Goal: Task Accomplishment & Management: Manage account settings

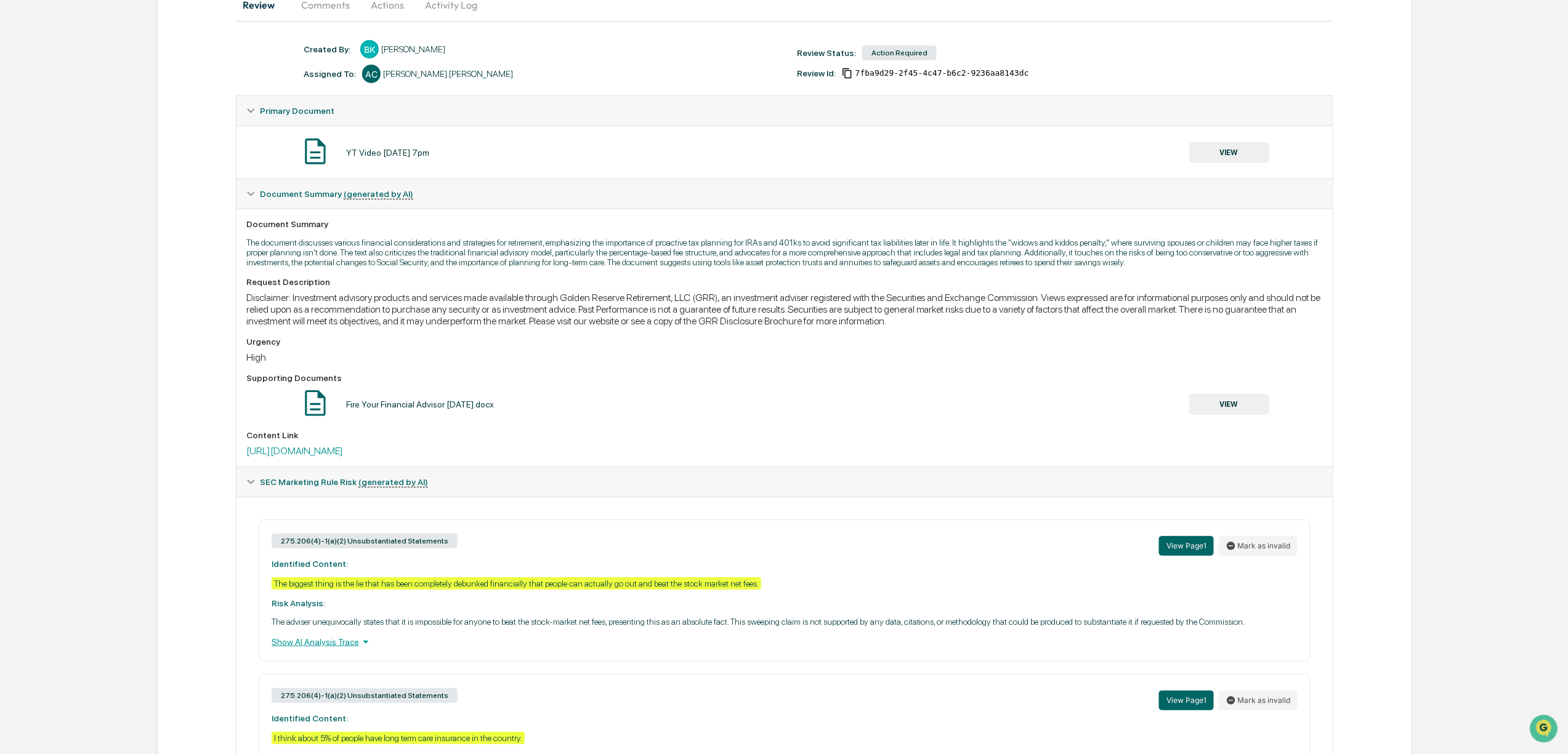
scroll to position [136, 0]
click at [1223, 416] on button "VIEW" at bounding box center [1228, 405] width 80 height 21
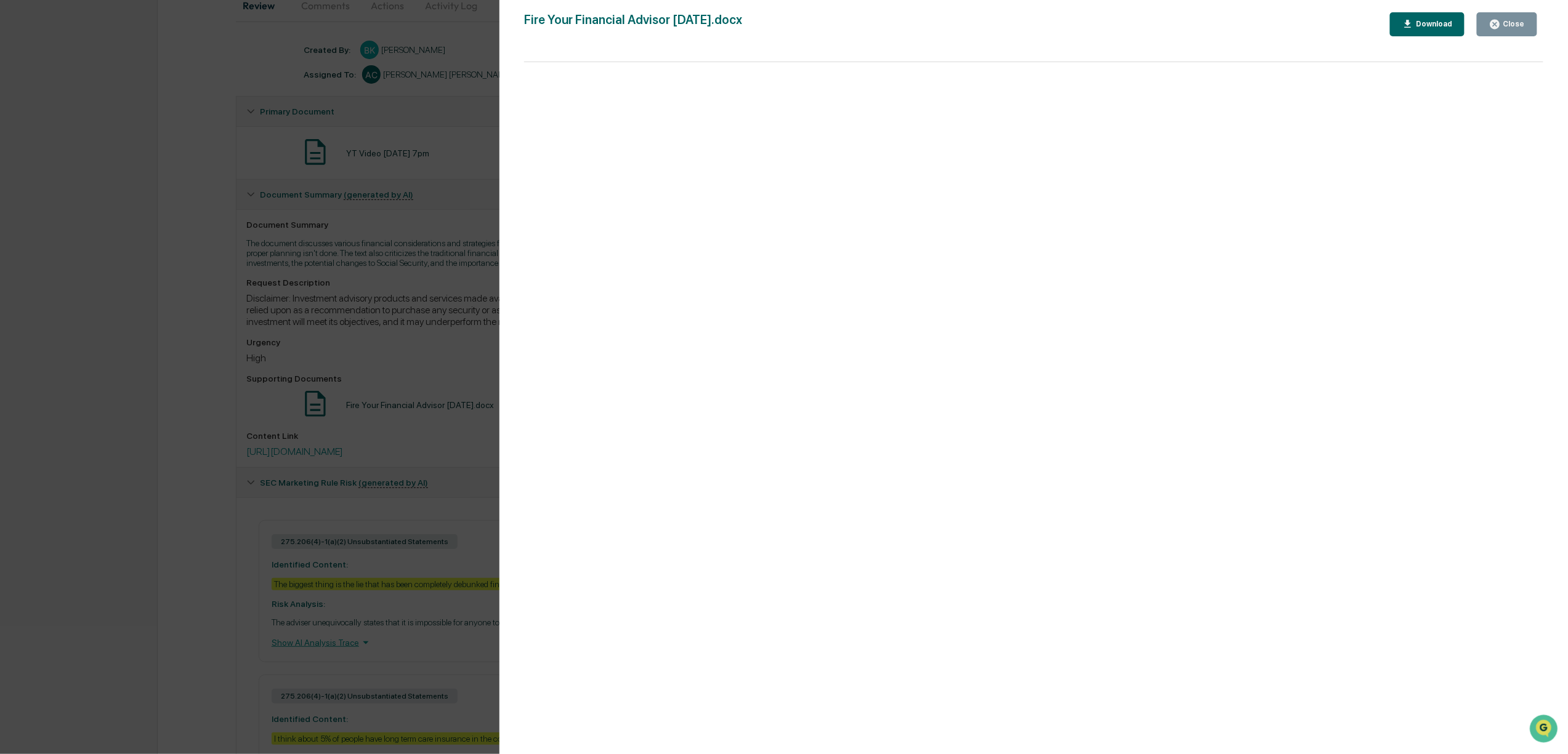
click at [397, 438] on div "Version History [DATE] 05:41 PM [PERSON_NAME] Fire Your Financial Advisor [DATE…" at bounding box center [784, 377] width 1568 height 754
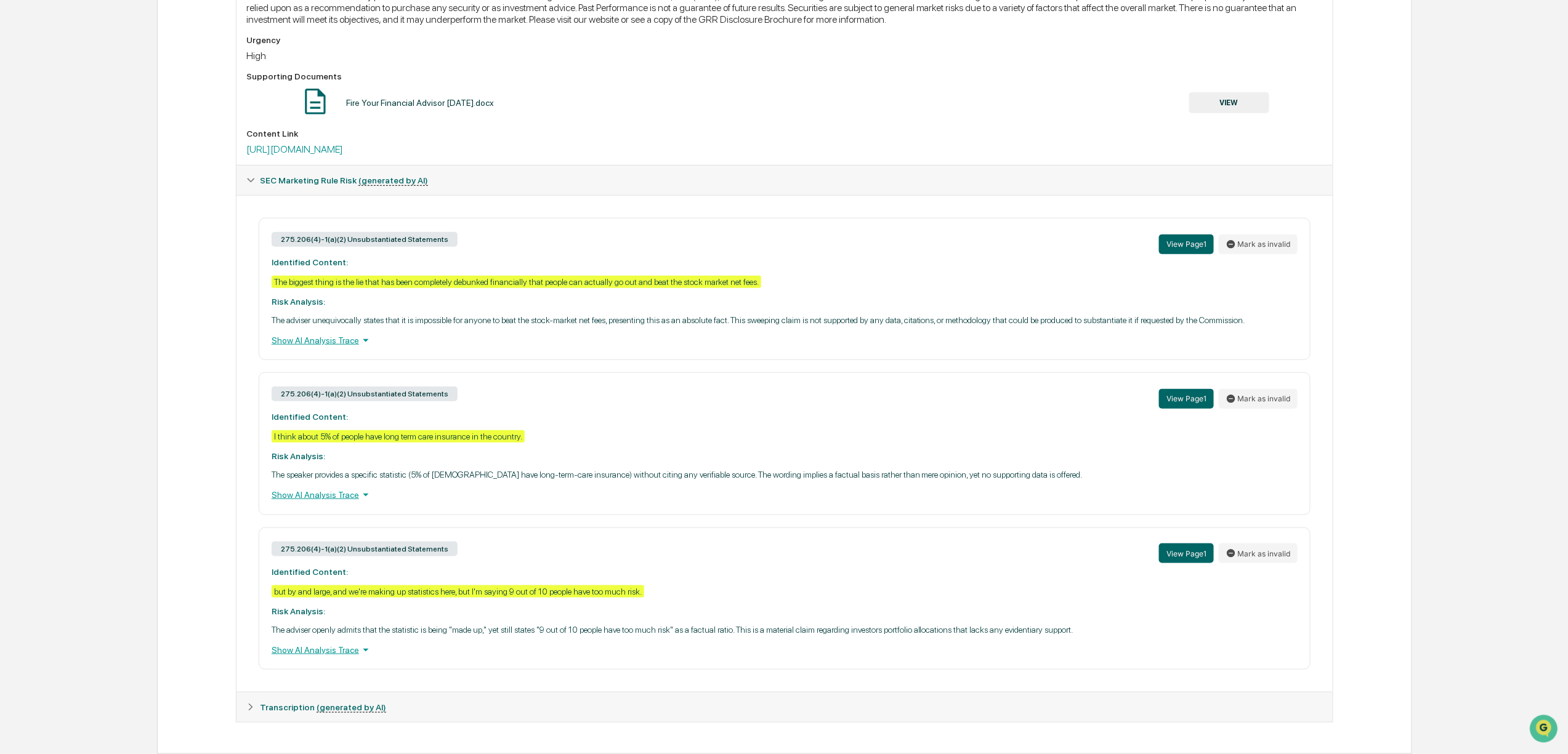
scroll to position [464, 0]
click at [1239, 389] on button "Mark as invalid" at bounding box center [1258, 399] width 79 height 20
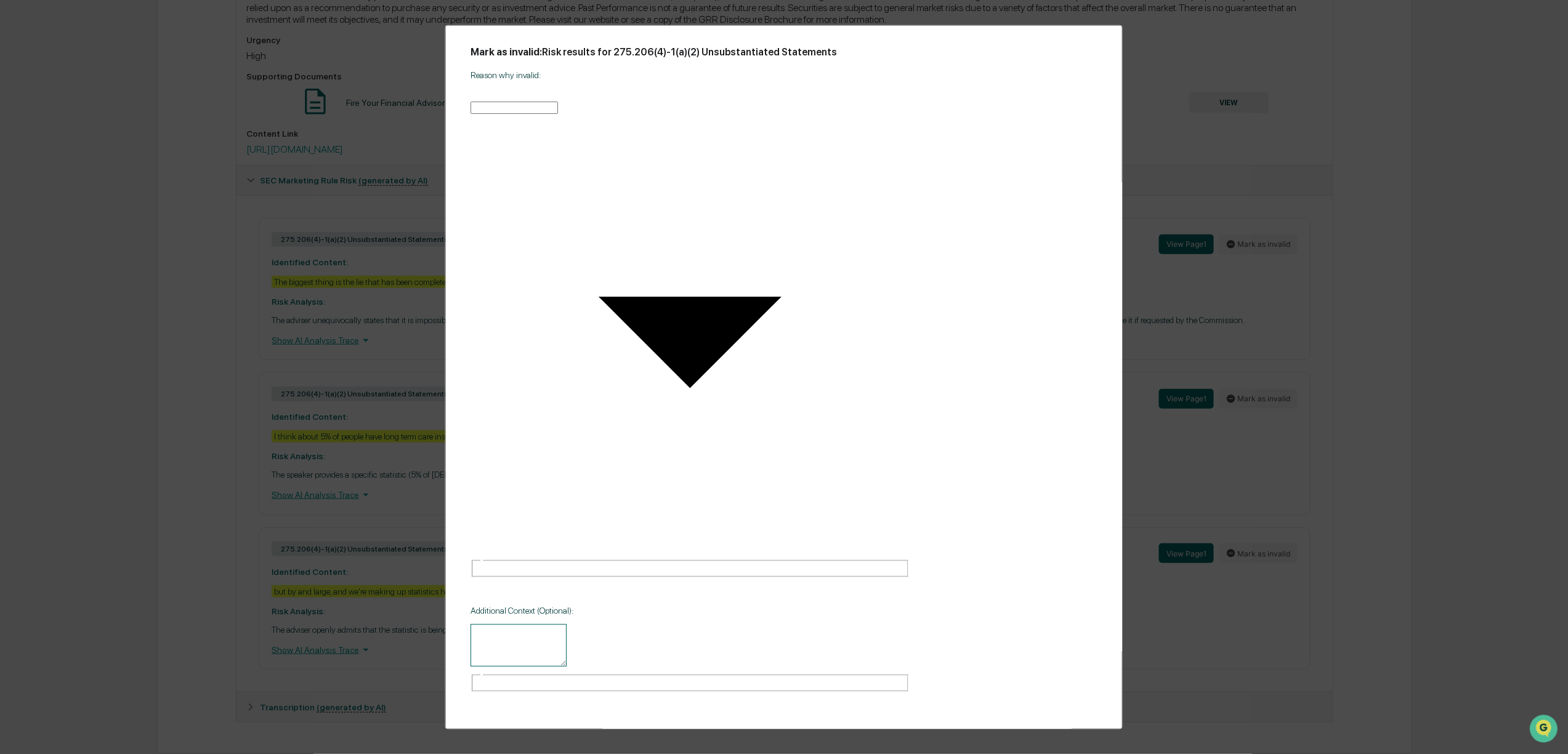
click at [673, 292] on body "Calendar Manage Tasks Reviews Approval Management Company People, Data, Setting…" at bounding box center [784, 157] width 1568 height 1192
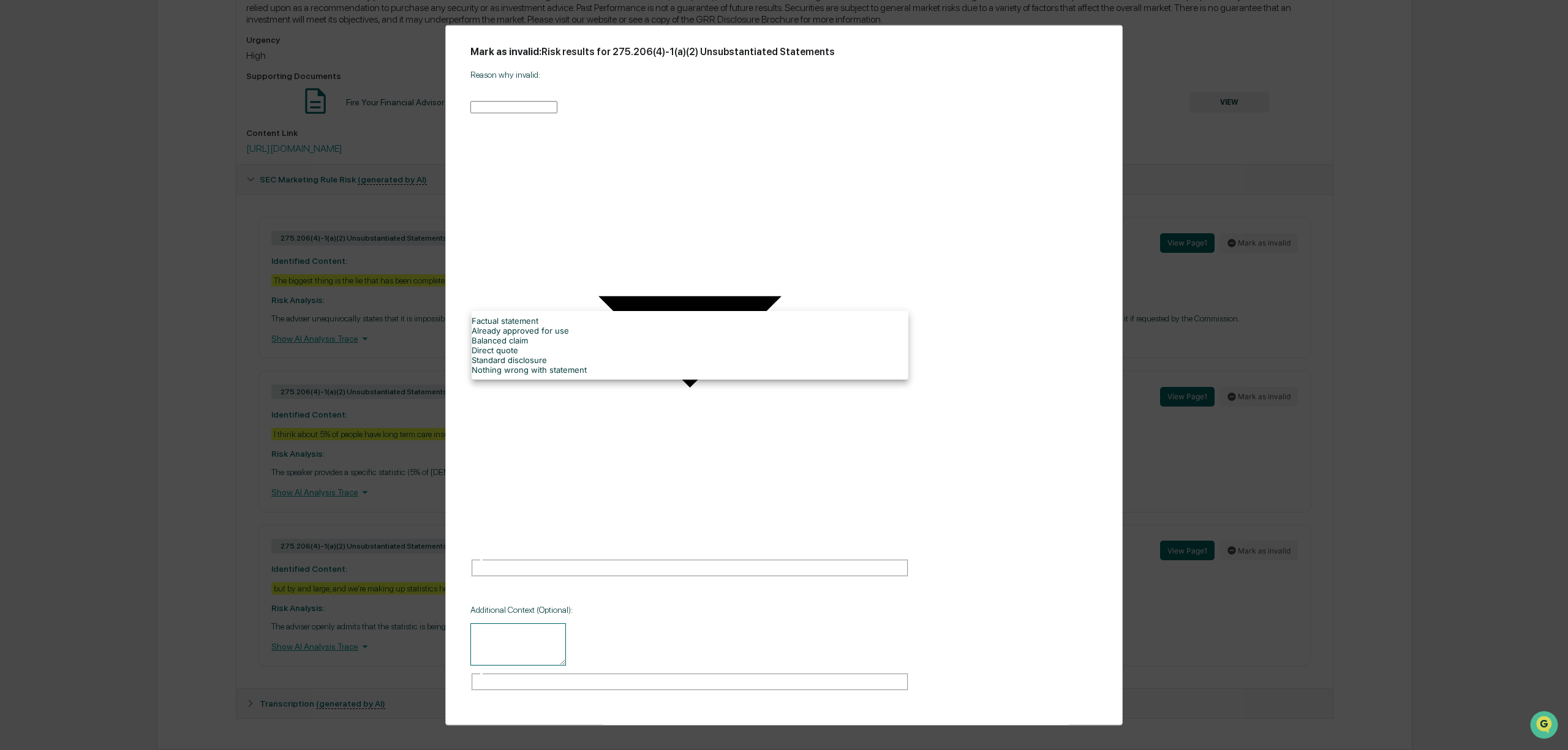
click at [585, 375] on li "Nothing wrong with statement" at bounding box center [690, 369] width 437 height 9
type input "**********"
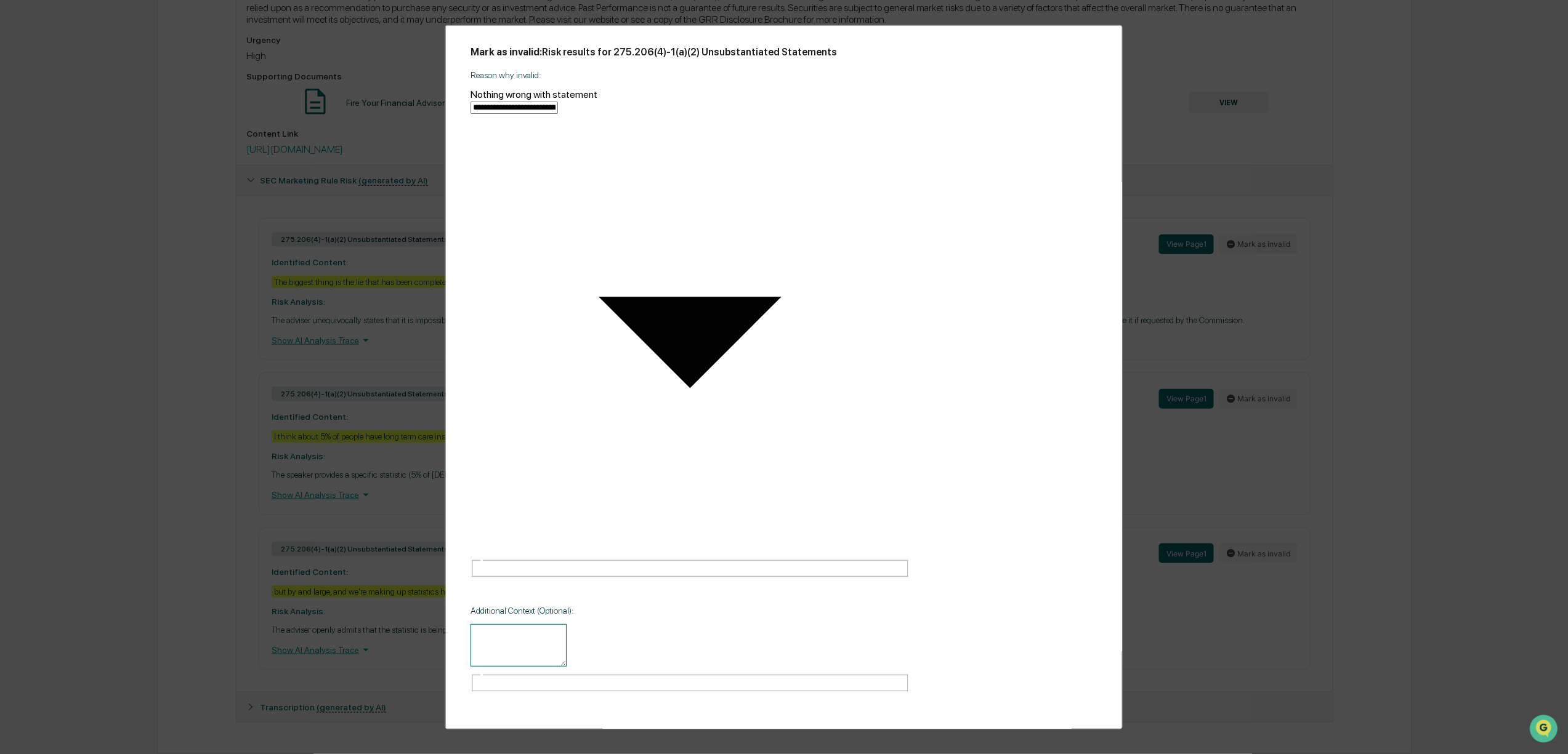
click at [556, 624] on div "* ​" at bounding box center [690, 658] width 439 height 68
type textarea "**********"
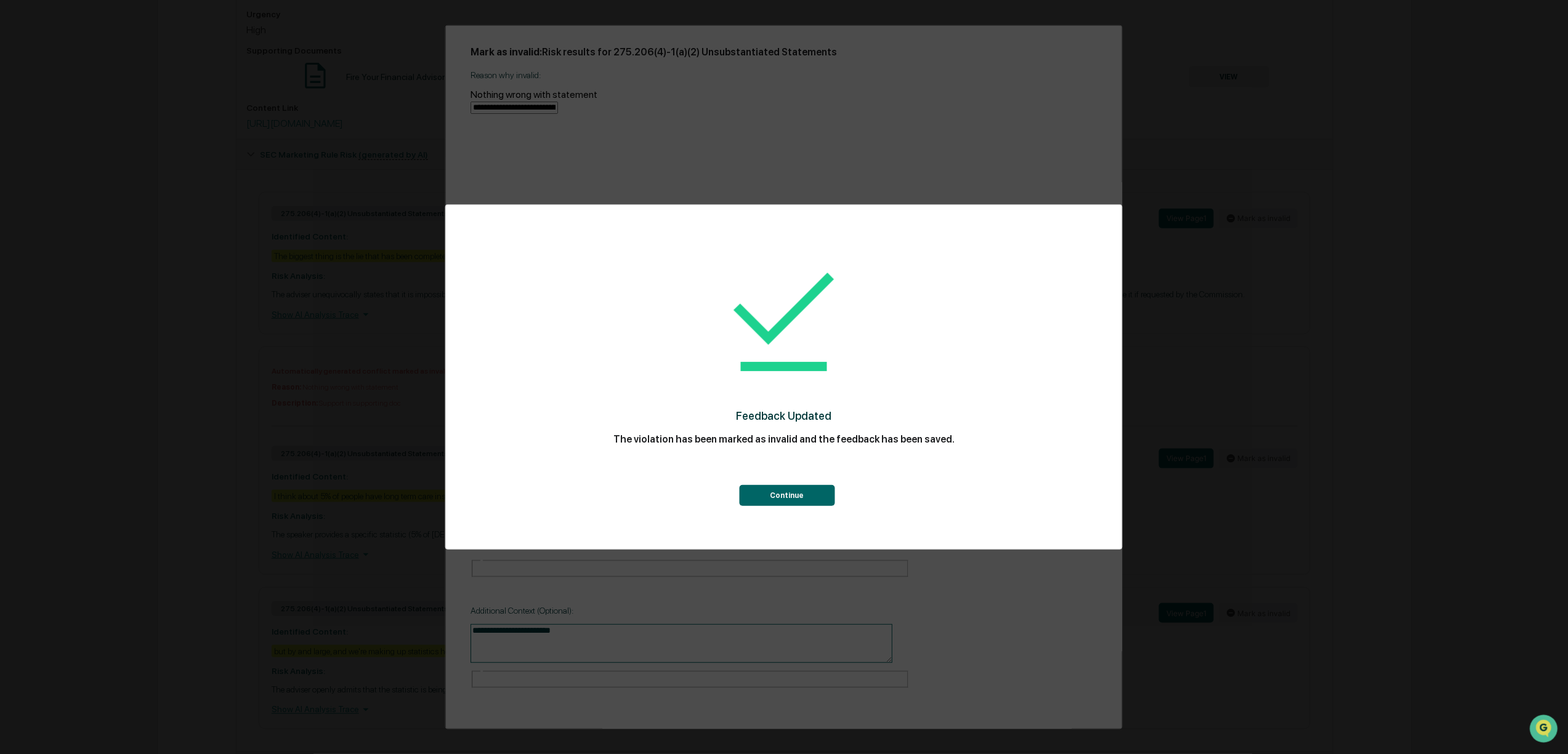
click at [804, 493] on button "Continue" at bounding box center [786, 496] width 95 height 21
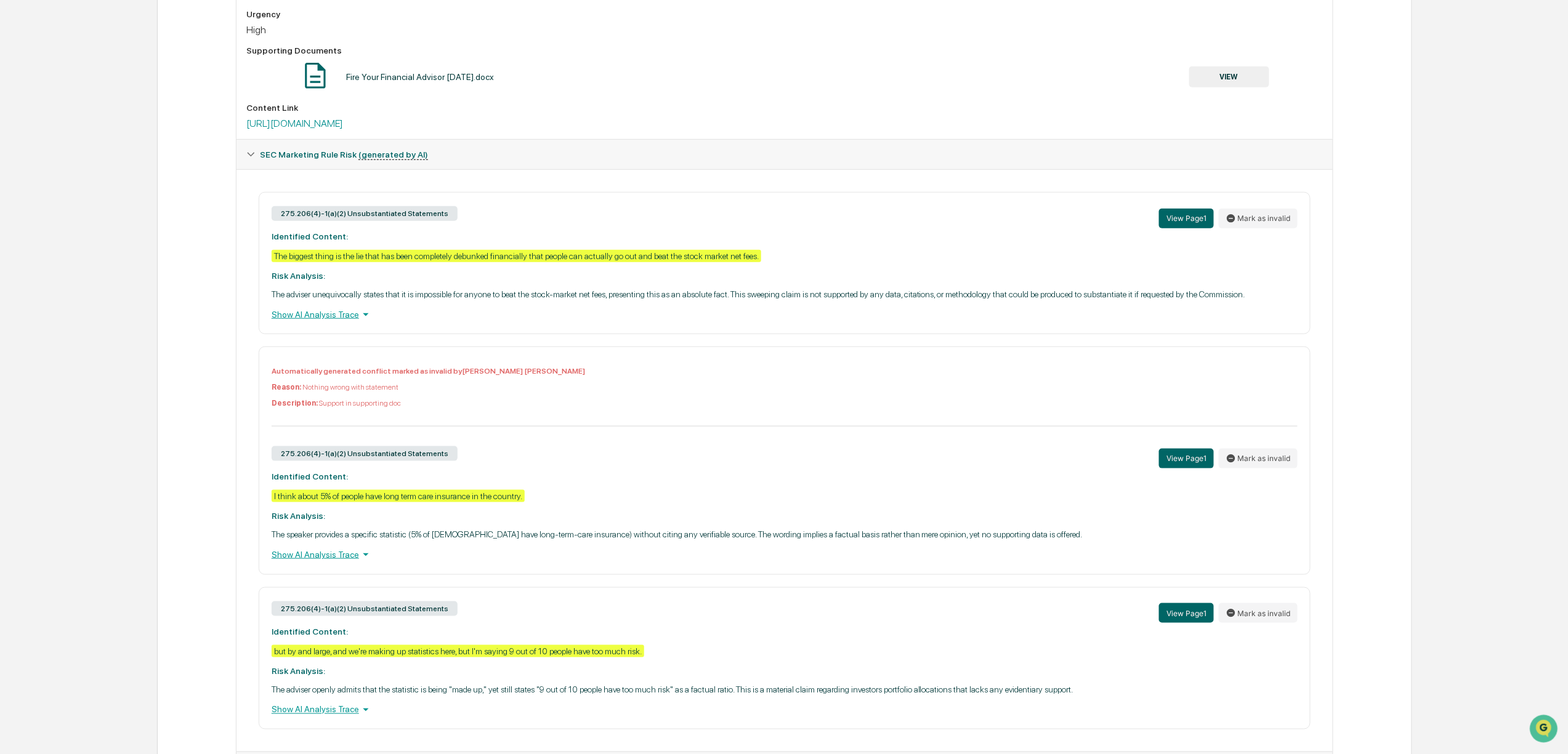
click at [1224, 87] on button "VIEW" at bounding box center [1228, 77] width 80 height 21
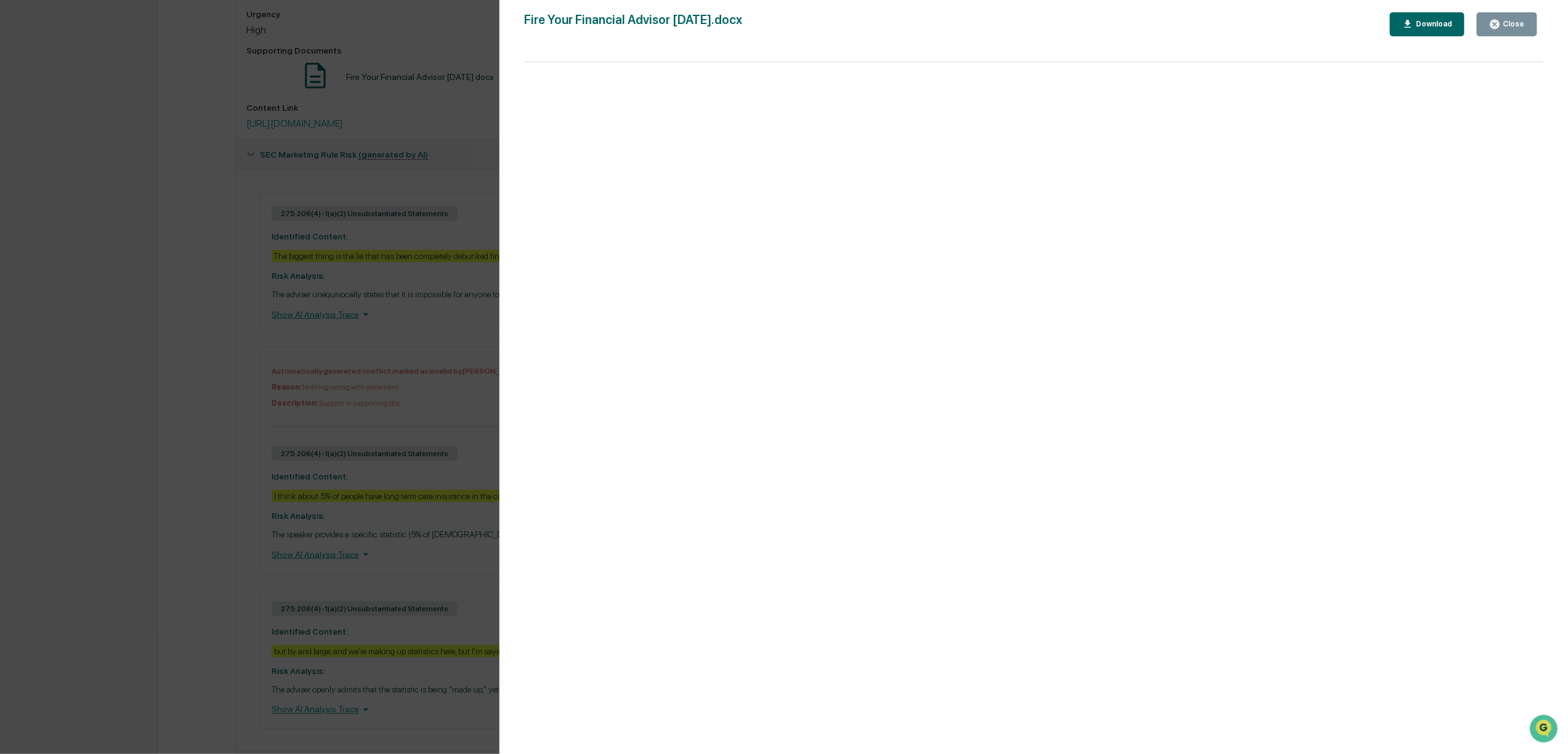
click at [441, 425] on div "Version History [DATE] 05:41 PM [PERSON_NAME] Fire Your Financial Advisor [DATE…" at bounding box center [784, 377] width 1568 height 754
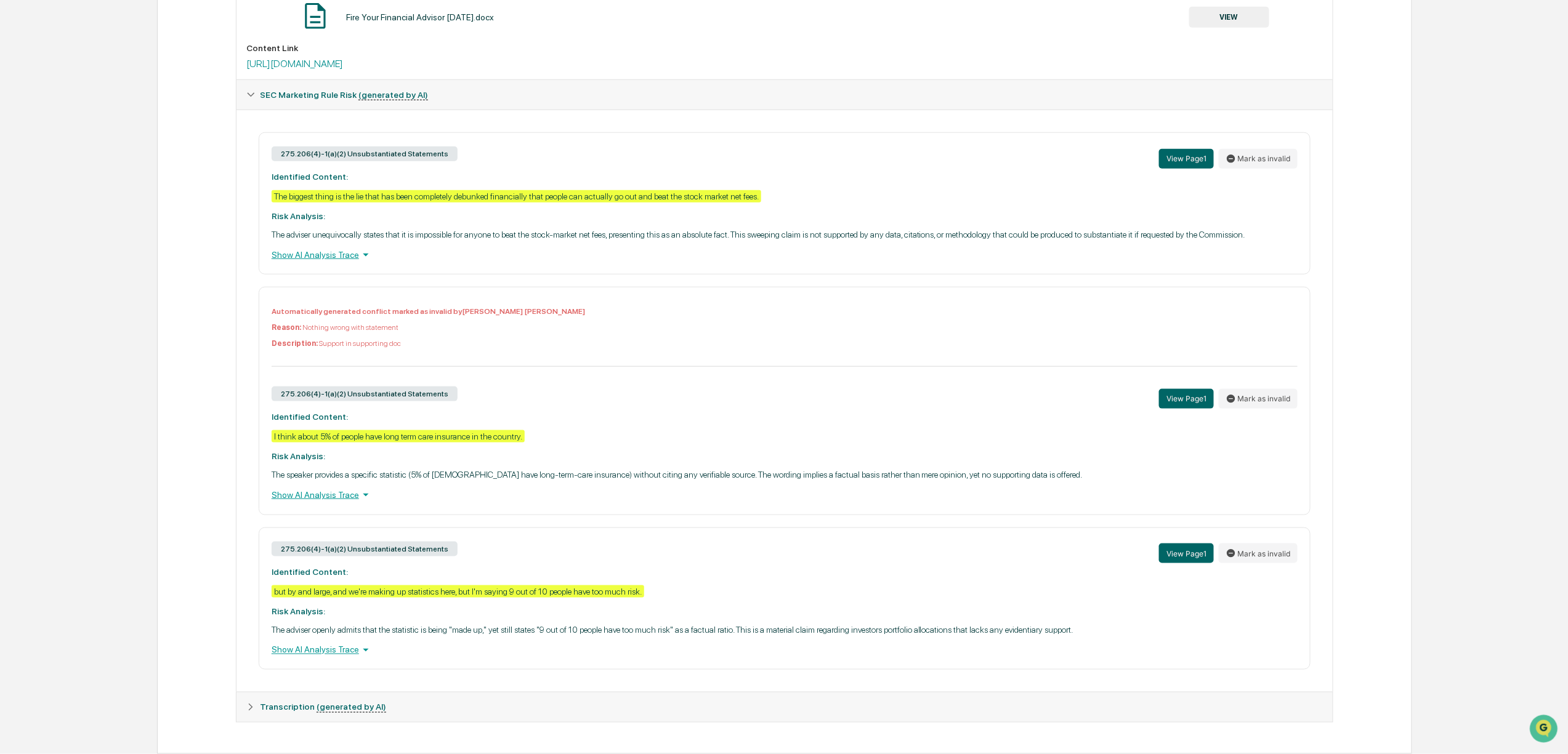
scroll to position [552, 0]
click at [1271, 544] on button "Mark as invalid" at bounding box center [1258, 553] width 79 height 20
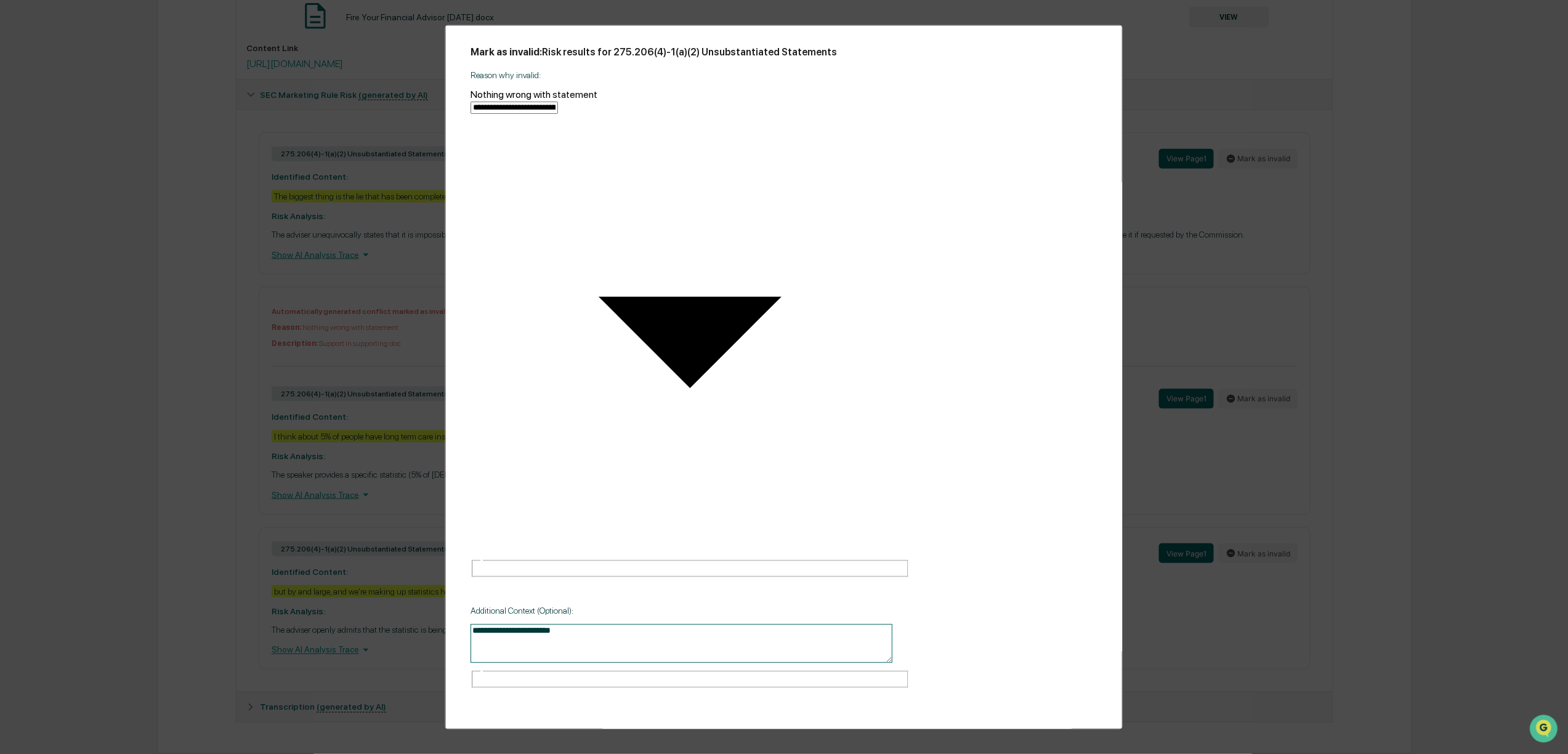
click at [581, 624] on textarea "**********" at bounding box center [682, 643] width 422 height 39
drag, startPoint x: 601, startPoint y: 362, endPoint x: 424, endPoint y: 368, distance: 177.1
click at [424, 368] on div "**********" at bounding box center [784, 377] width 1568 height 754
type textarea "**********"
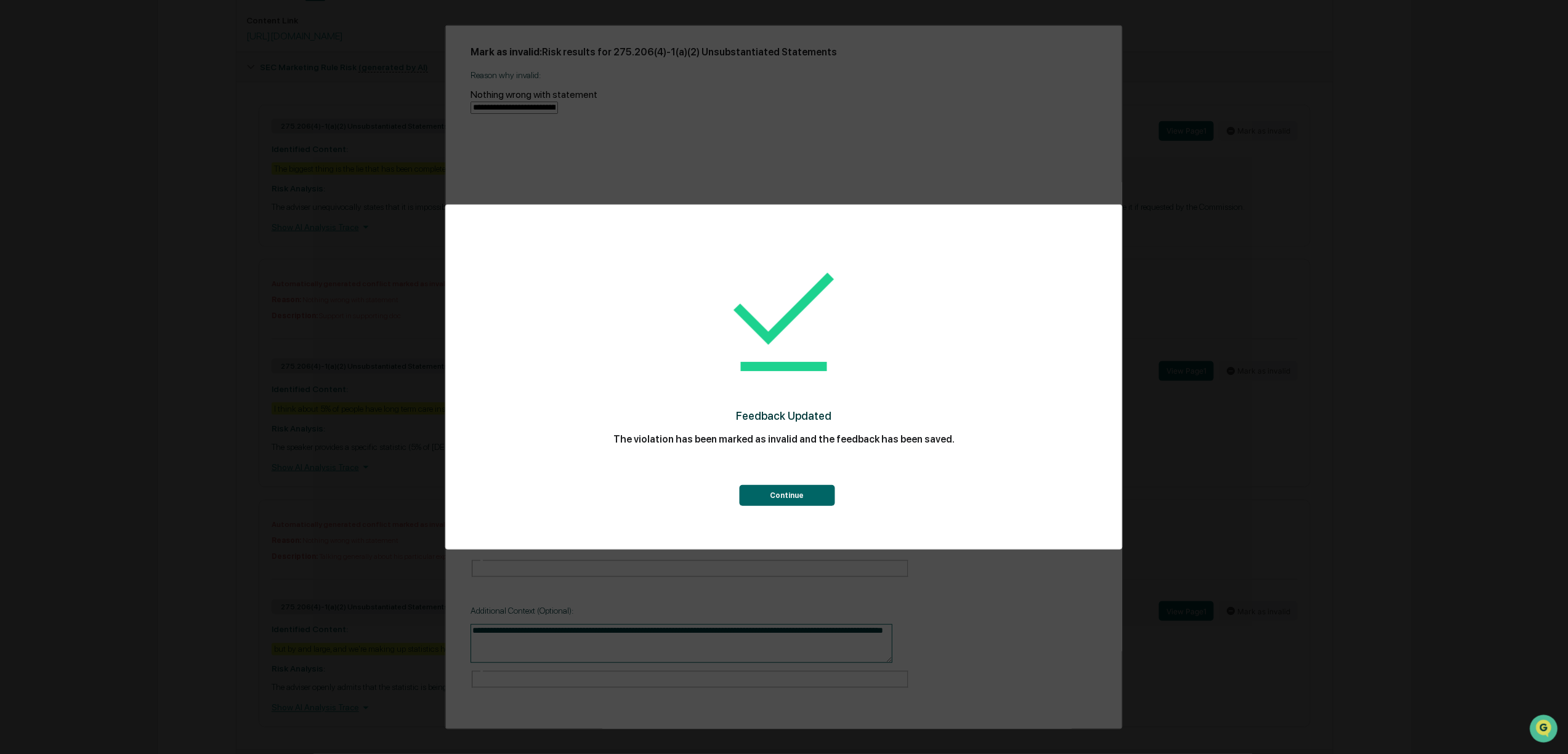
click at [806, 494] on button "Continue" at bounding box center [786, 496] width 95 height 21
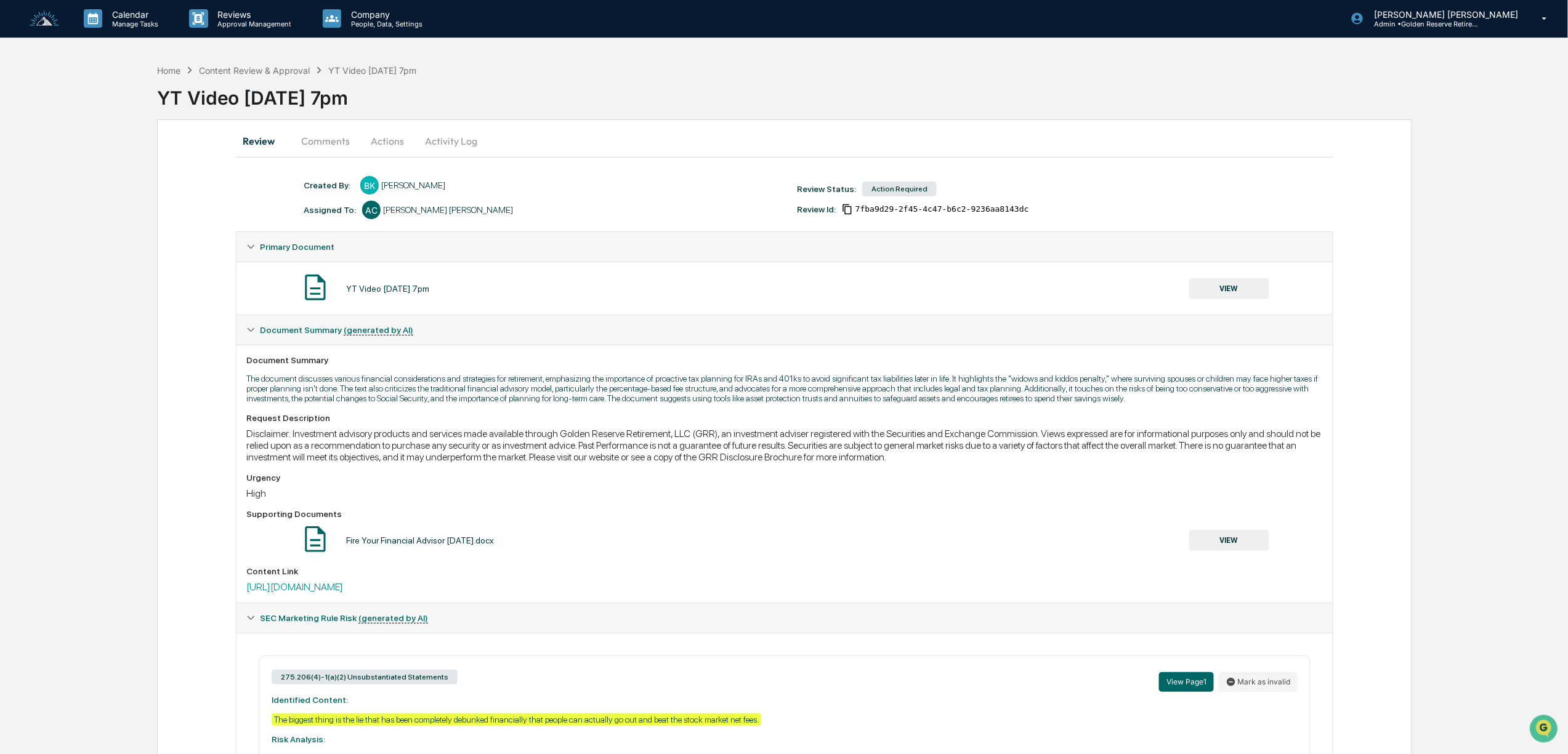
scroll to position [0, 0]
click at [385, 143] on button "Actions" at bounding box center [387, 141] width 56 height 29
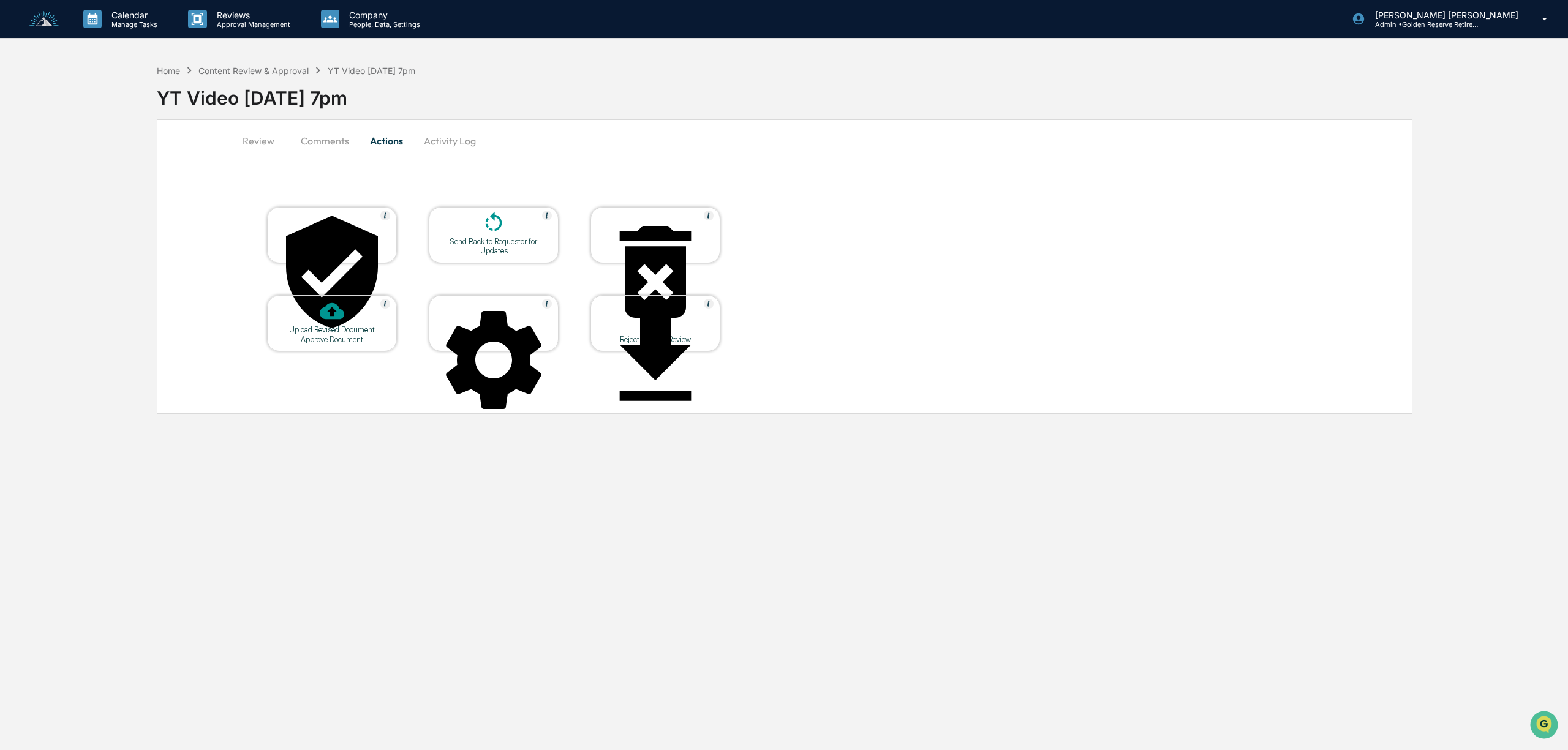
click at [519, 230] on div at bounding box center [494, 224] width 122 height 26
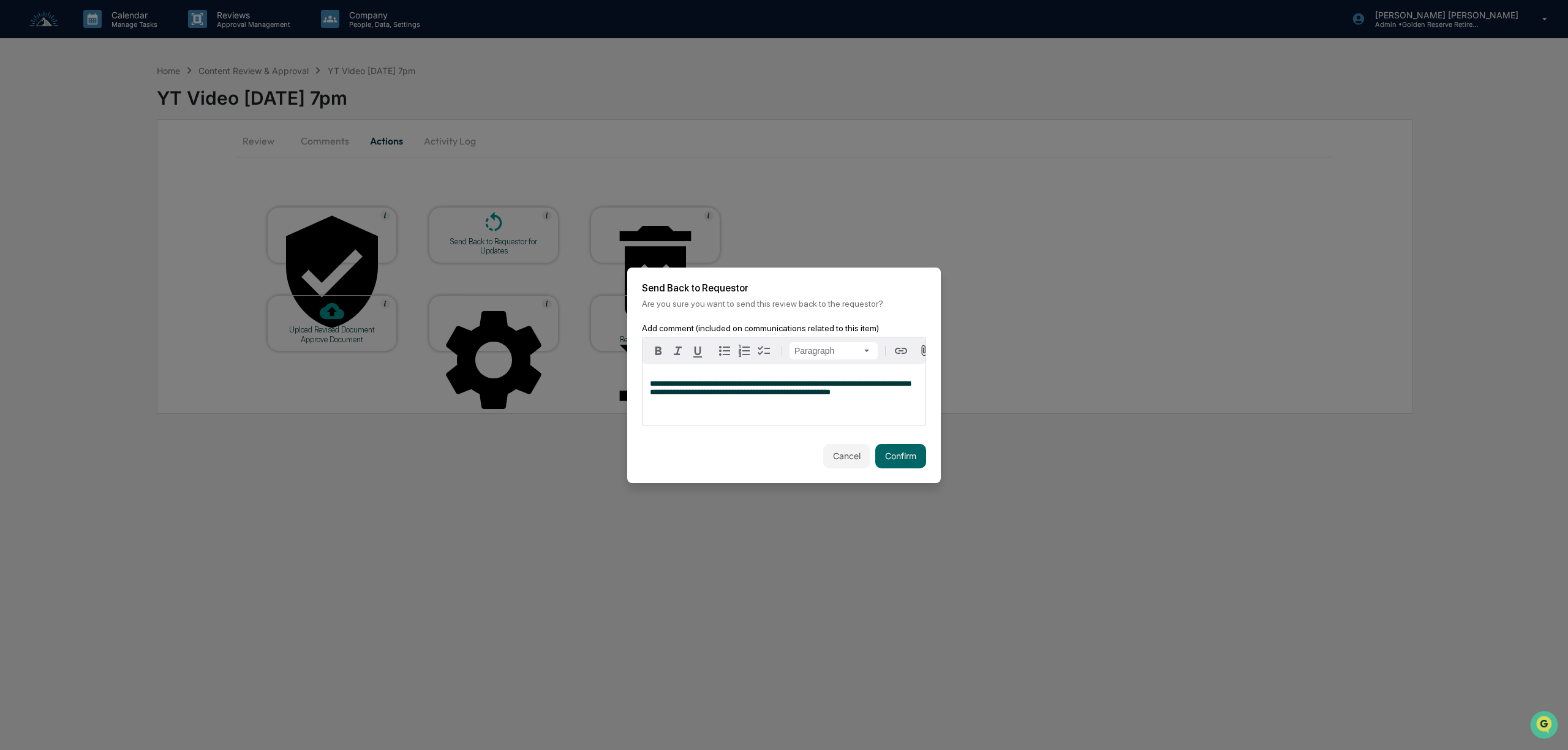
drag, startPoint x: 803, startPoint y: 387, endPoint x: 801, endPoint y: 398, distance: 11.2
click at [802, 387] on span "**********" at bounding box center [781, 388] width 261 height 17
drag, startPoint x: 771, startPoint y: 398, endPoint x: 792, endPoint y: 419, distance: 29.7
click at [772, 396] on span "**********" at bounding box center [781, 388] width 261 height 17
click at [800, 381] on div "**********" at bounding box center [784, 395] width 283 height 61
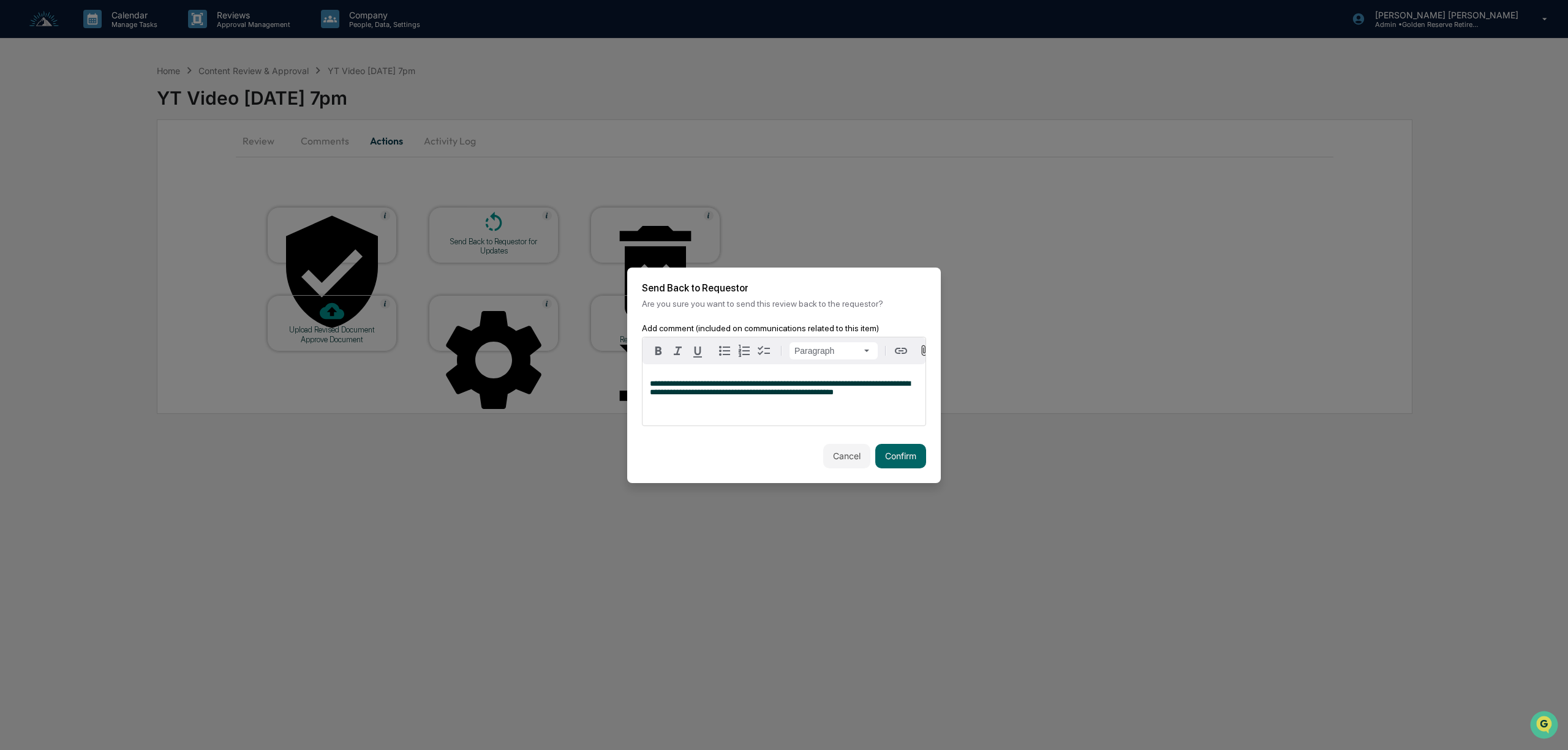
click at [893, 405] on div "**********" at bounding box center [784, 395] width 283 height 61
click at [905, 461] on button "Confirm" at bounding box center [901, 457] width 51 height 25
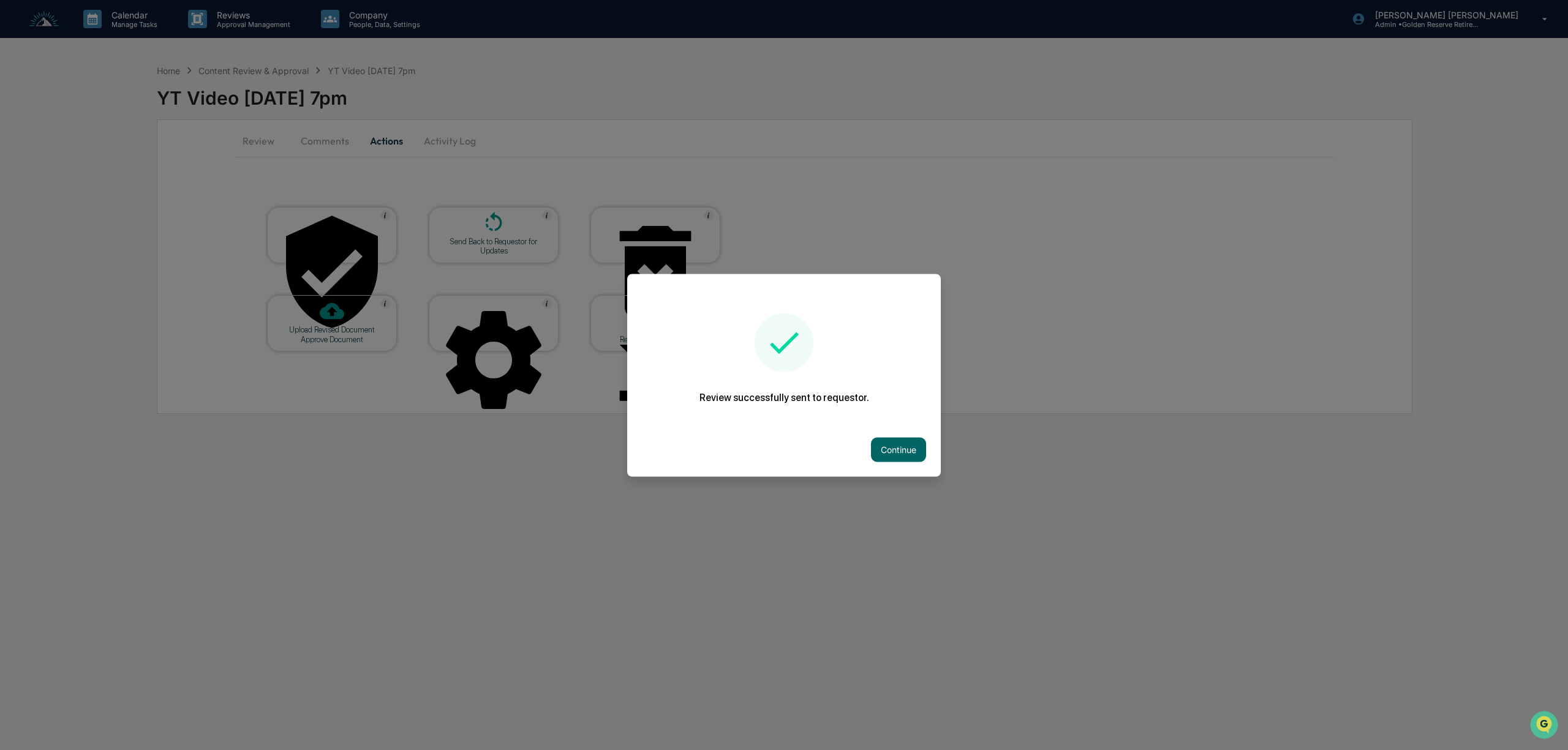
click at [368, 160] on div at bounding box center [784, 375] width 1568 height 750
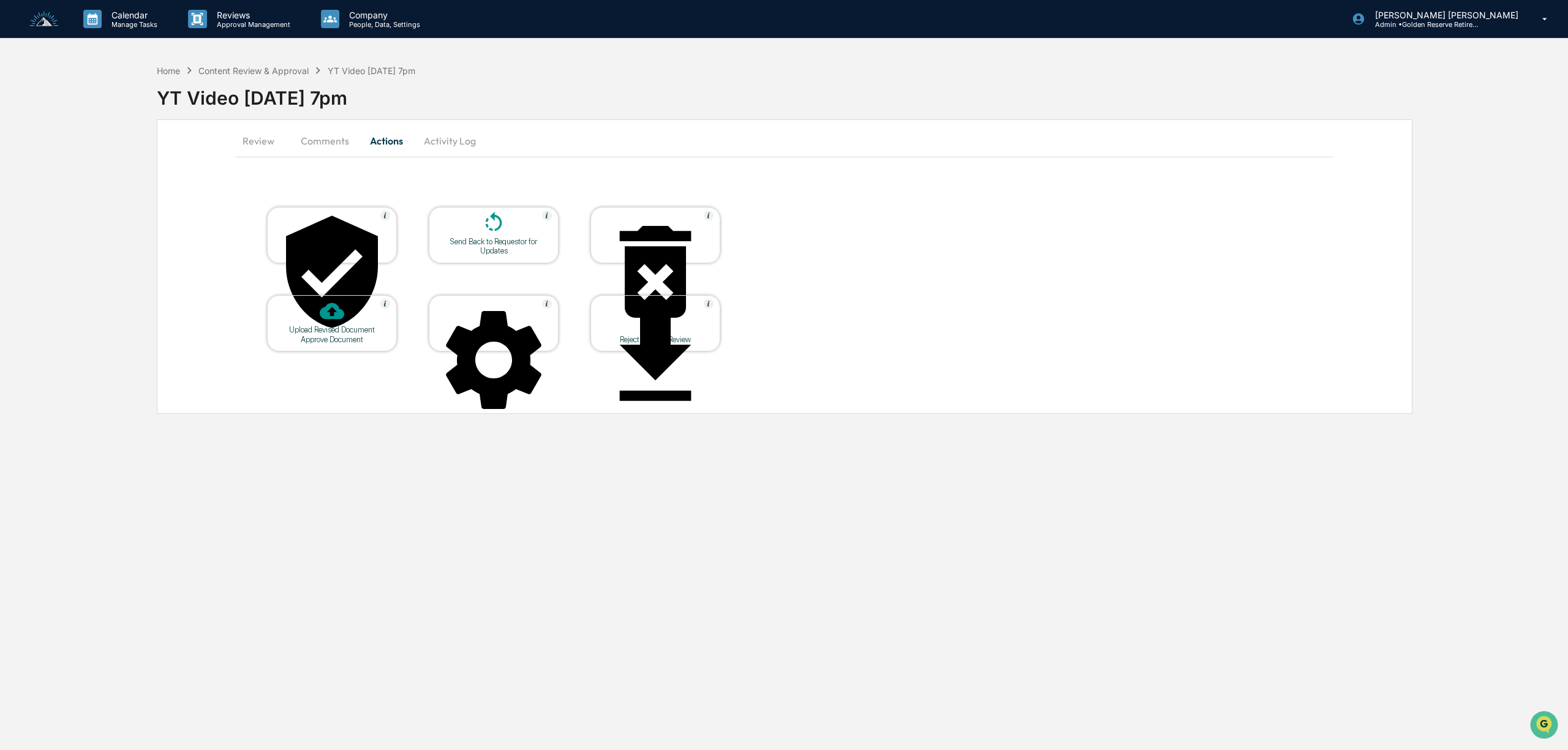
click at [248, 136] on button "Review" at bounding box center [264, 141] width 55 height 29
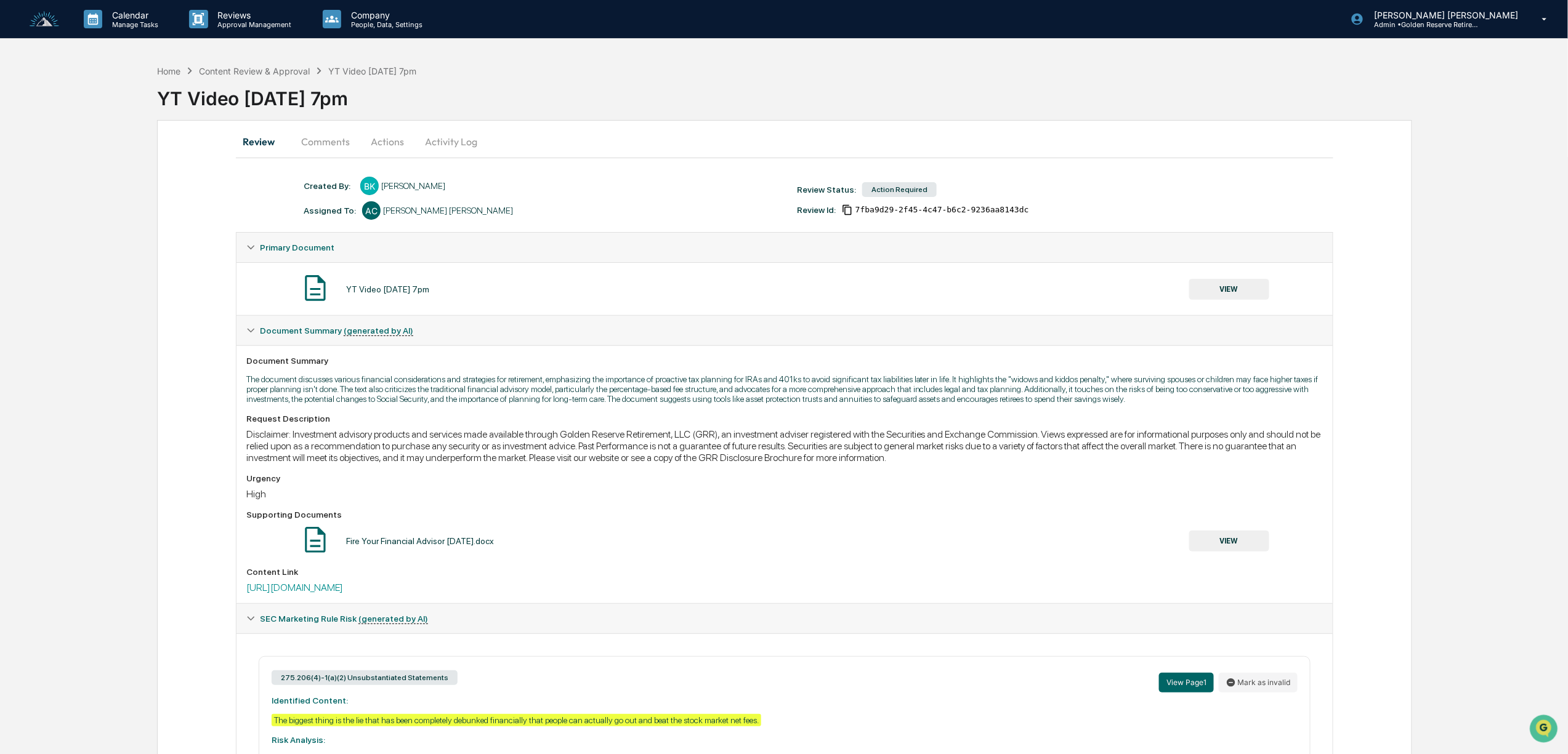
click at [332, 146] on button "Comments" at bounding box center [325, 141] width 68 height 29
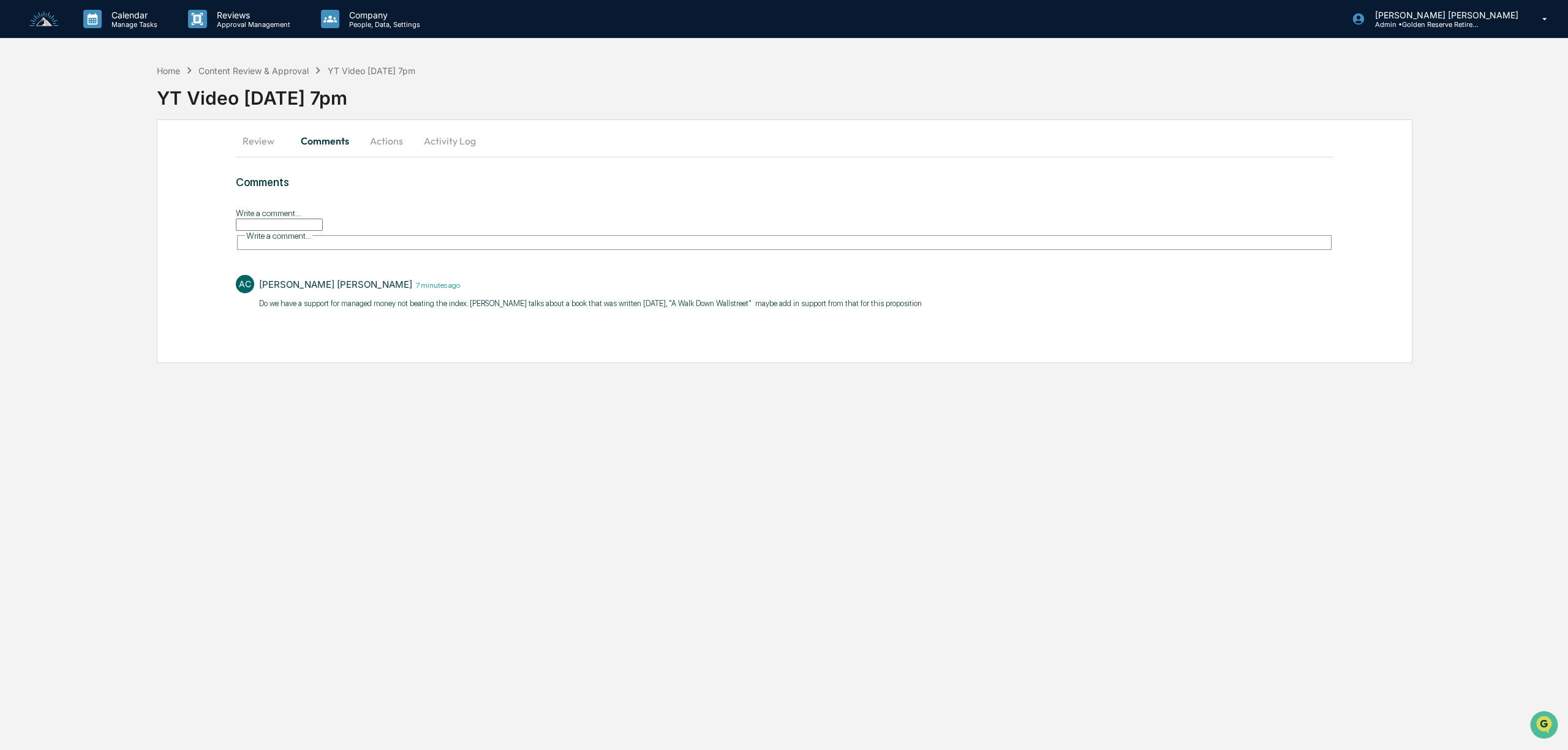
click at [248, 143] on button "Review" at bounding box center [264, 141] width 55 height 29
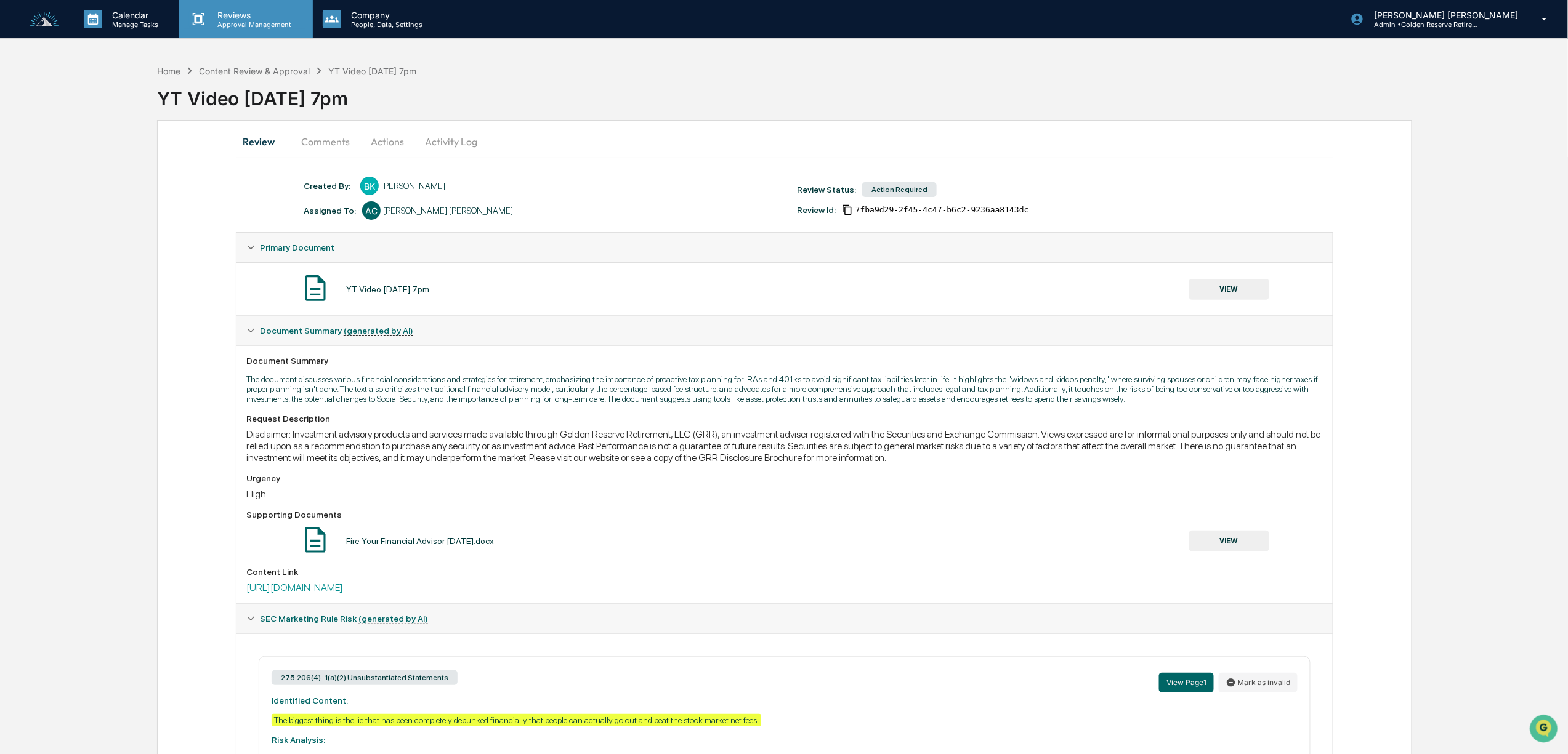
click at [253, 23] on p "Approval Management" at bounding box center [253, 25] width 90 height 9
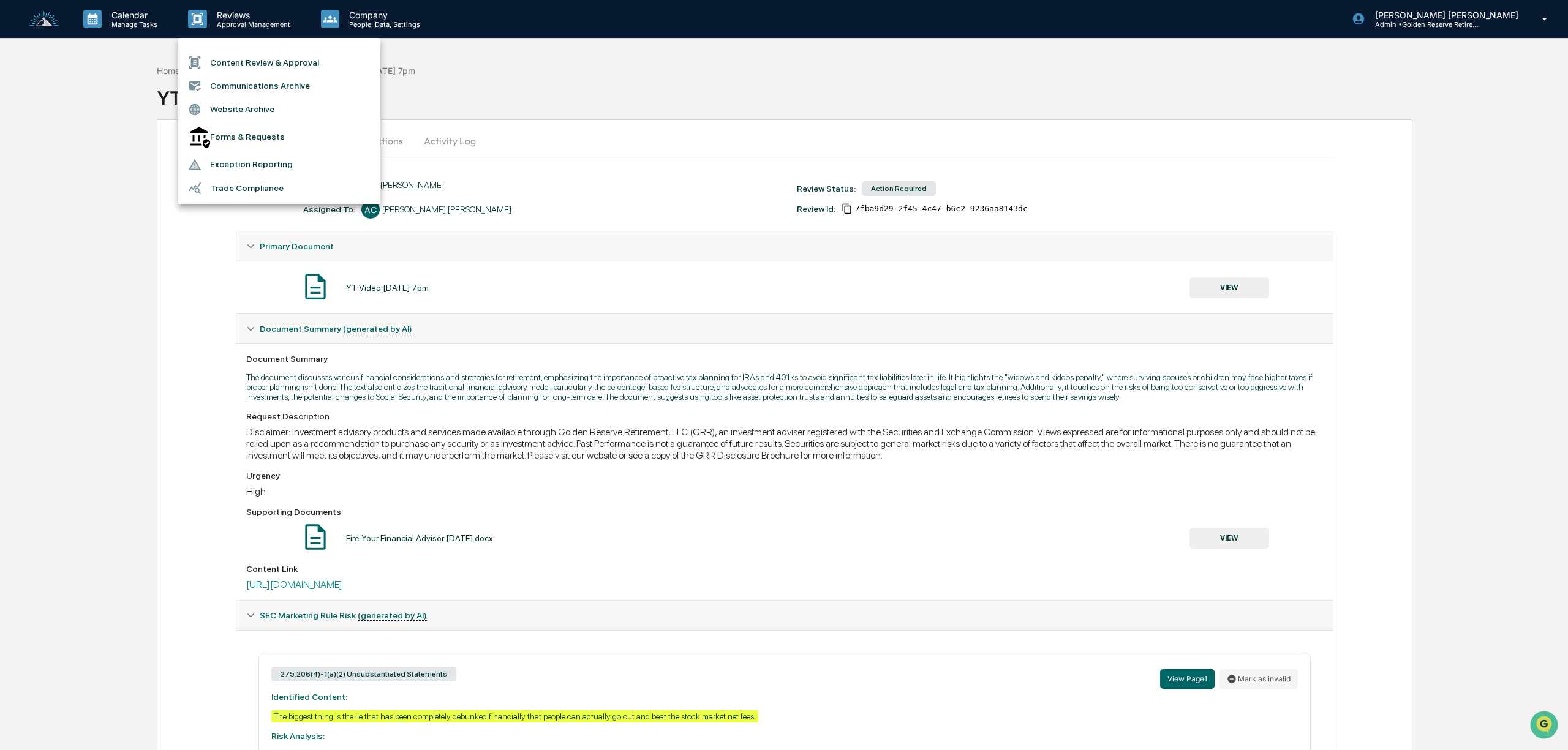
click at [557, 114] on div at bounding box center [784, 375] width 1568 height 750
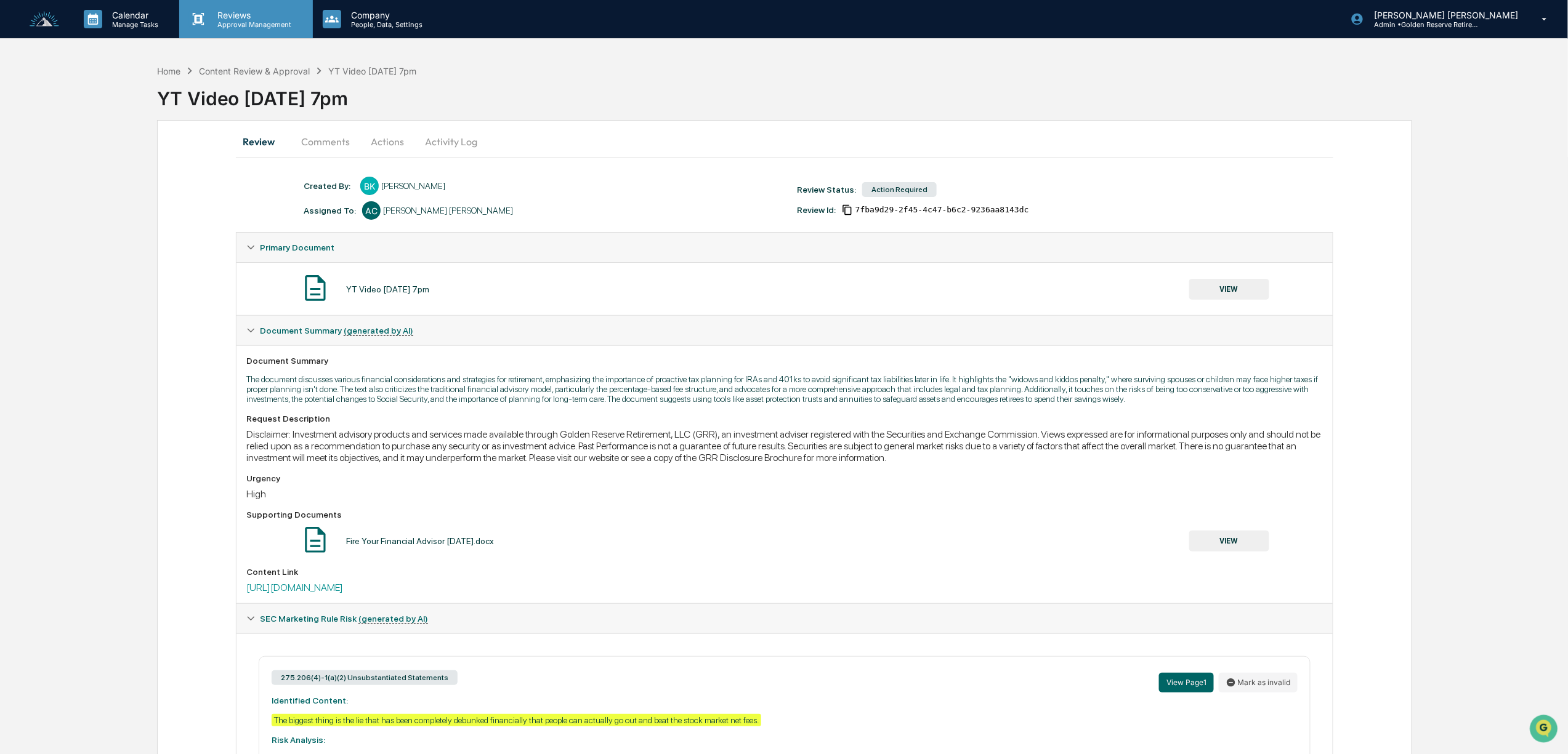
click at [227, 29] on div "Reviews Approval Management" at bounding box center [246, 19] width 133 height 38
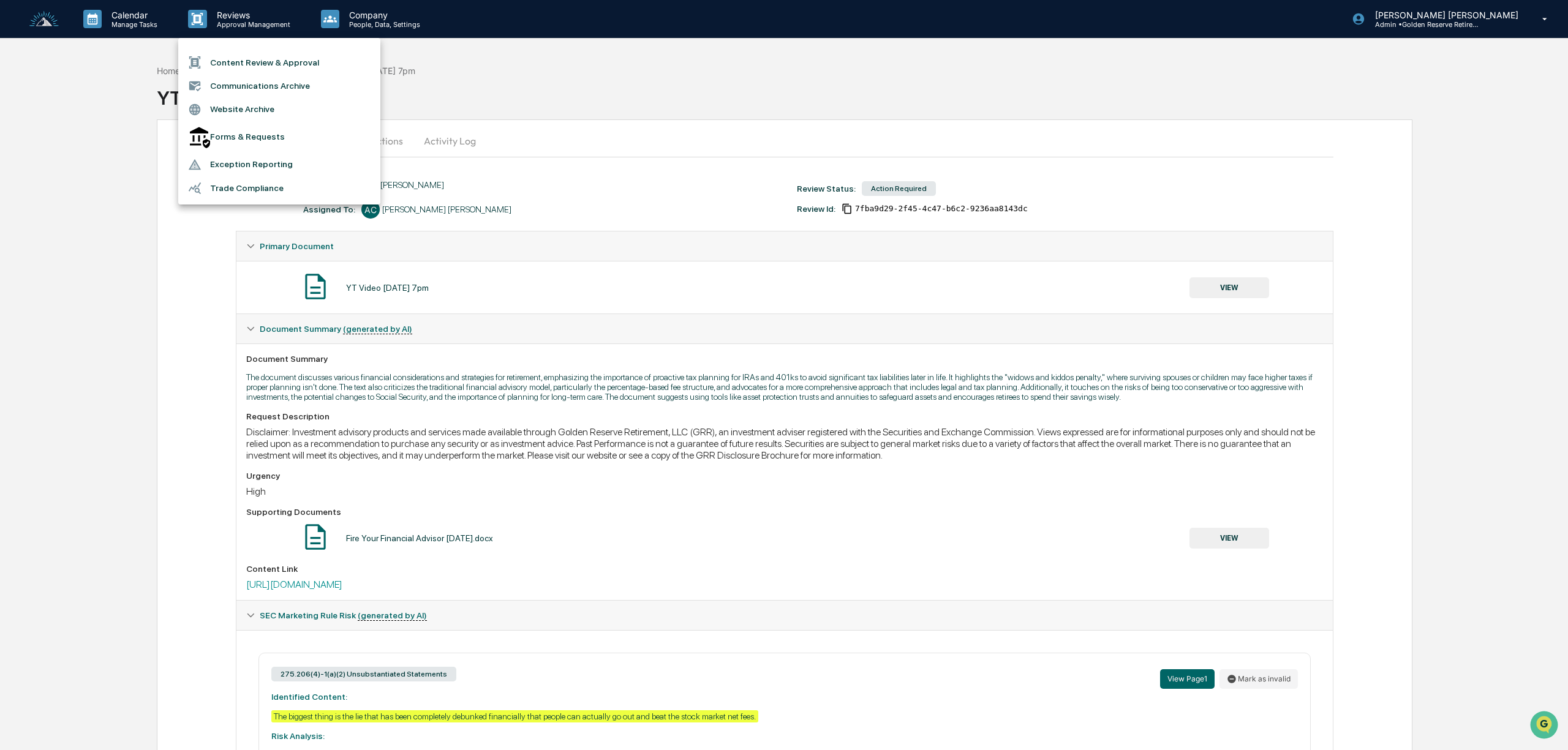
click at [243, 57] on li "Content Review & Approval" at bounding box center [280, 63] width 202 height 23
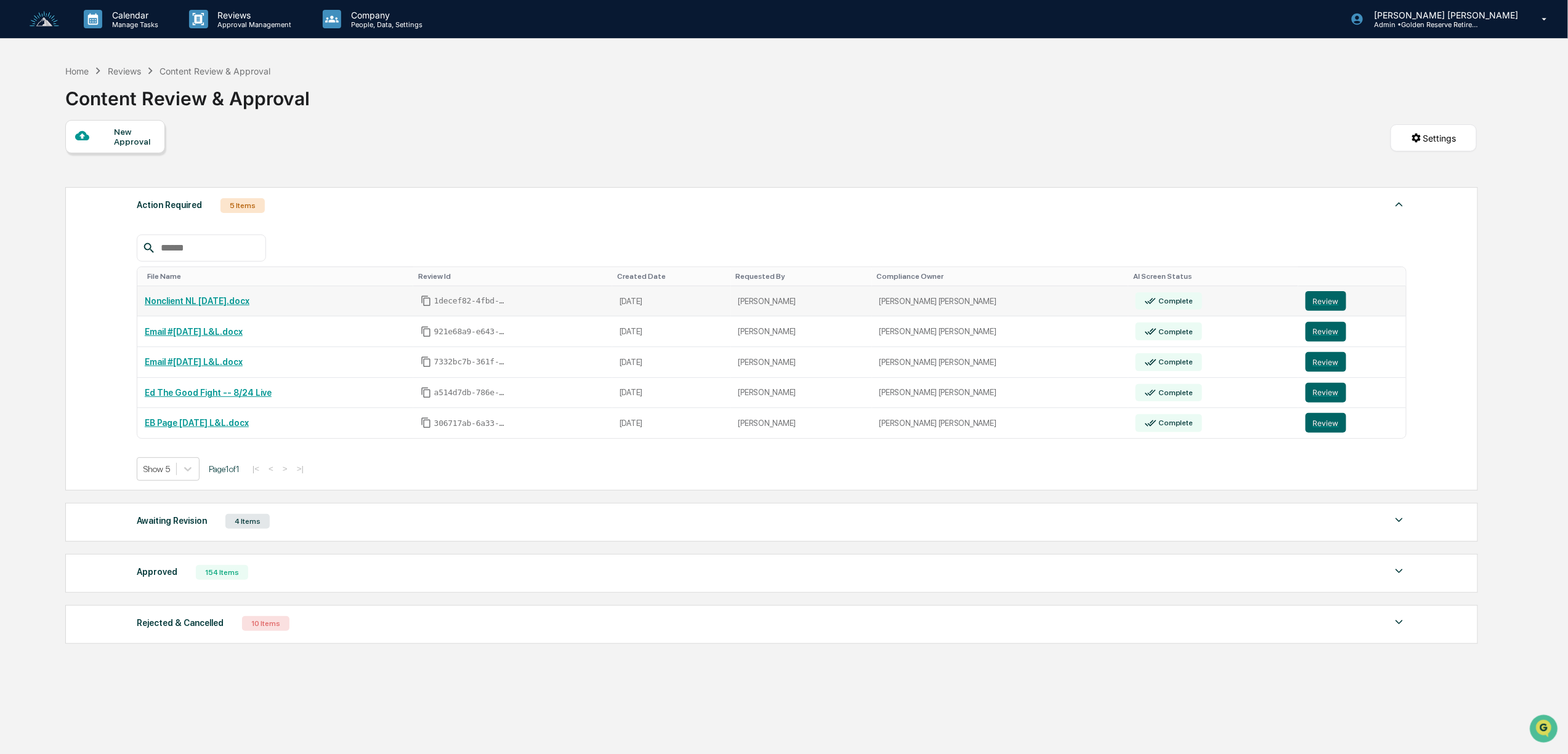
click at [215, 305] on link "Nonclient NL [DATE].docx" at bounding box center [197, 301] width 105 height 10
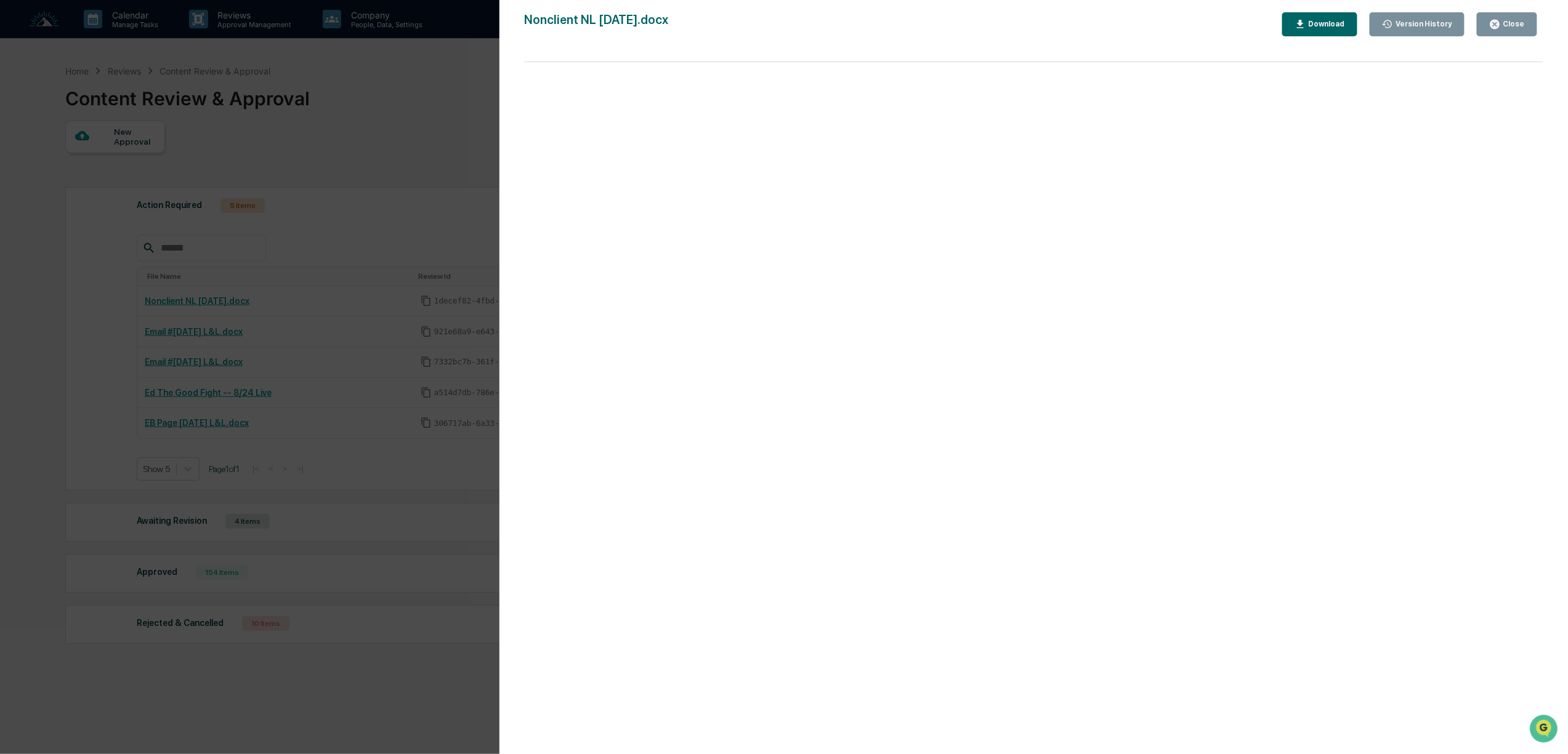
click at [414, 193] on div "Version History [DATE] 07:33 PM [PERSON_NAME] Nonclient NL [DATE].docx Close Ve…" at bounding box center [784, 377] width 1568 height 754
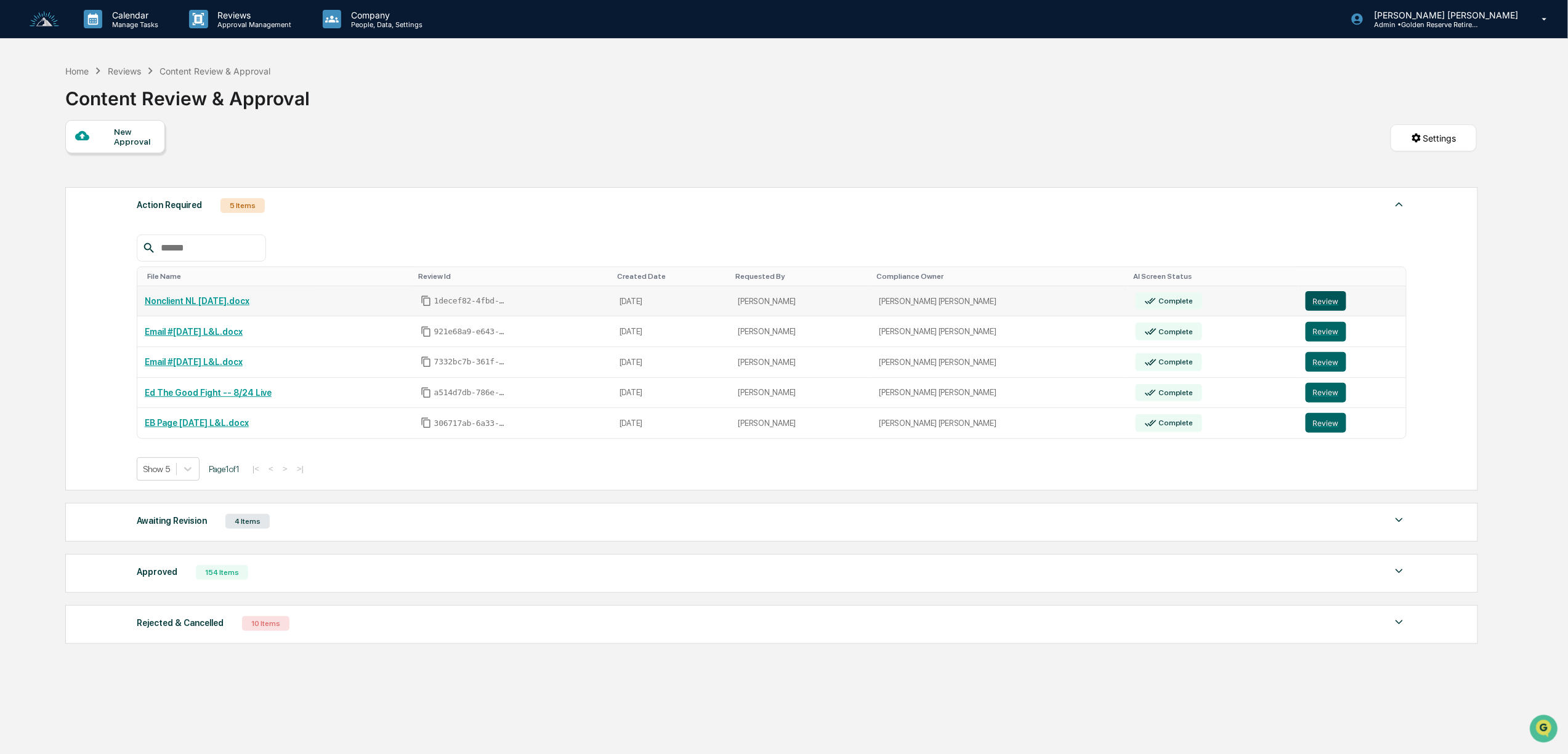
click at [1316, 307] on button "Review" at bounding box center [1326, 301] width 41 height 20
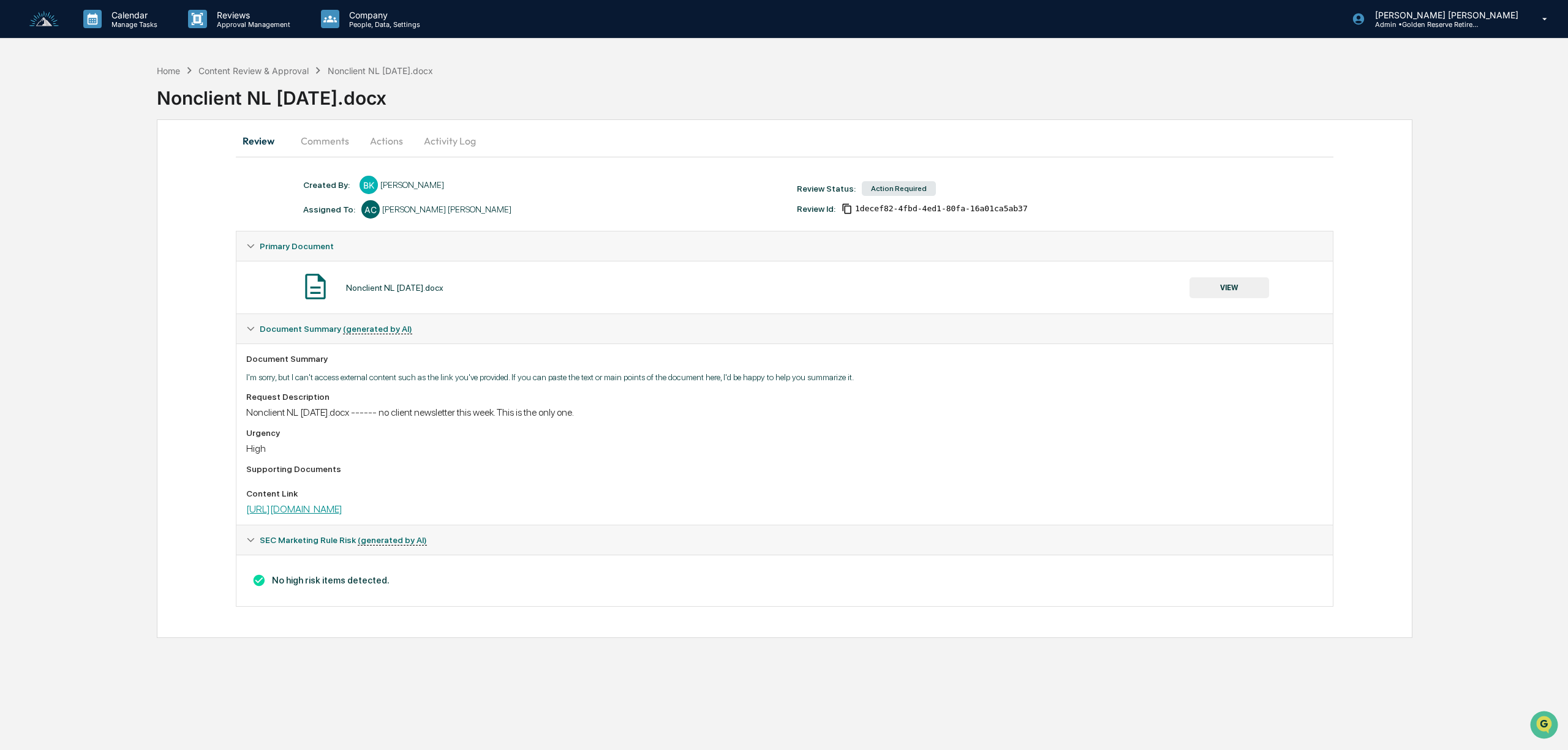
click at [342, 515] on link "https://email.goldenreserve.com/-temporary-slug-ecd929d2-5326-4ffd-836d-df4a46f…" at bounding box center [294, 509] width 96 height 12
click at [400, 138] on button "Actions" at bounding box center [387, 141] width 55 height 29
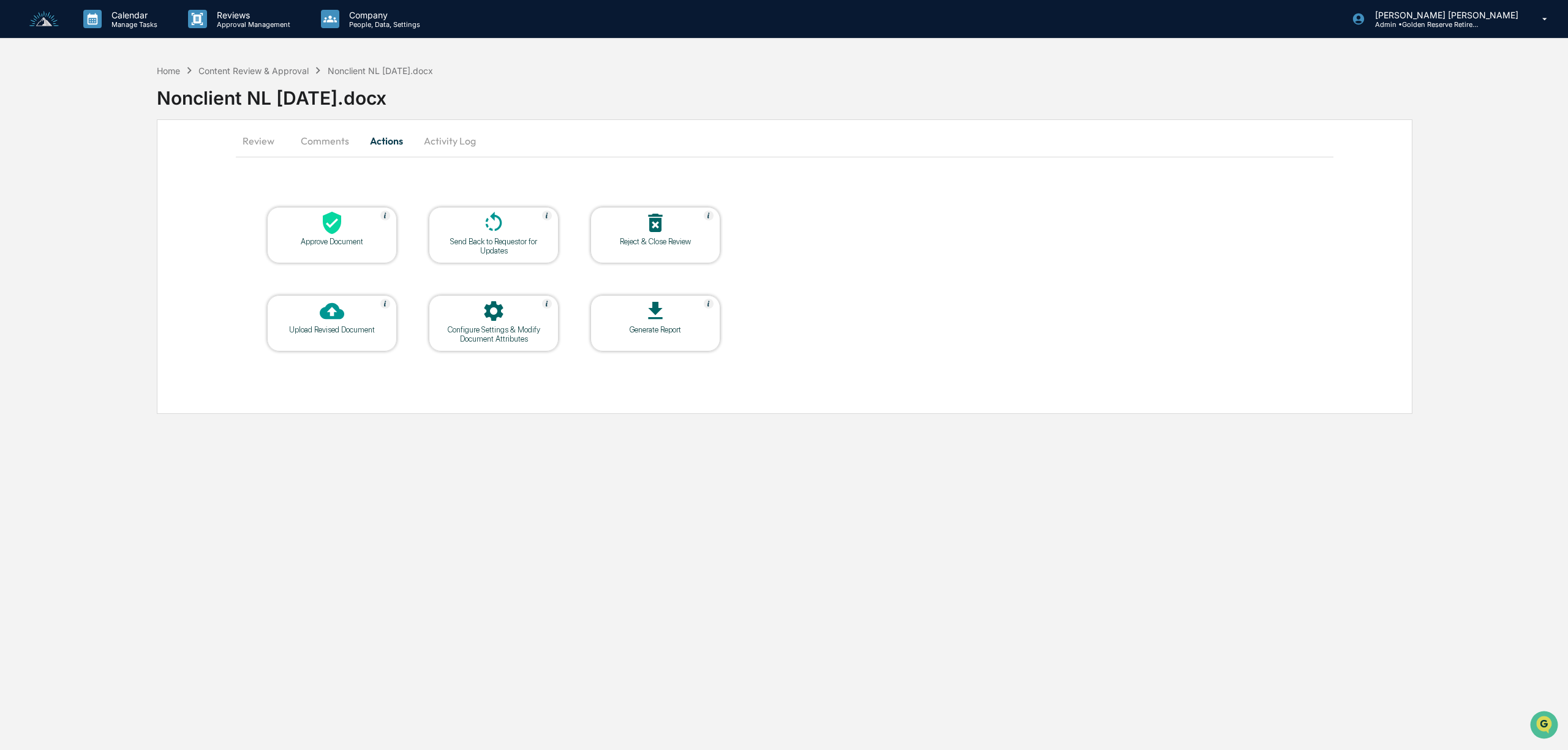
click at [338, 237] on div "Approve Document" at bounding box center [331, 242] width 110 height 9
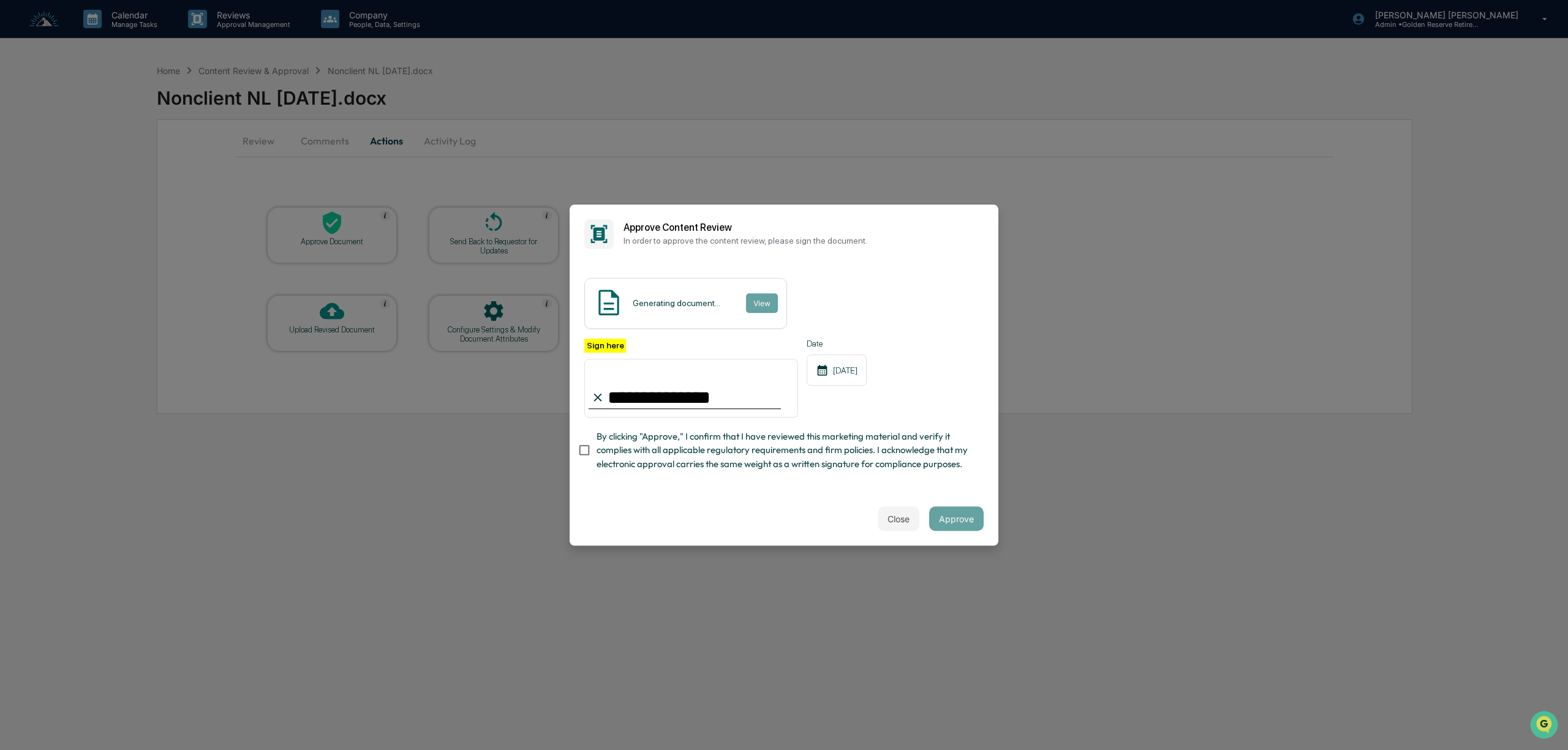
type input "**********"
click at [959, 517] on button "Approve" at bounding box center [956, 519] width 55 height 25
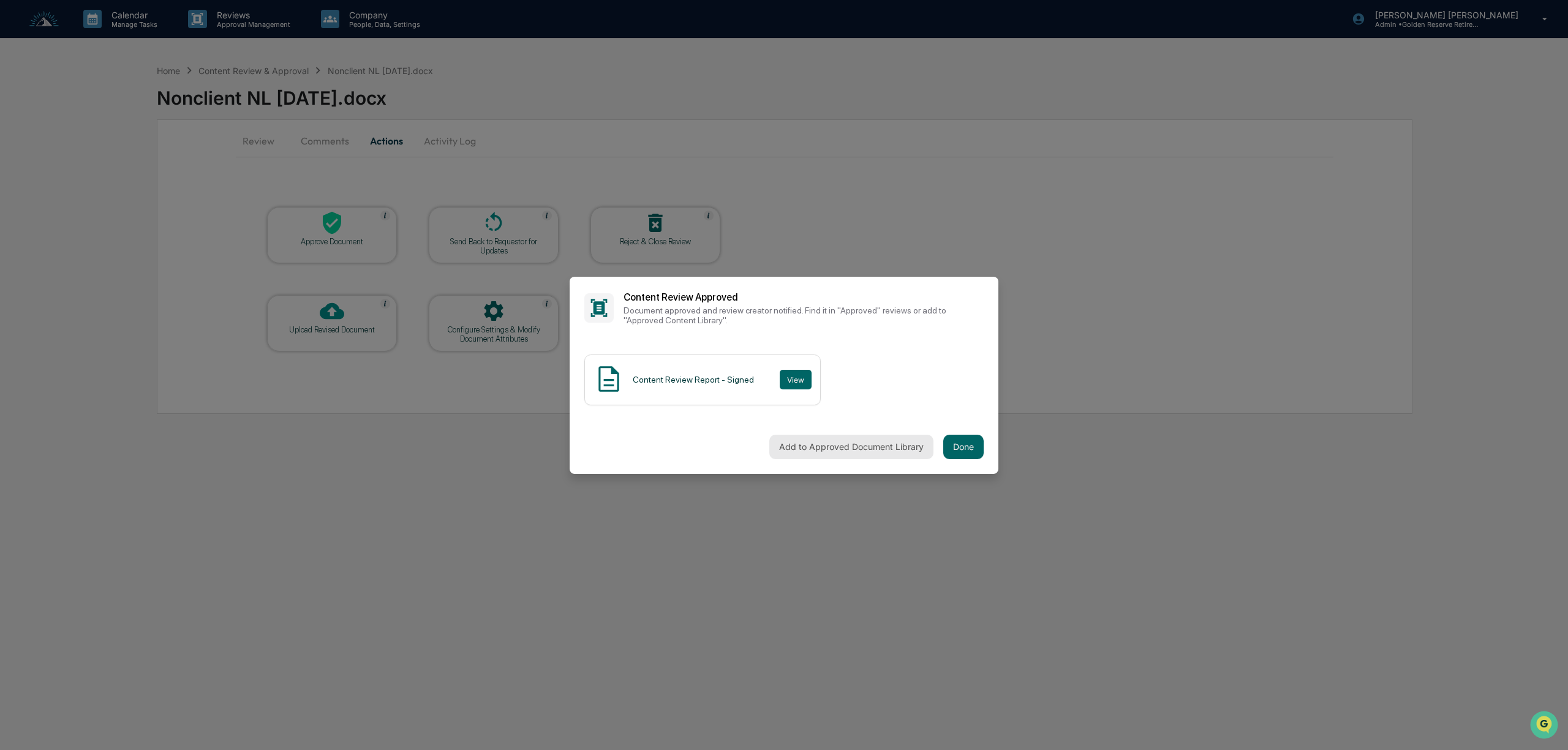
click at [882, 440] on button "Add to Approved Document Library" at bounding box center [851, 447] width 164 height 25
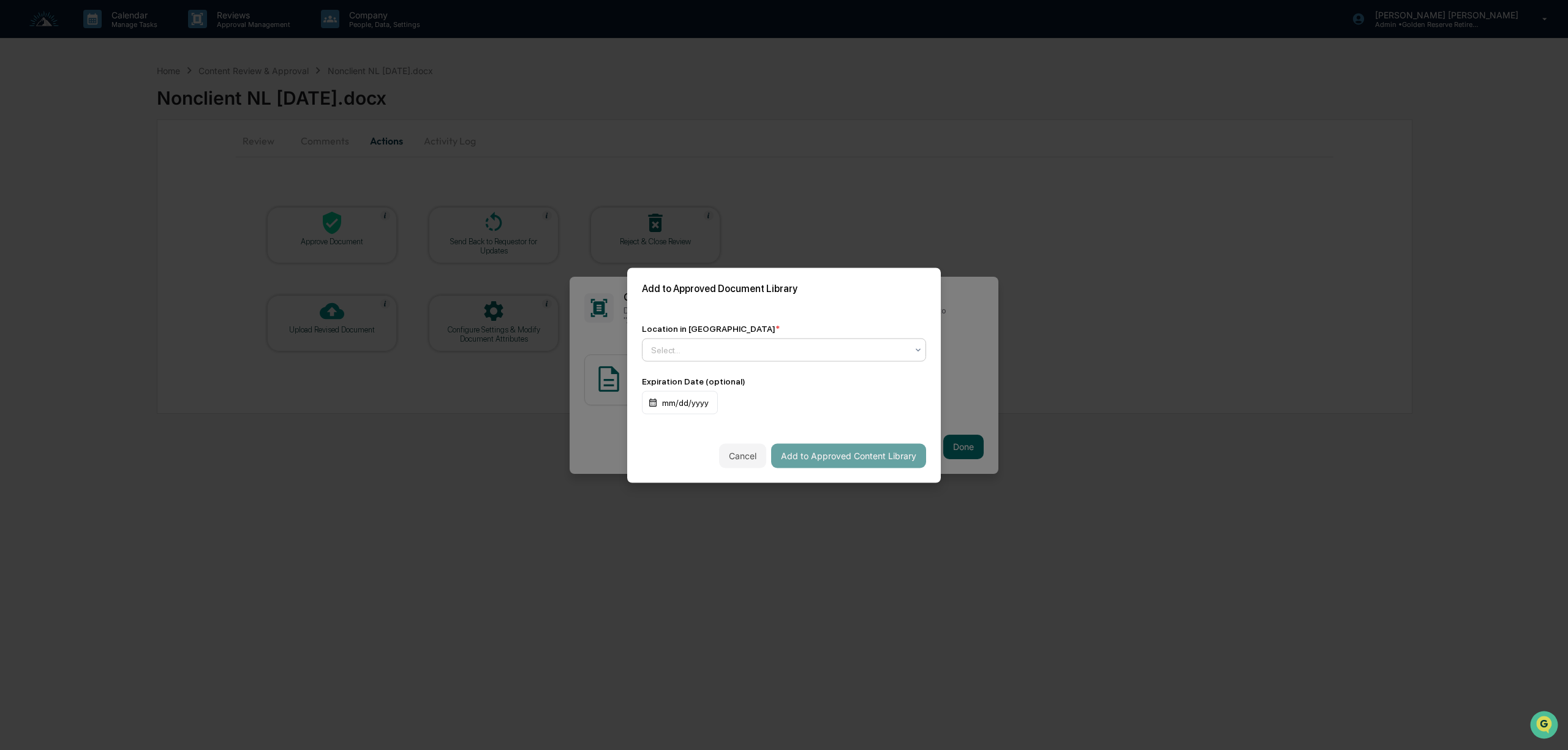
click at [777, 348] on div at bounding box center [779, 350] width 256 height 12
click at [767, 405] on div "↳ Marketing Compliance Logs" at bounding box center [784, 403] width 283 height 25
click at [828, 454] on button "Add to Approved Content Library" at bounding box center [848, 456] width 155 height 25
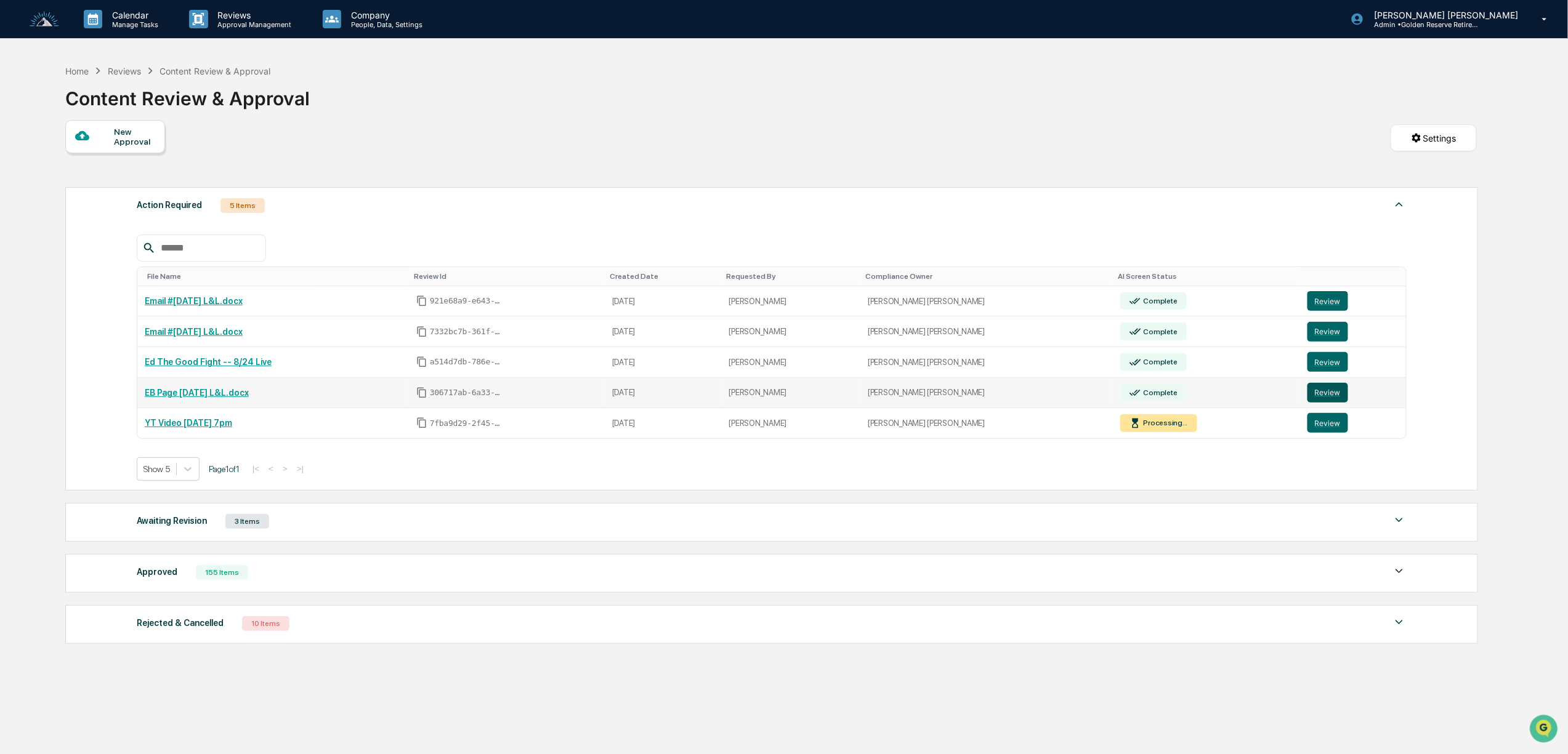
click at [1329, 400] on button "Review" at bounding box center [1328, 392] width 41 height 20
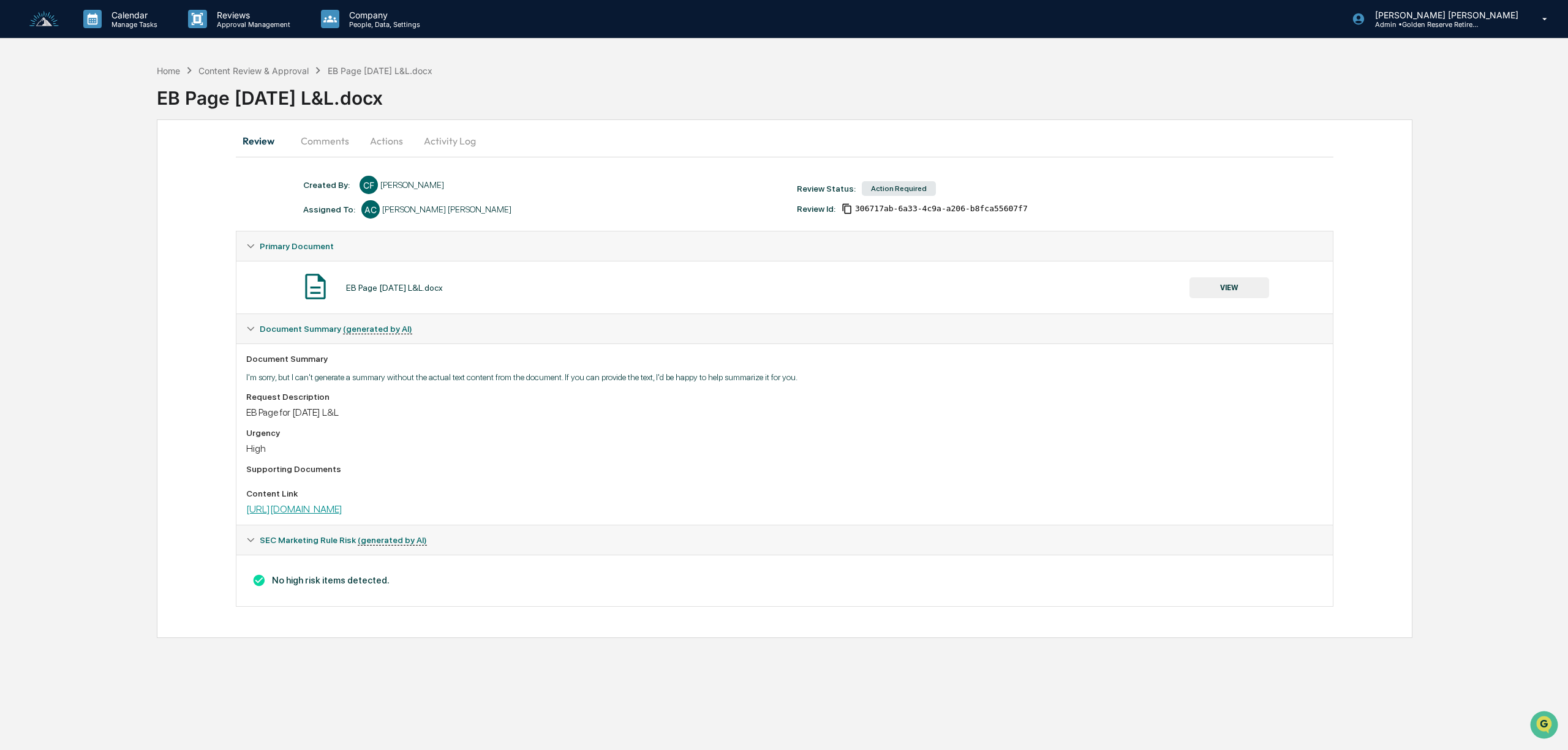
click at [342, 512] on link "https://www.eventbrite.com/e/1606802562719?aff=oddtdtcreator" at bounding box center [294, 509] width 96 height 12
click at [383, 143] on button "Actions" at bounding box center [387, 141] width 55 height 29
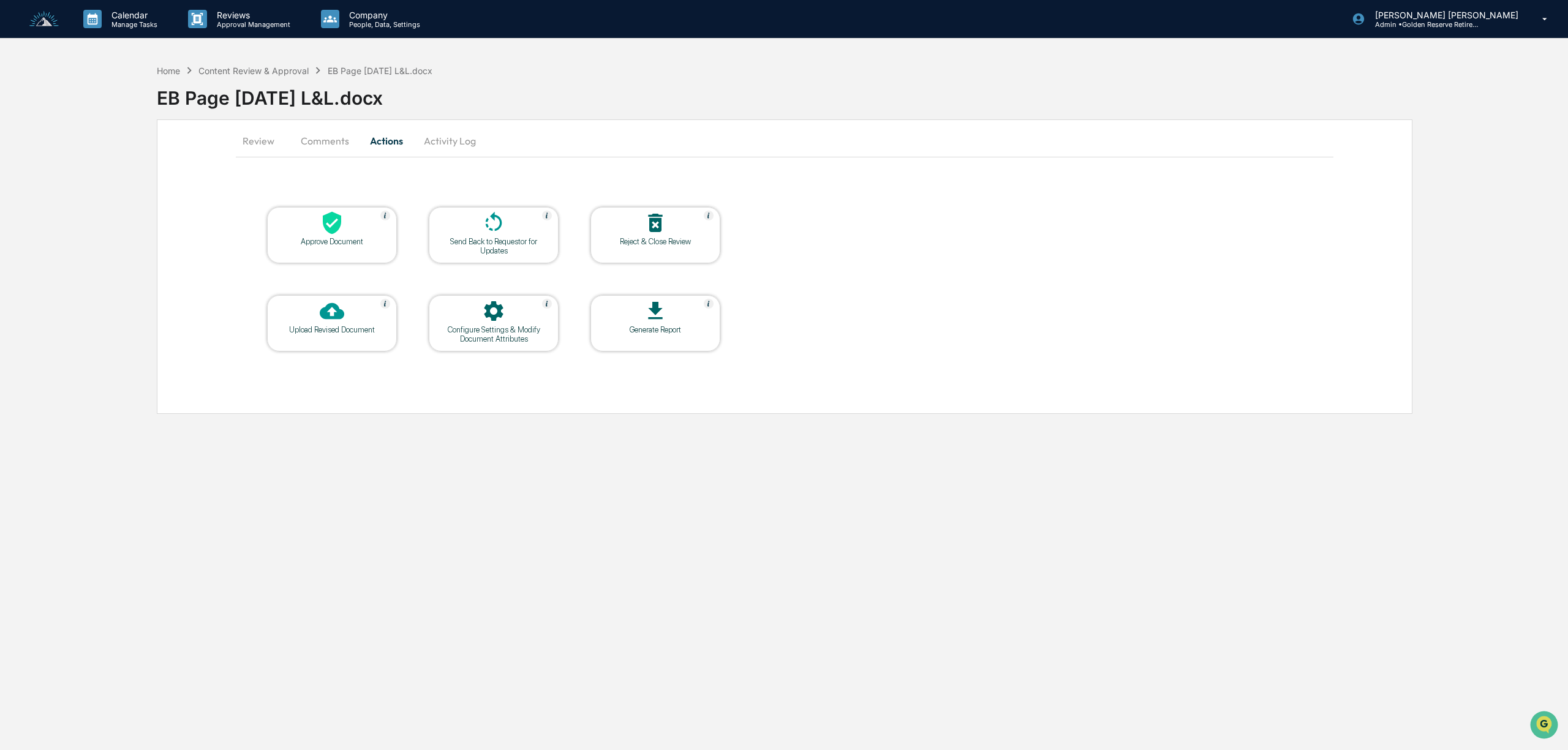
click at [344, 236] on div at bounding box center [332, 224] width 122 height 26
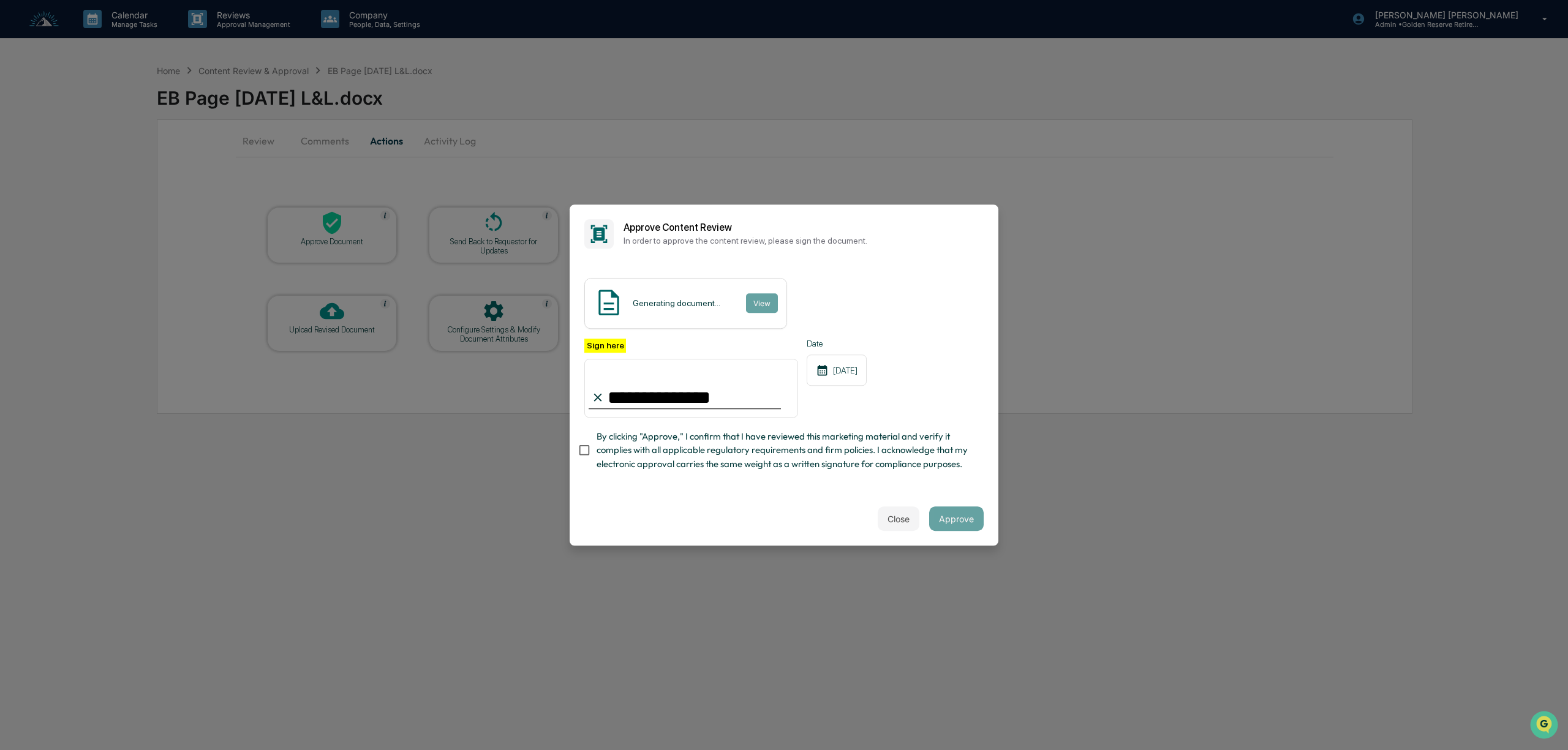
type input "**********"
click at [973, 525] on button "Approve" at bounding box center [956, 519] width 55 height 25
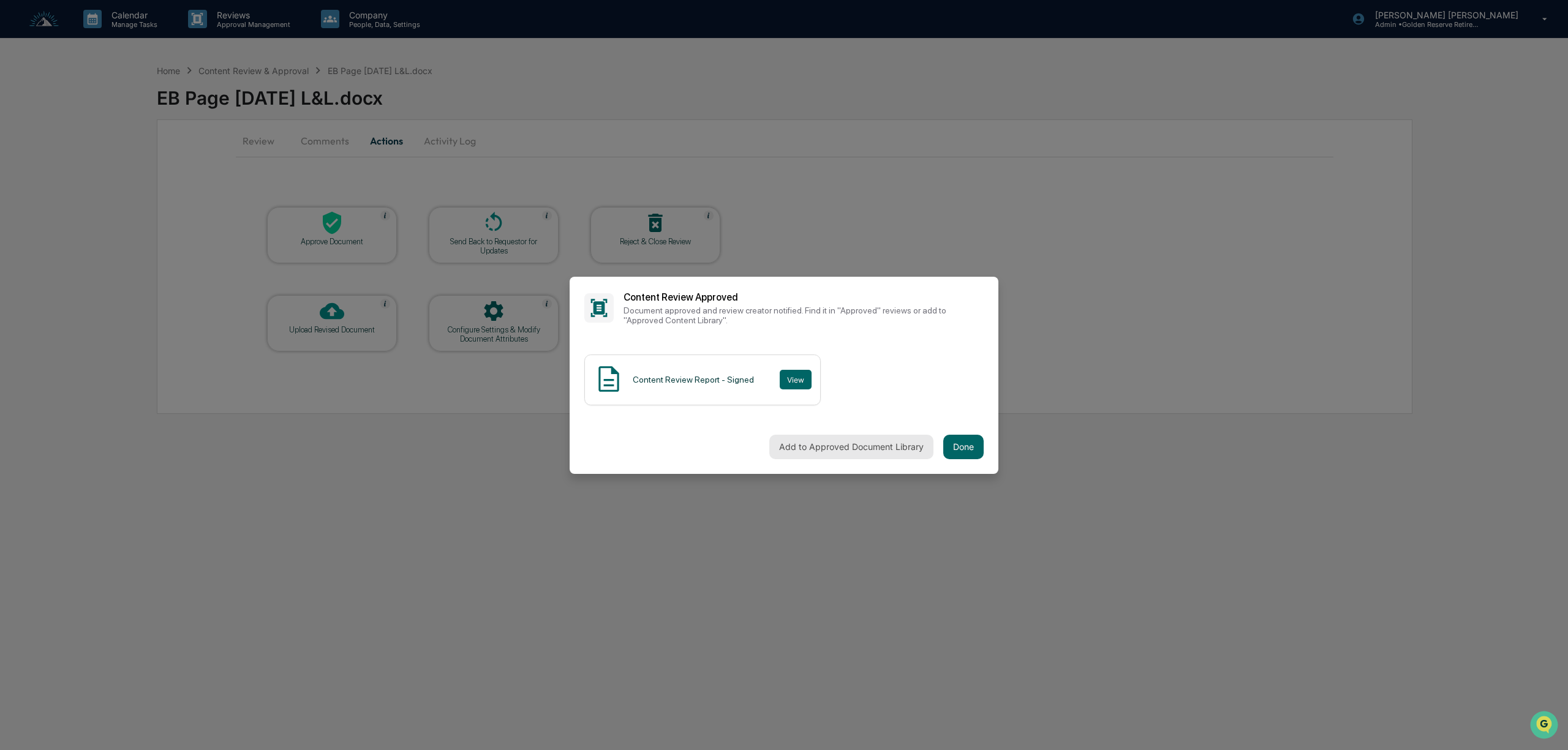
click at [835, 449] on button "Add to Approved Document Library" at bounding box center [851, 447] width 164 height 25
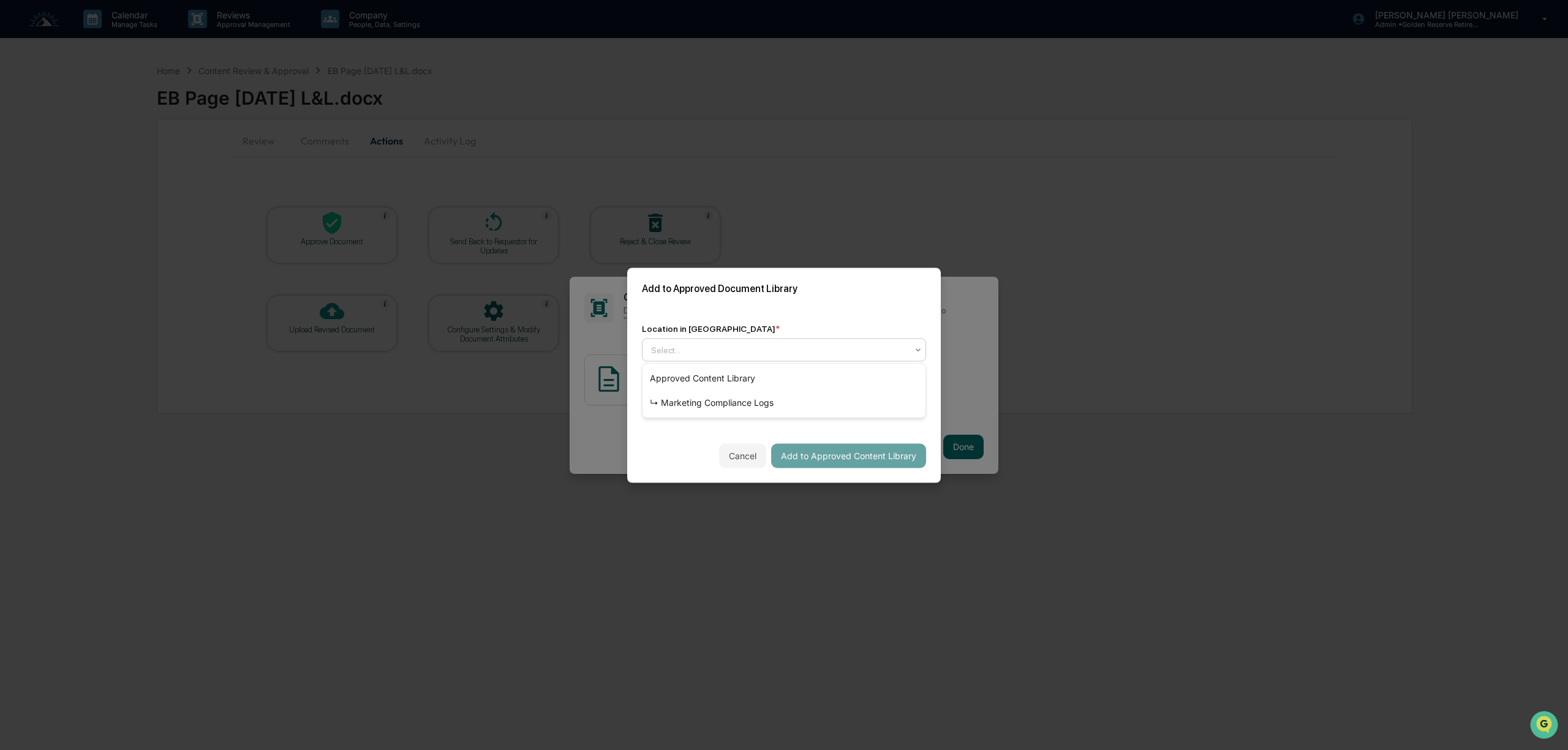
click at [758, 349] on div at bounding box center [779, 350] width 256 height 12
click at [748, 400] on div "↳ Marketing Compliance Logs" at bounding box center [784, 403] width 283 height 25
click at [846, 461] on button "Add to Approved Content Library" at bounding box center [848, 456] width 155 height 25
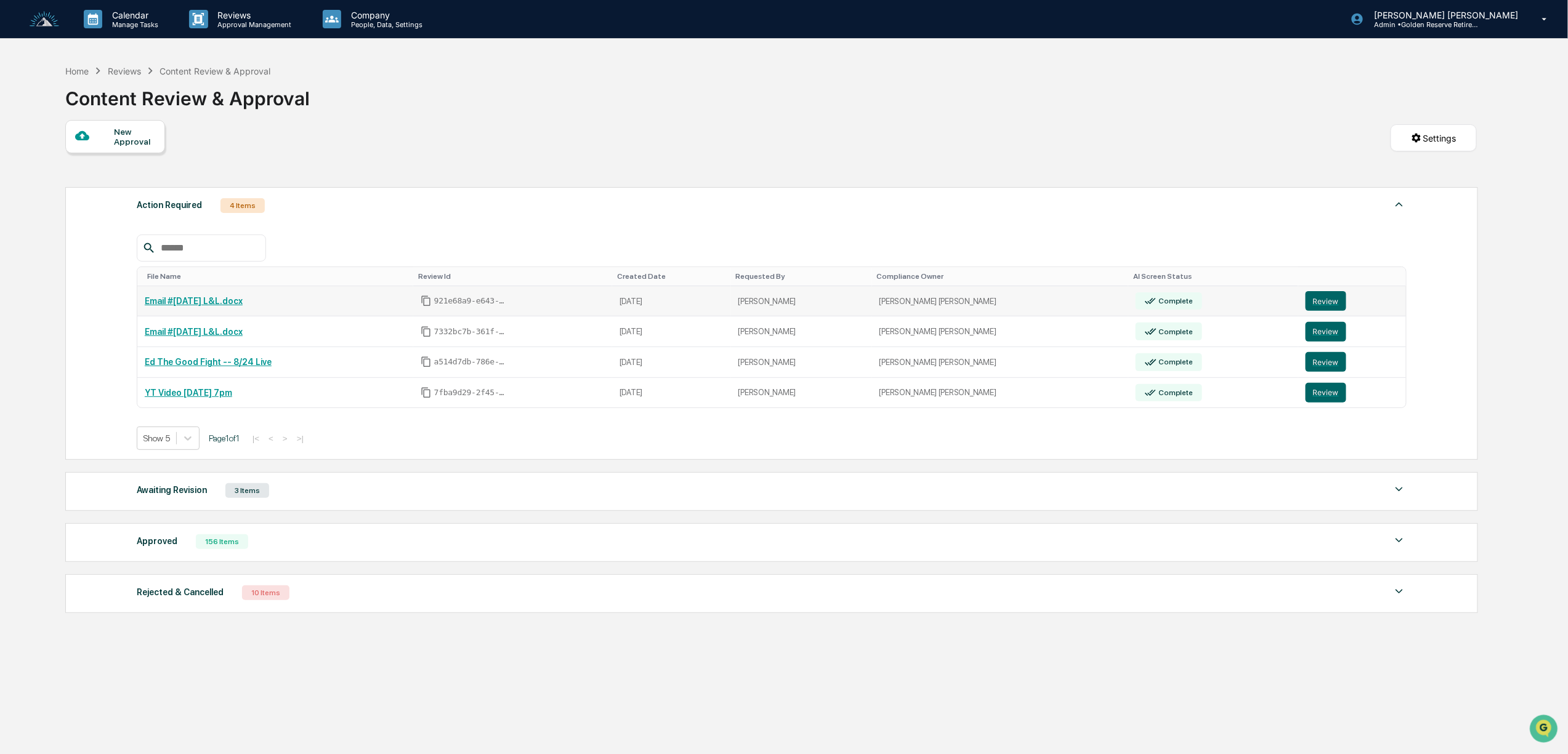
click at [229, 305] on link "Email #[DATE] L&L.docx" at bounding box center [194, 301] width 98 height 10
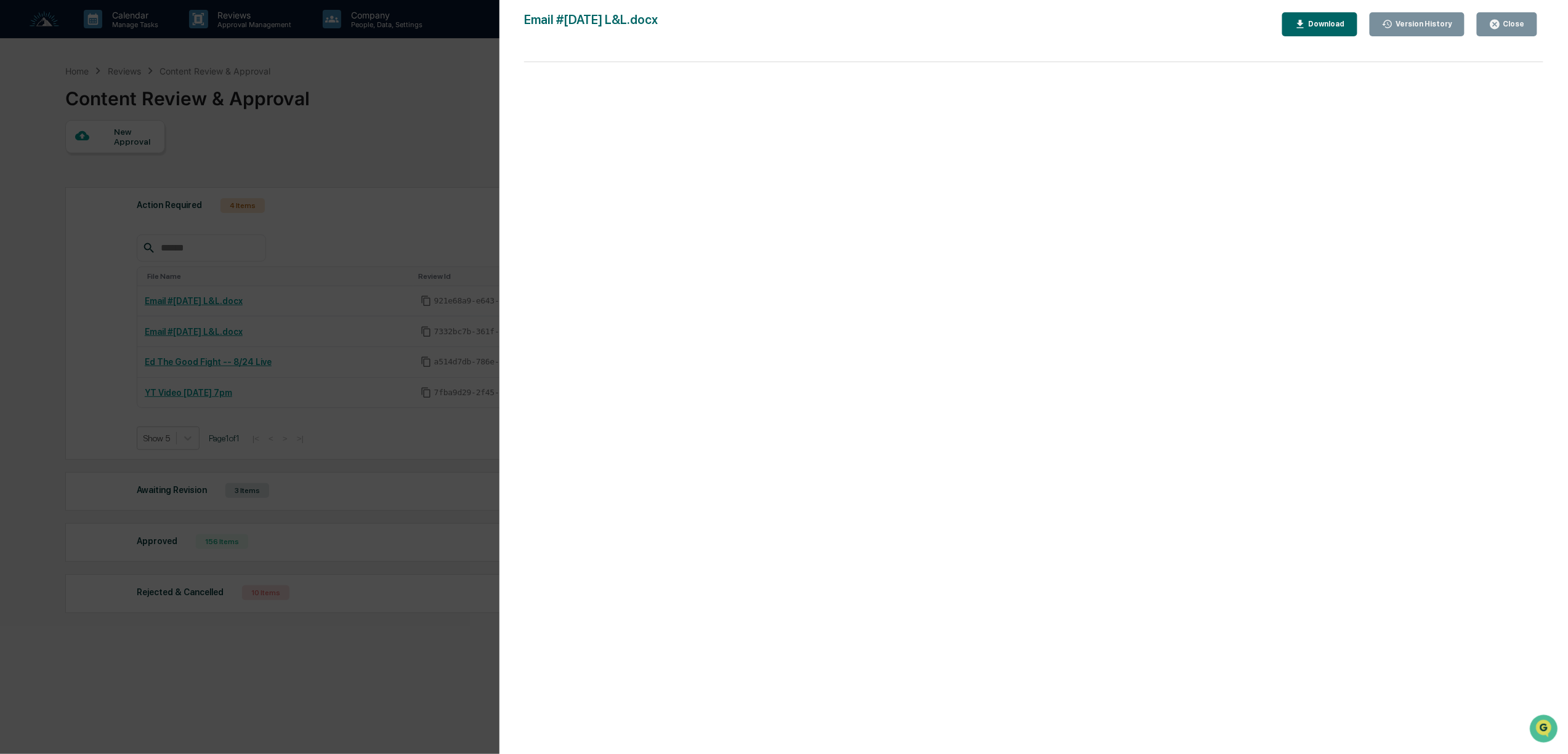
click at [237, 213] on div "Version History 08/20/2025, 04:26 PM Christina Forloine Email #2 September 2025…" at bounding box center [784, 377] width 1568 height 754
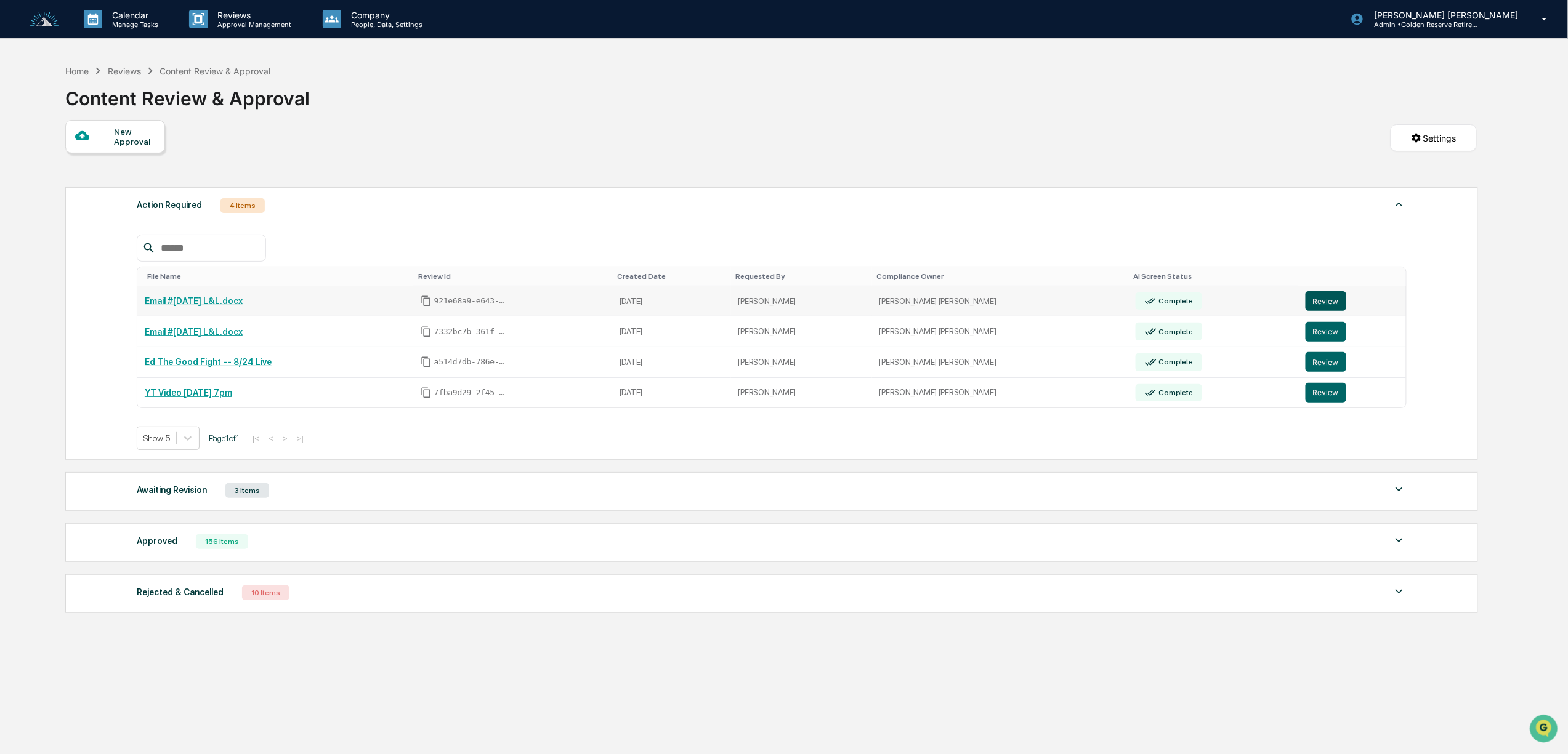
click at [1309, 306] on button "Review" at bounding box center [1326, 301] width 41 height 20
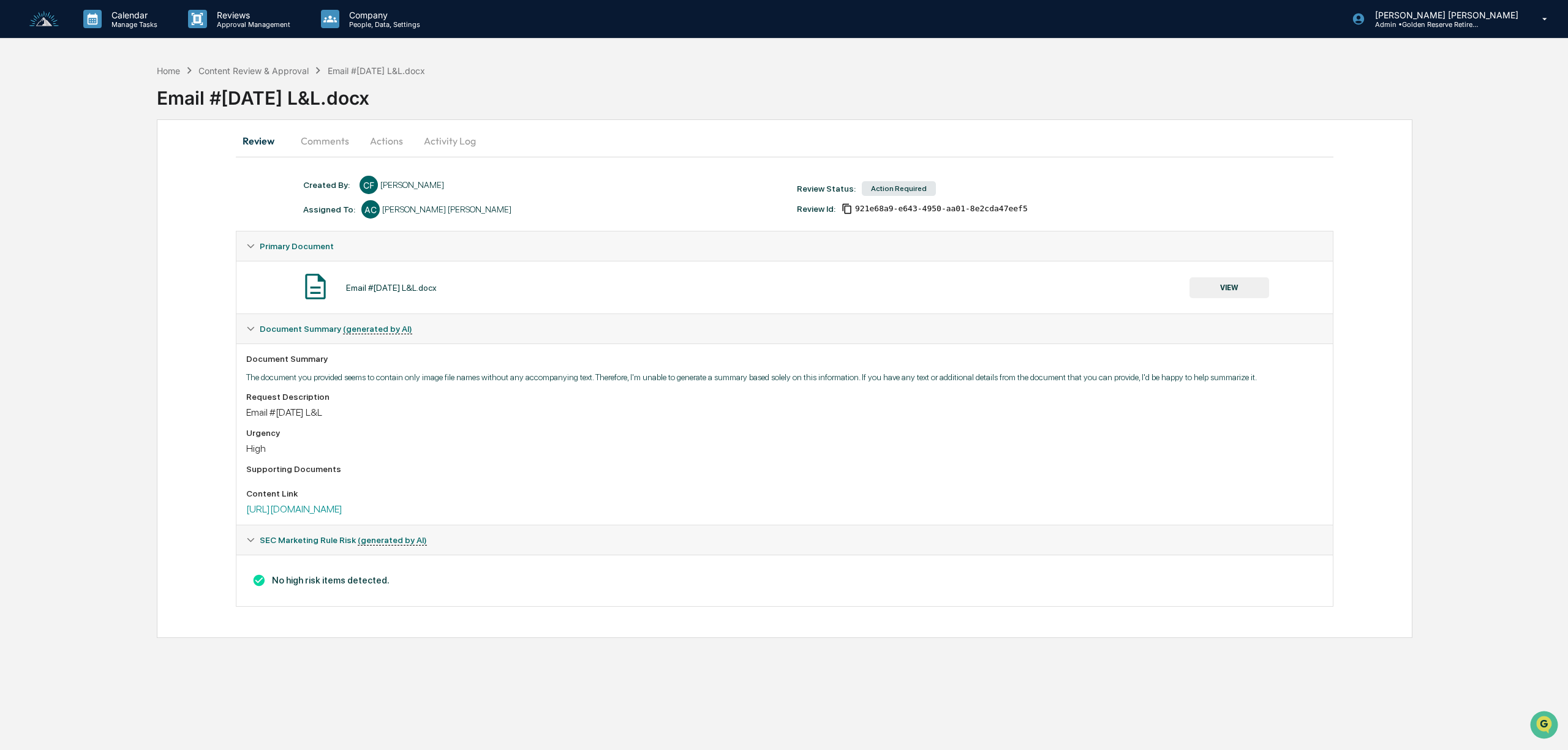
click at [376, 137] on button "Actions" at bounding box center [387, 141] width 55 height 29
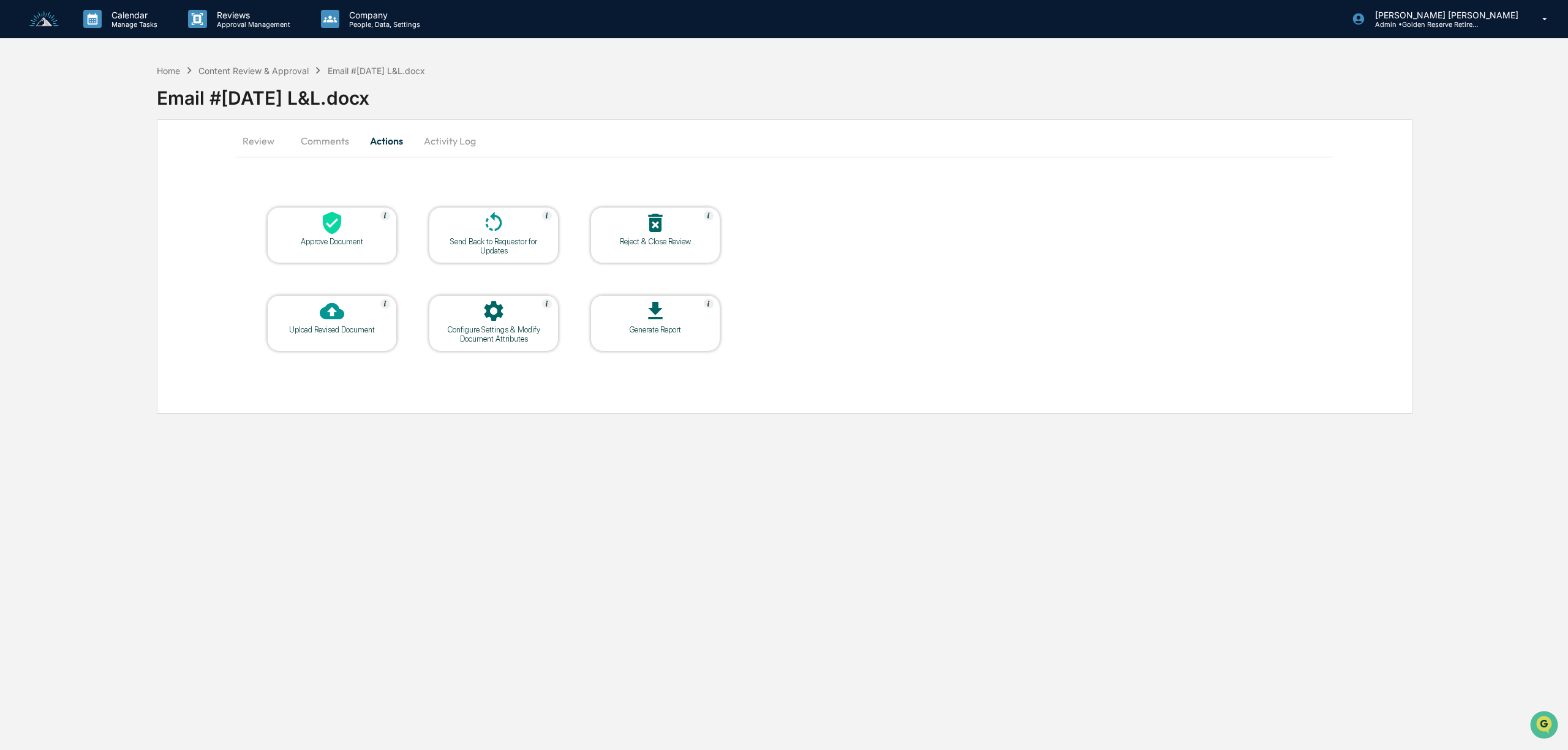
click at [334, 230] on icon at bounding box center [331, 223] width 18 height 23
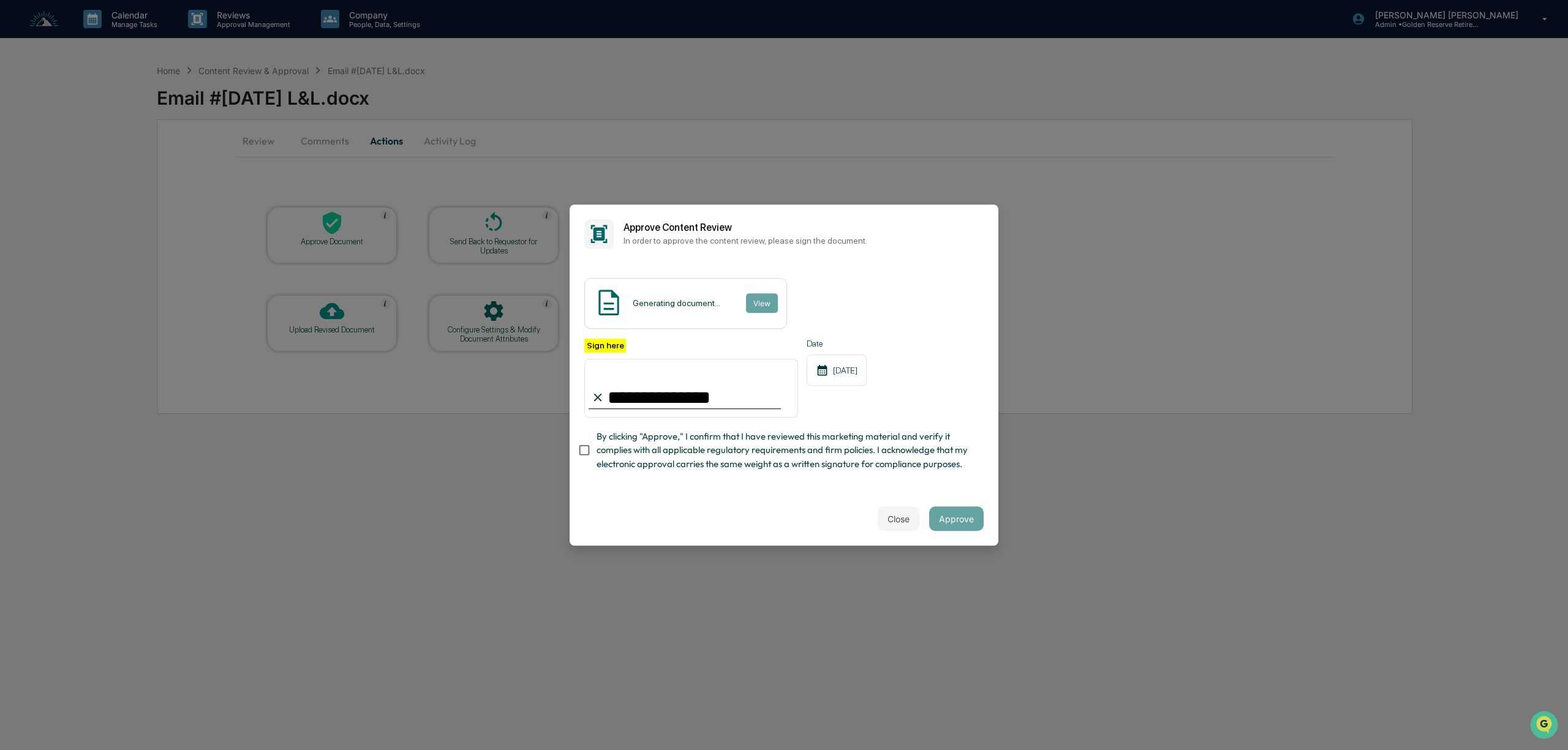
type input "**********"
click at [957, 522] on button "Approve" at bounding box center [956, 519] width 55 height 25
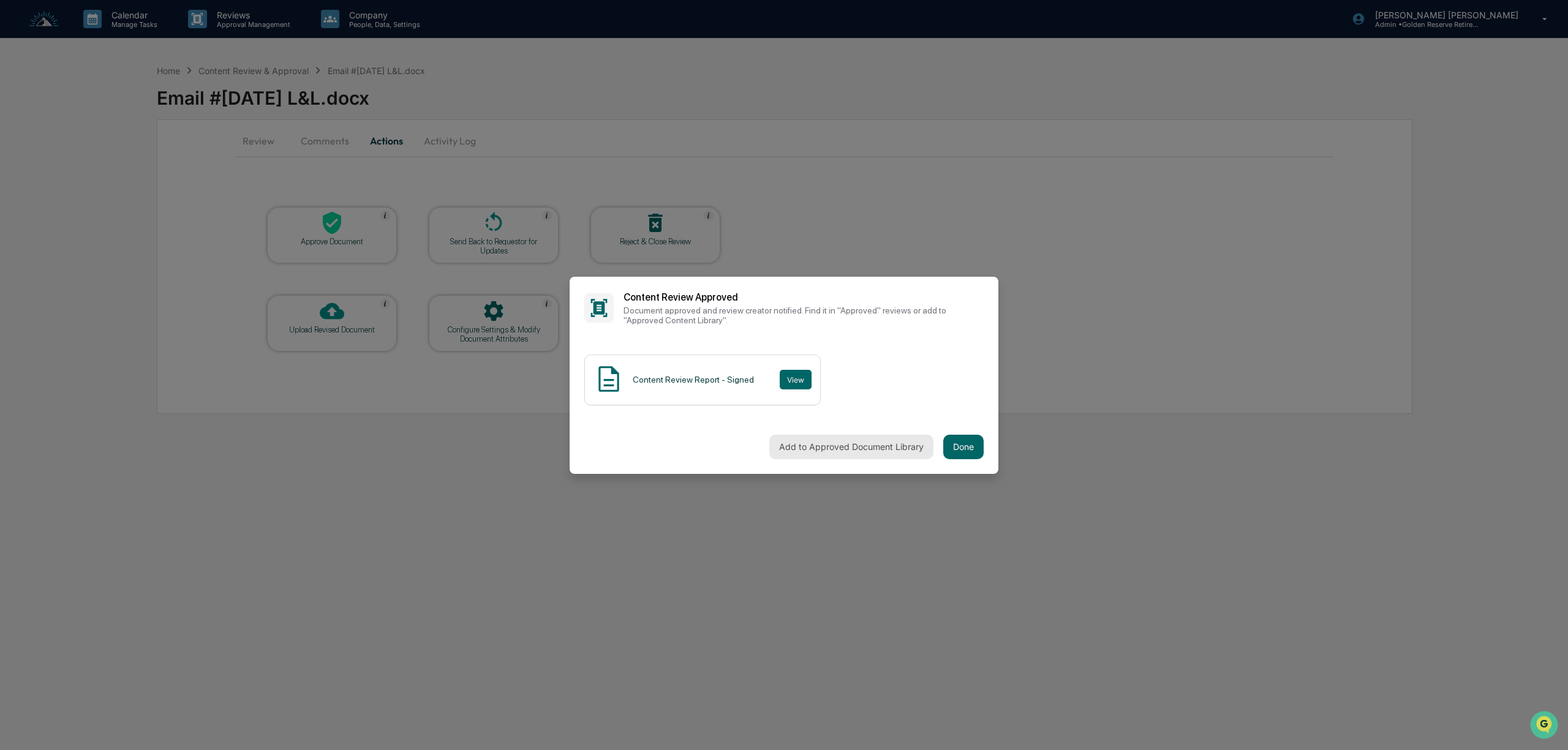
click at [874, 451] on button "Add to Approved Document Library" at bounding box center [851, 447] width 164 height 25
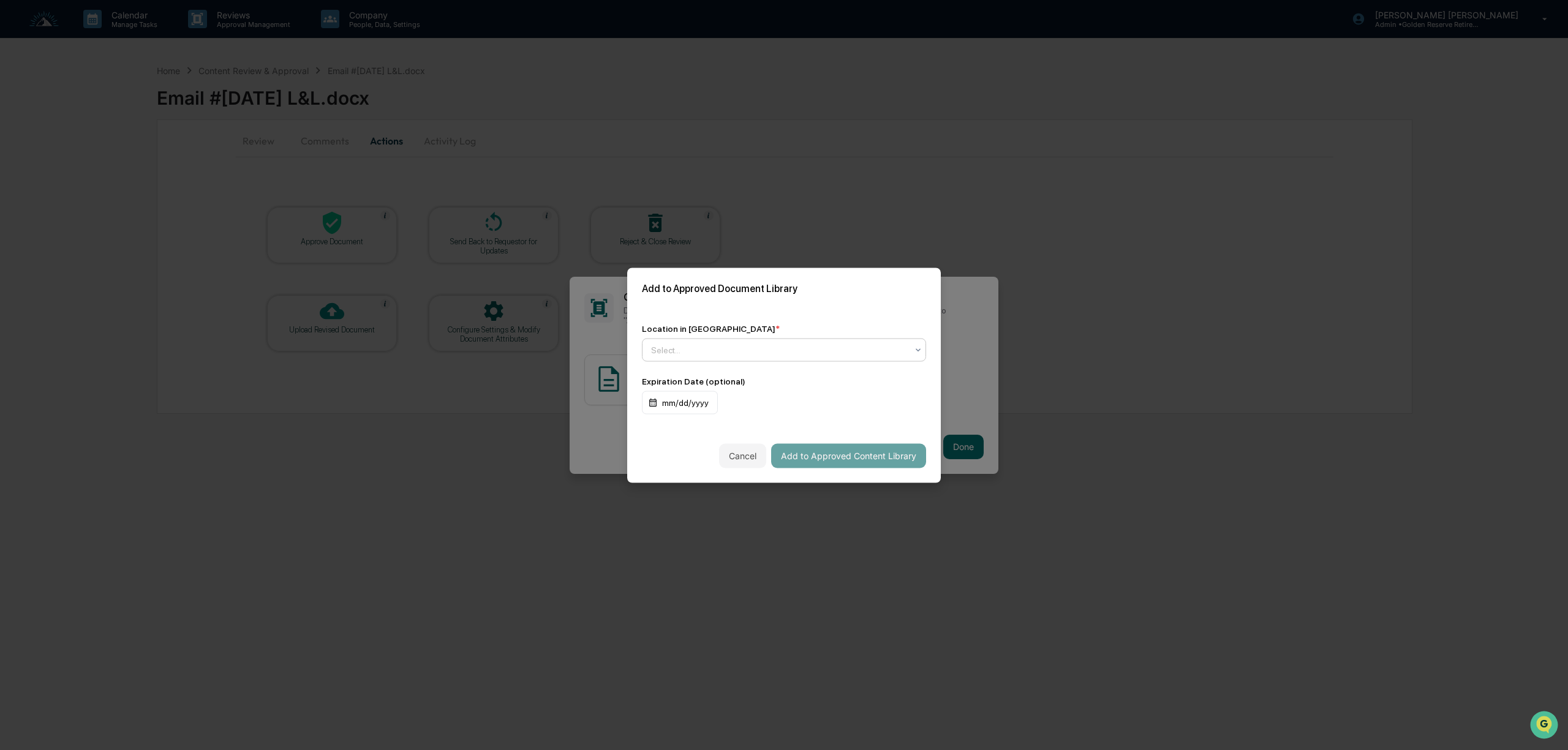
click at [709, 349] on div at bounding box center [779, 350] width 256 height 12
click at [716, 395] on div "↳ Marketing Compliance Logs" at bounding box center [784, 403] width 283 height 25
click at [862, 452] on button "Add to Approved Content Library" at bounding box center [848, 456] width 155 height 25
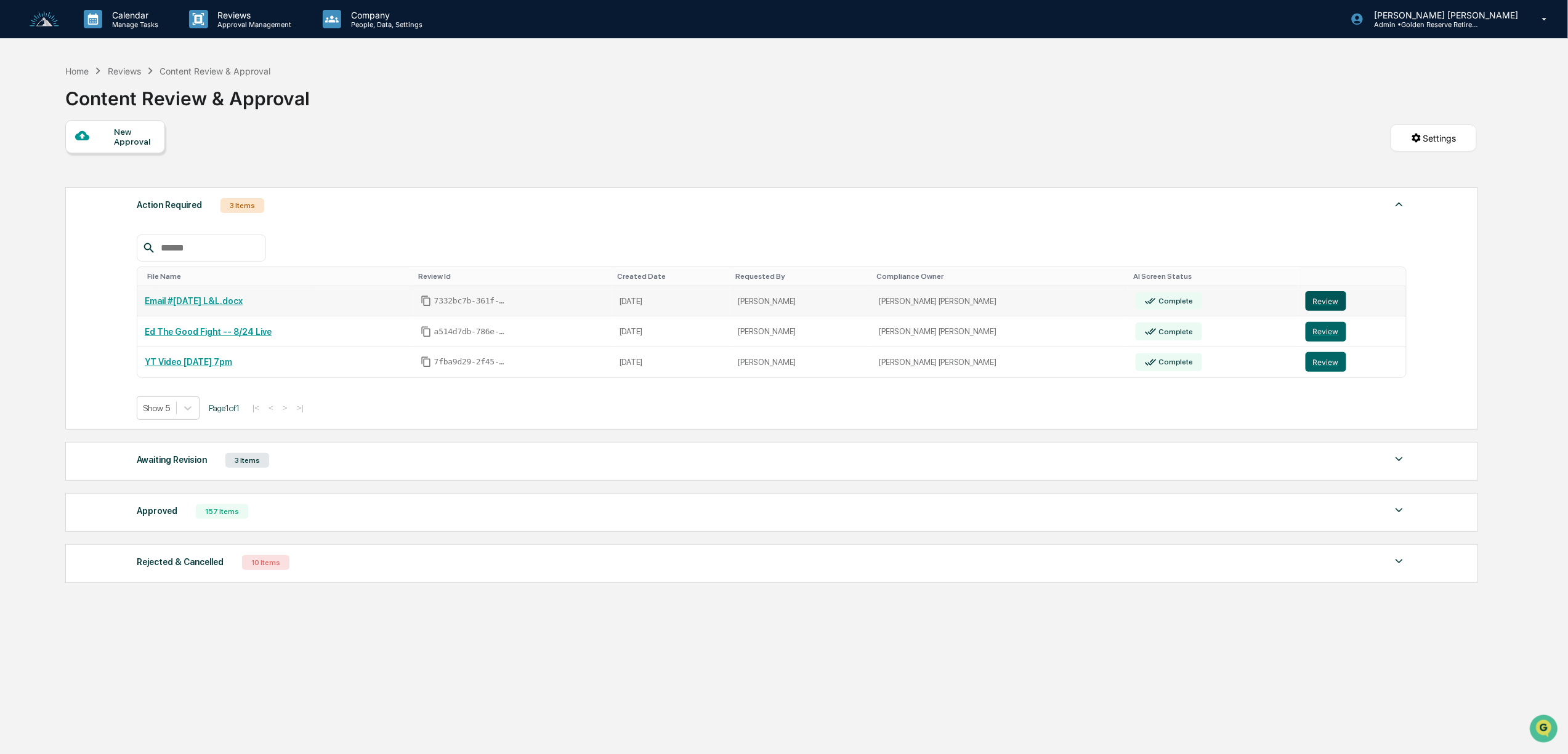
click at [1307, 308] on button "Review" at bounding box center [1326, 301] width 41 height 20
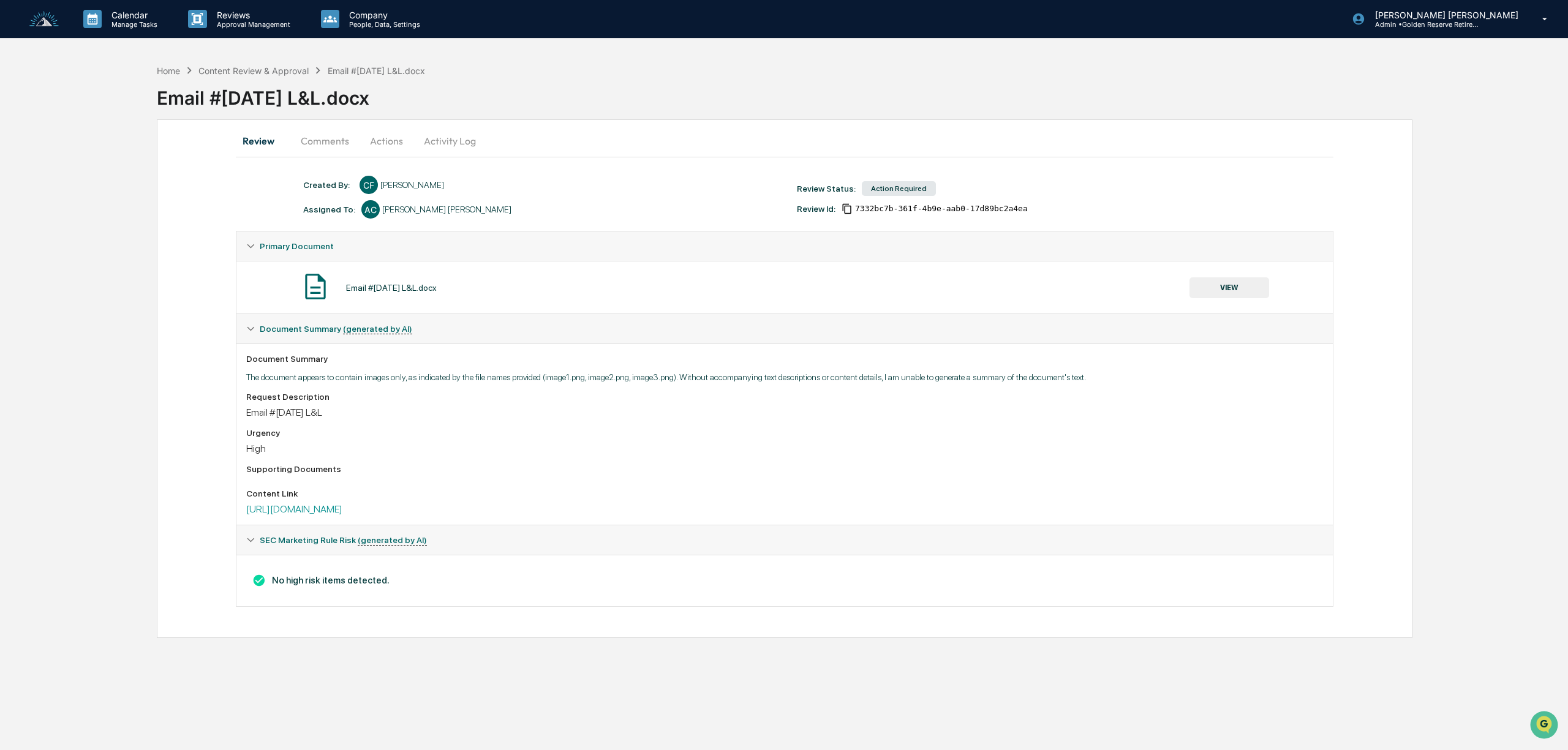
click at [382, 140] on button "Actions" at bounding box center [387, 141] width 55 height 29
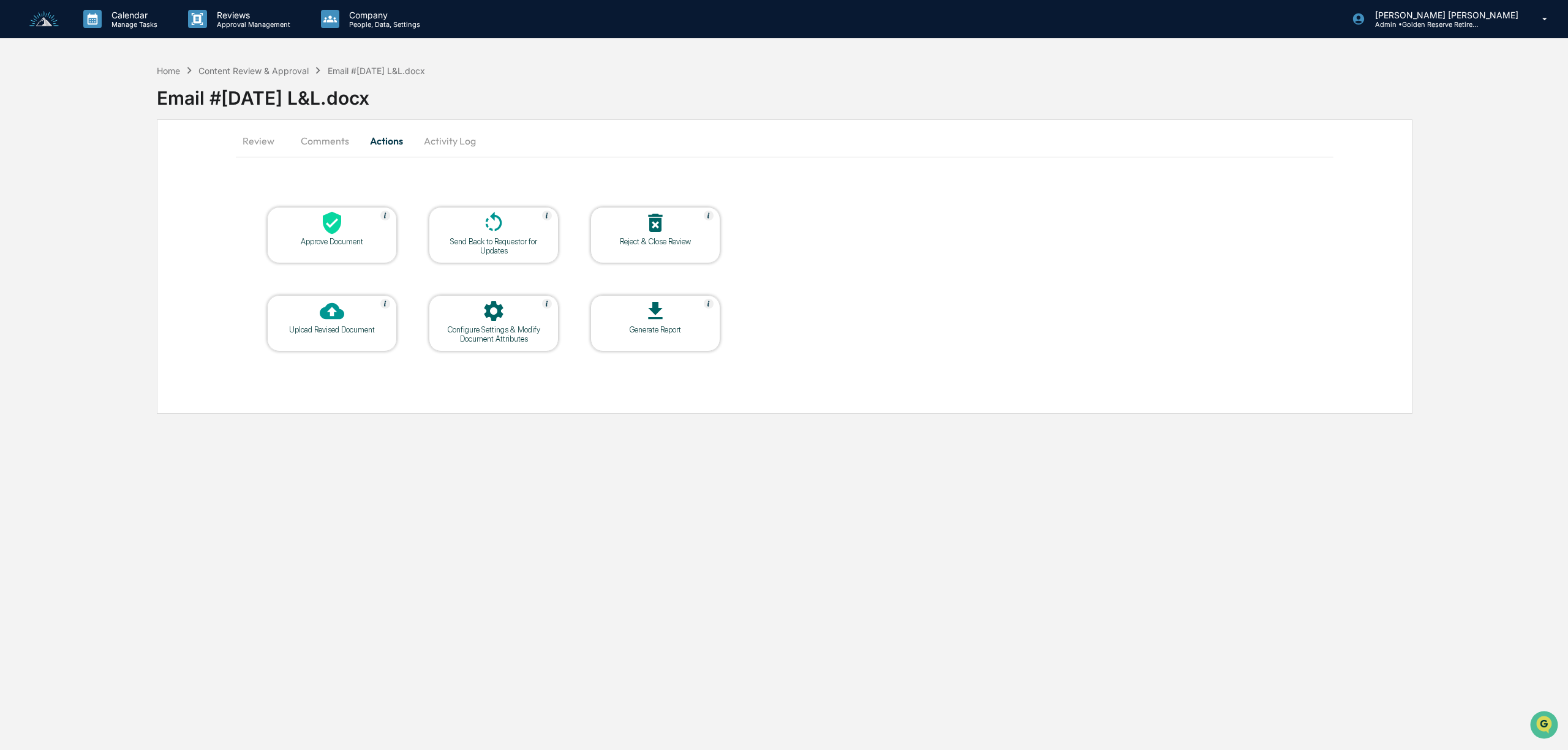
click at [352, 237] on div "Approve Document" at bounding box center [331, 242] width 110 height 9
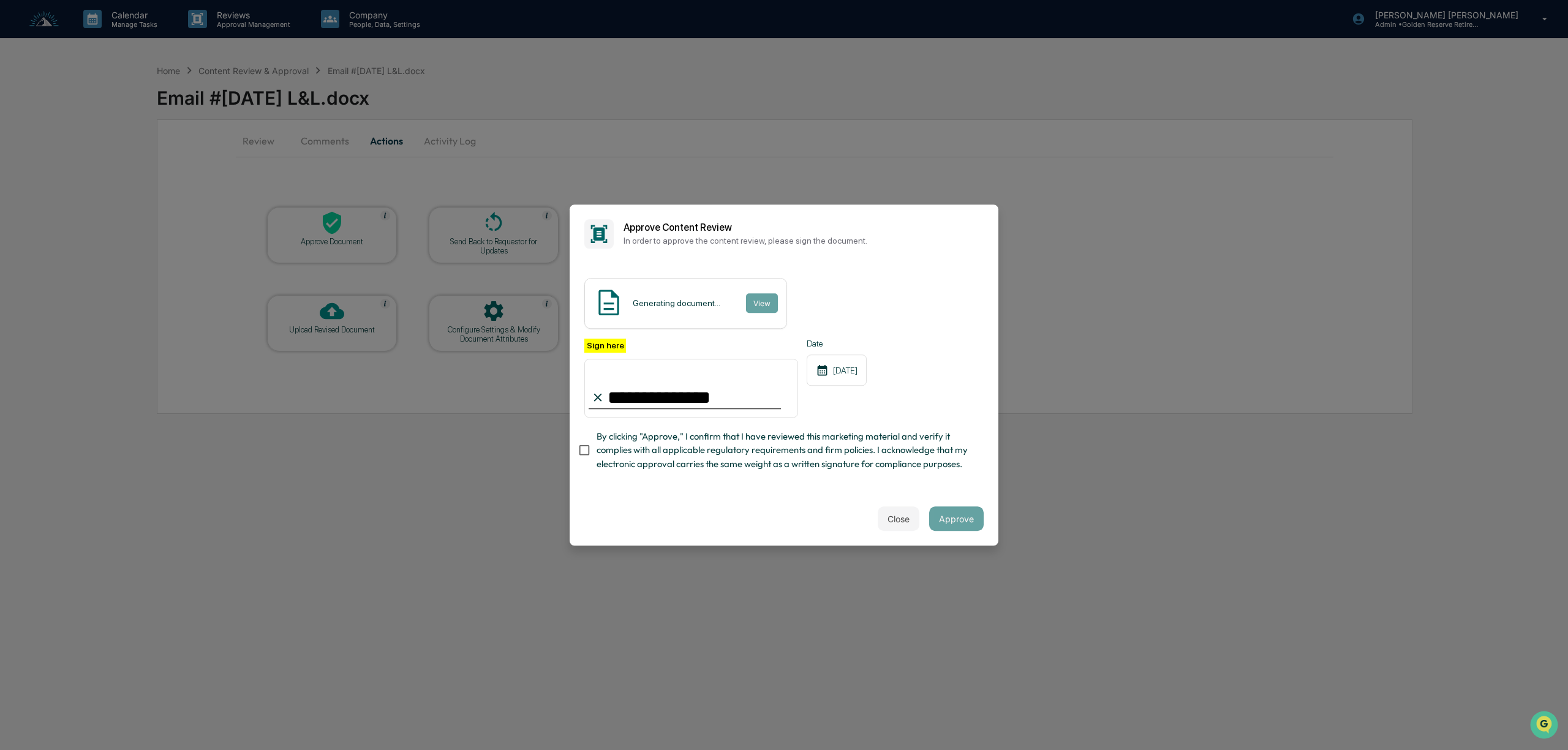
type input "**********"
click at [963, 516] on button "Approve" at bounding box center [956, 519] width 55 height 25
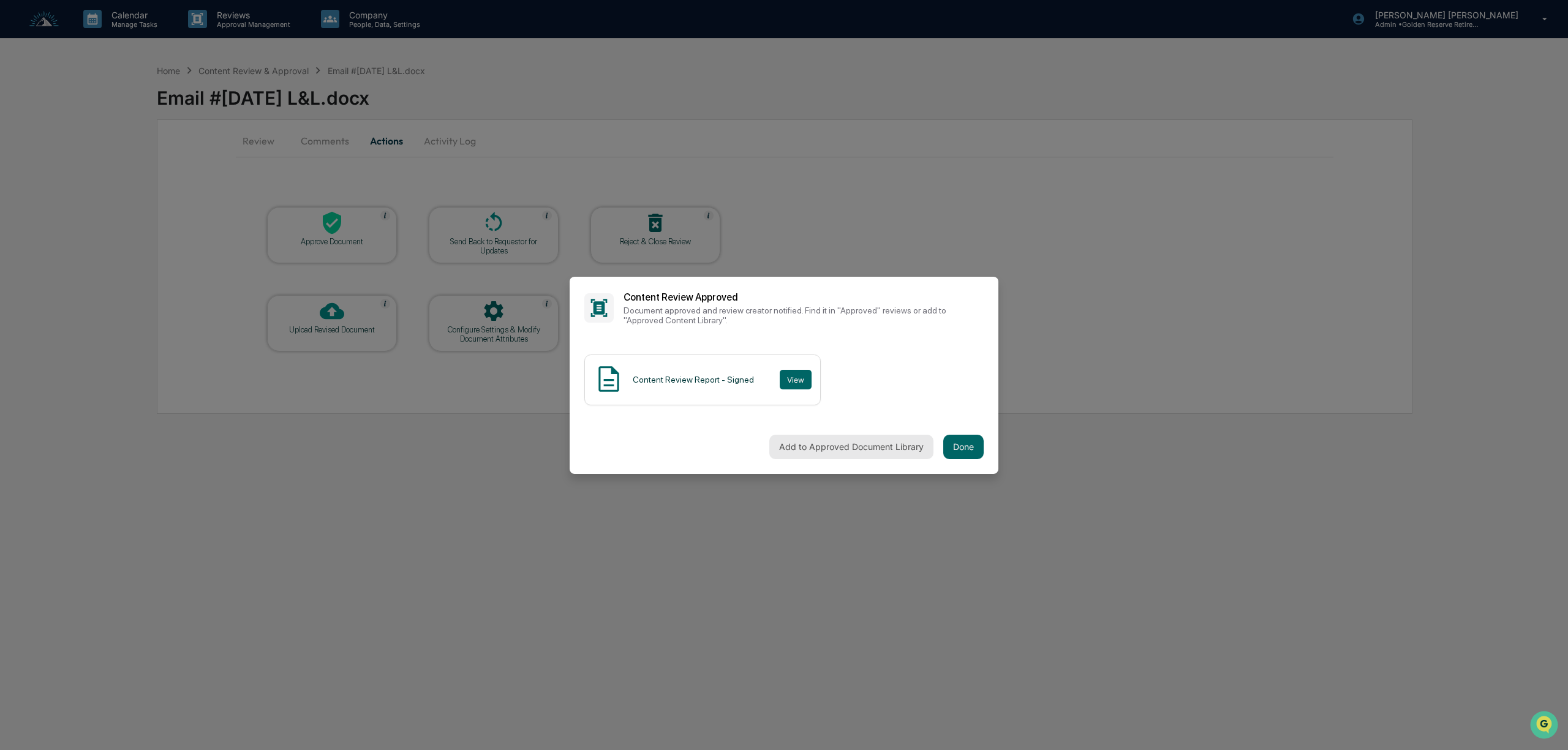
click at [893, 451] on button "Add to Approved Document Library" at bounding box center [851, 447] width 164 height 25
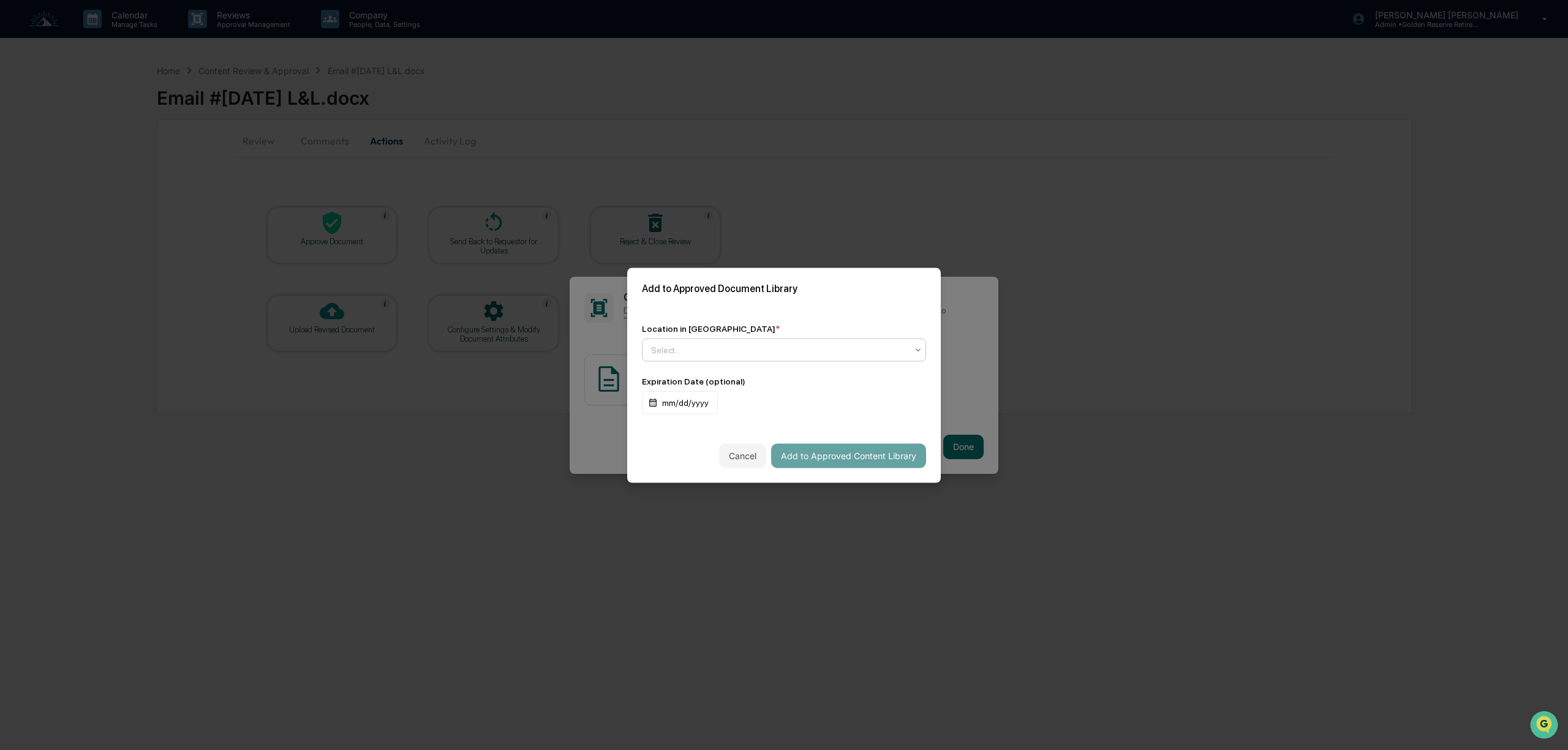
click at [797, 350] on div at bounding box center [779, 350] width 256 height 12
click at [794, 407] on div "↳ Marketing Compliance Logs" at bounding box center [784, 403] width 283 height 25
click at [851, 456] on button "Add to Approved Content Library" at bounding box center [848, 456] width 155 height 25
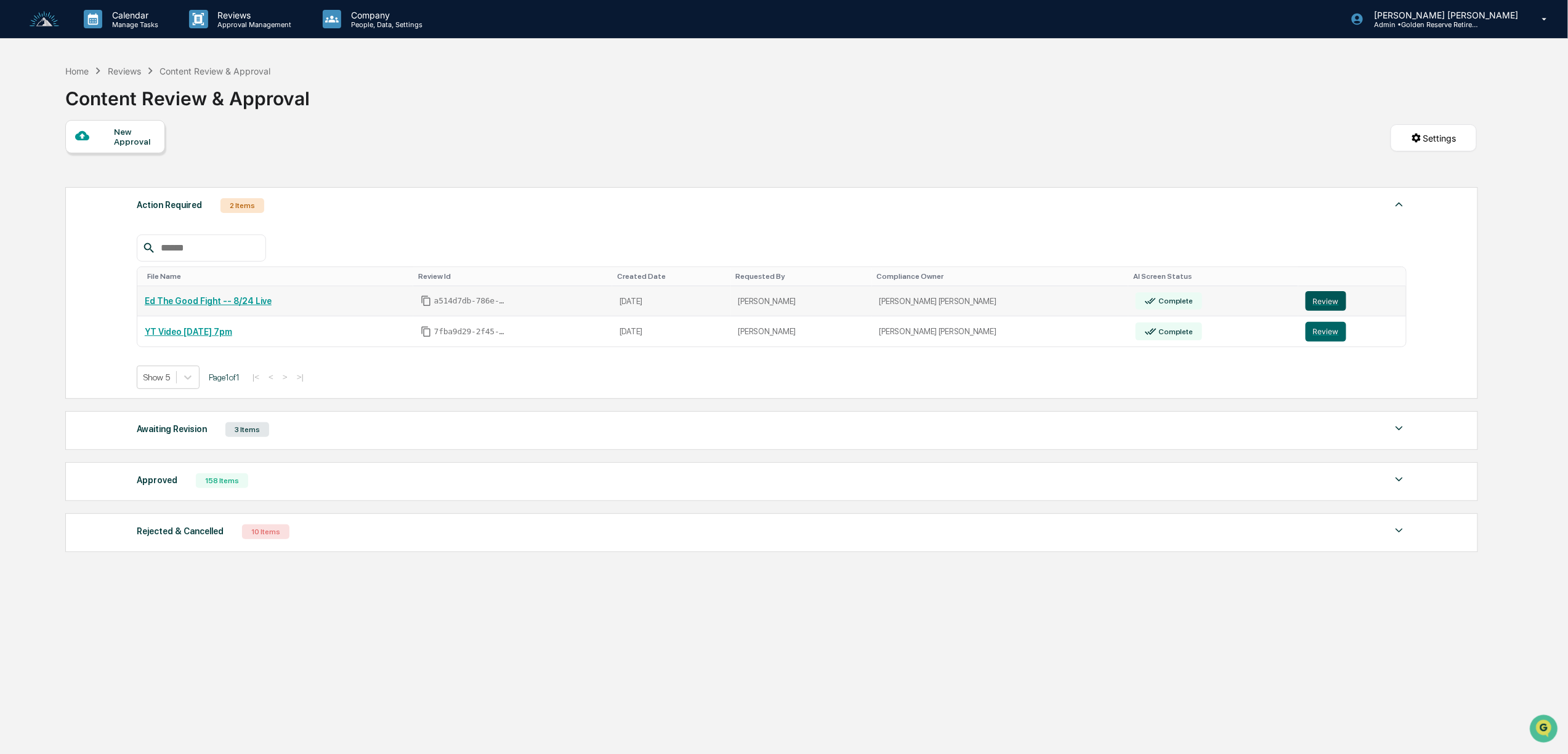
click at [1305, 302] on button "Review" at bounding box center [1326, 301] width 41 height 20
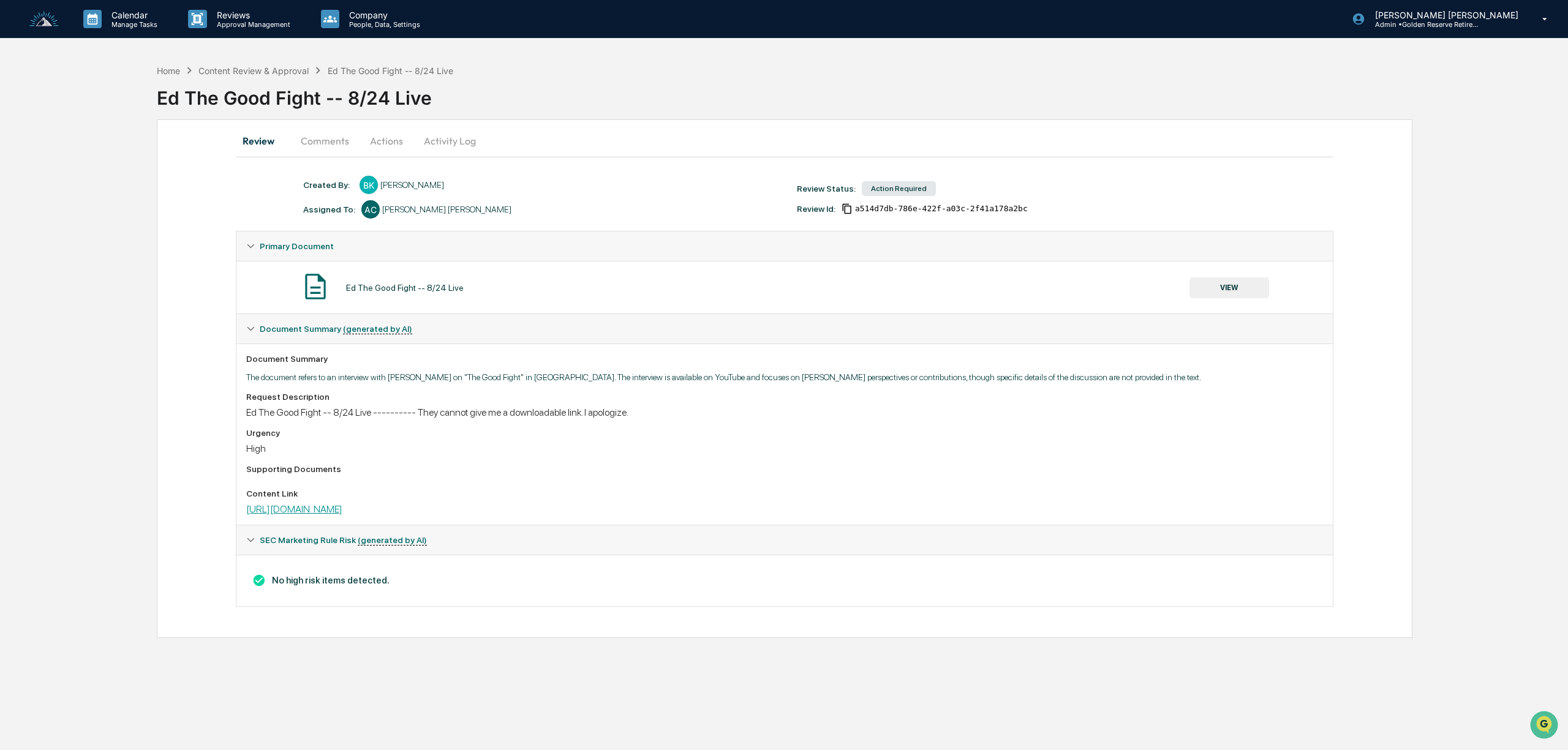
click at [342, 513] on link "[URL][DOMAIN_NAME]" at bounding box center [294, 509] width 96 height 12
click at [291, 69] on div "Content Review & Approval" at bounding box center [253, 71] width 110 height 10
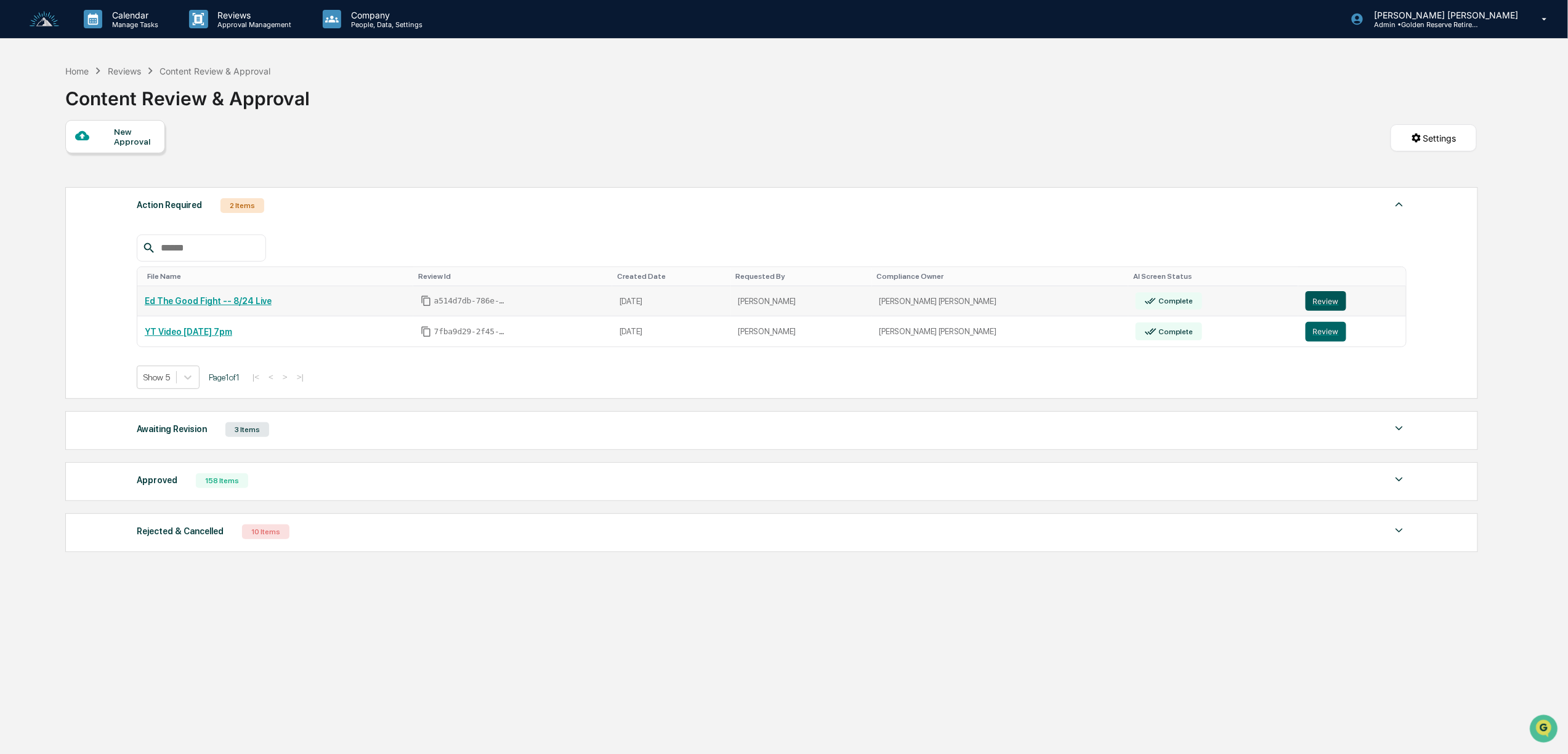
click at [1325, 301] on button "Review" at bounding box center [1326, 301] width 41 height 20
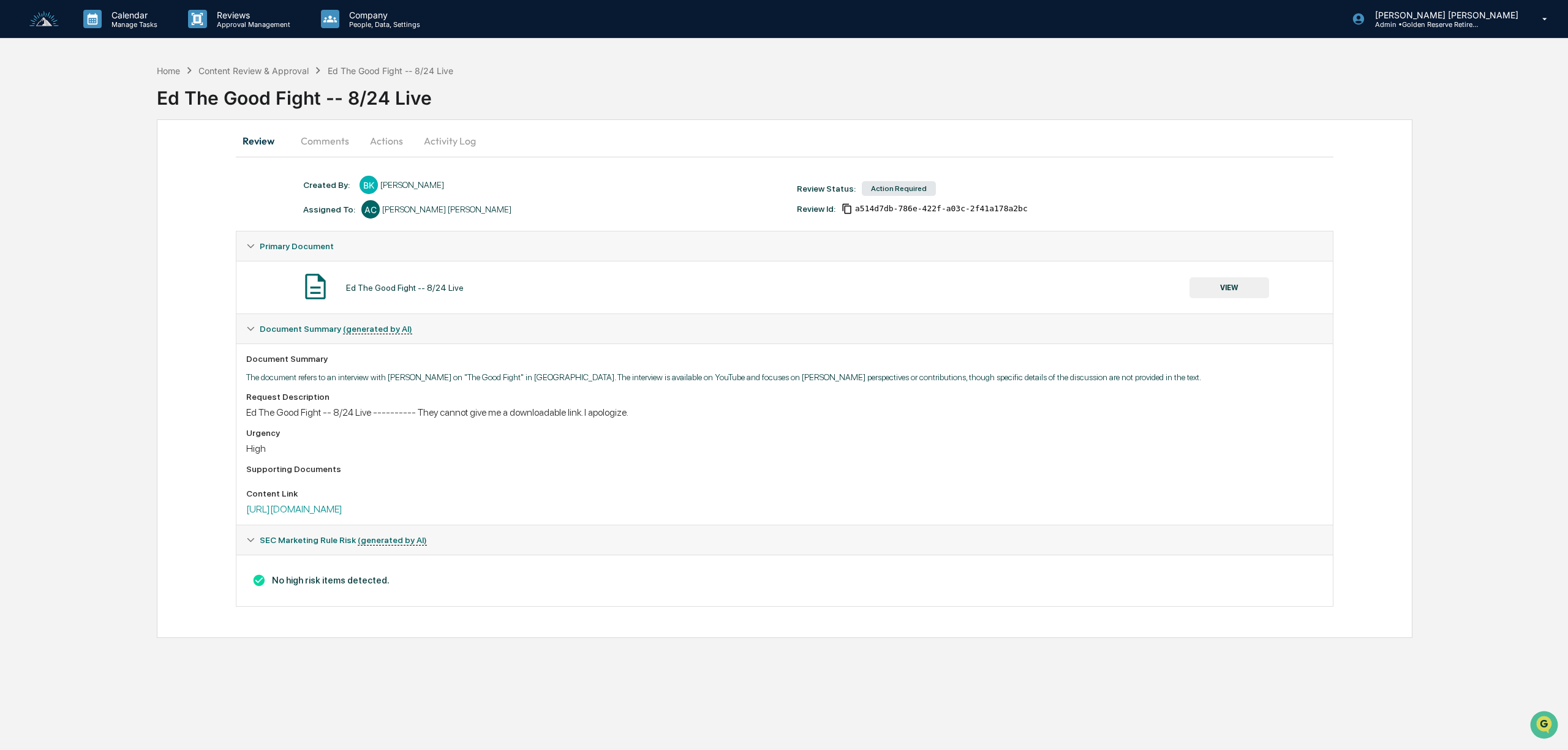
click at [395, 143] on button "Actions" at bounding box center [387, 141] width 55 height 29
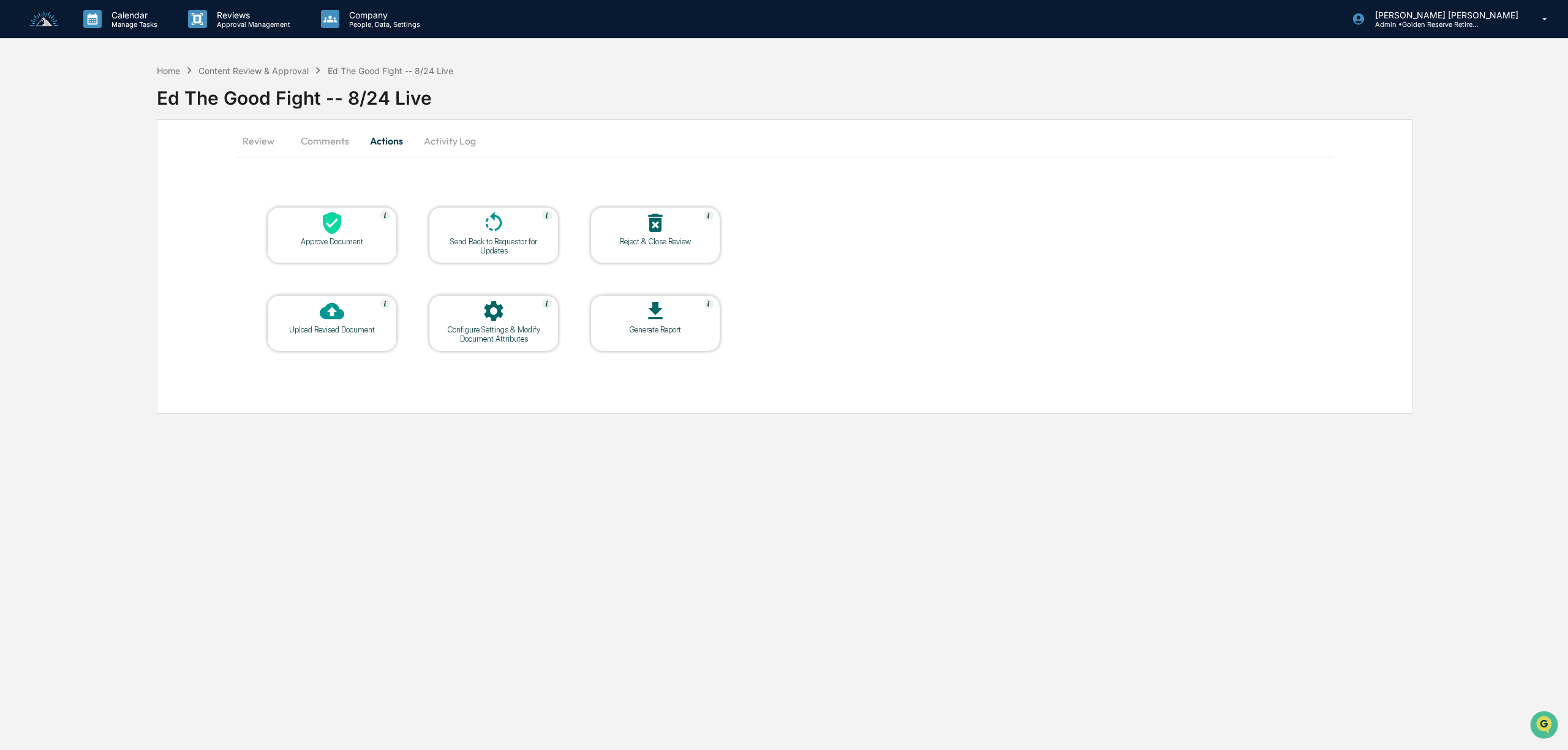
click at [318, 241] on div "Approve Document" at bounding box center [331, 242] width 110 height 9
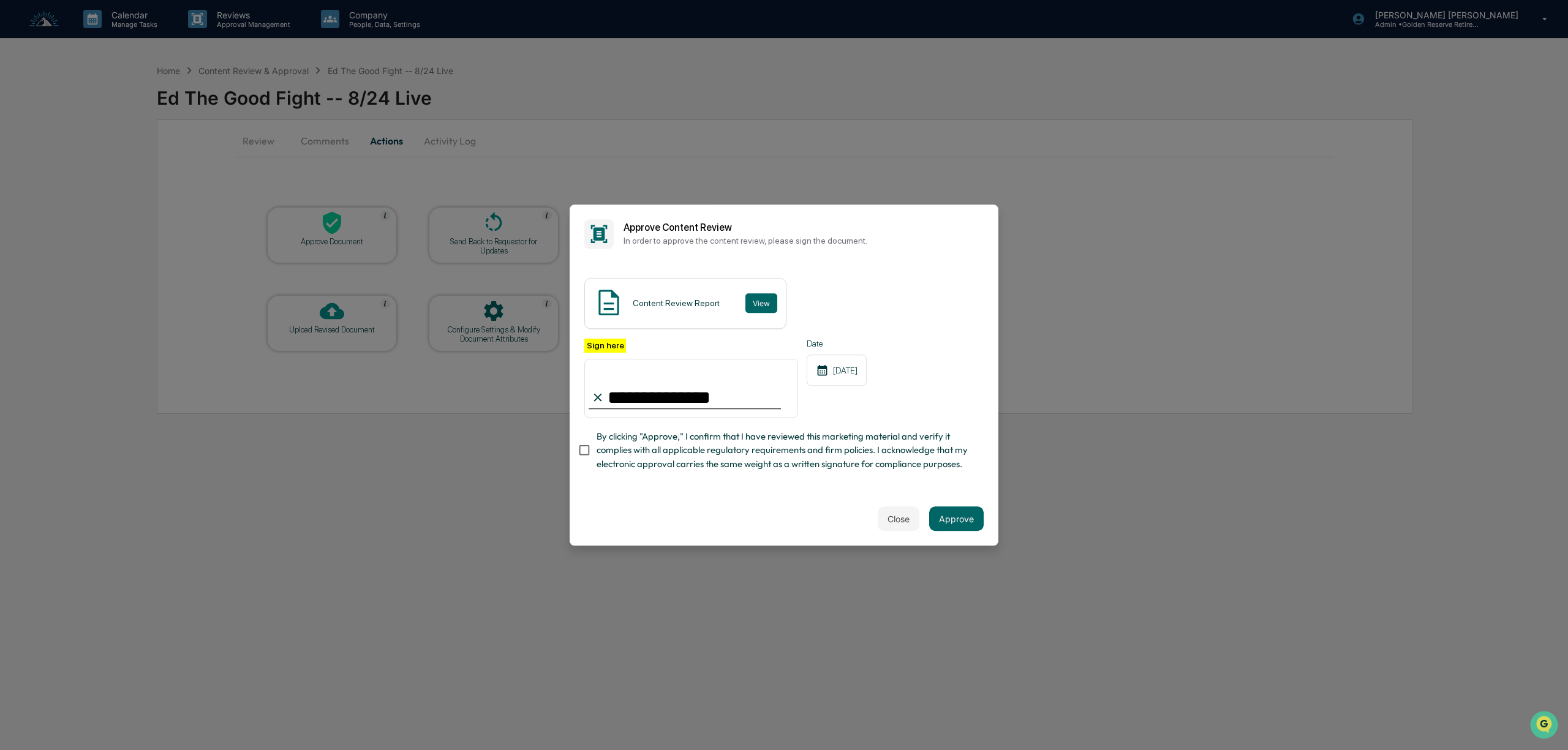
type input "**********"
click at [968, 525] on button "Approve" at bounding box center [956, 519] width 55 height 25
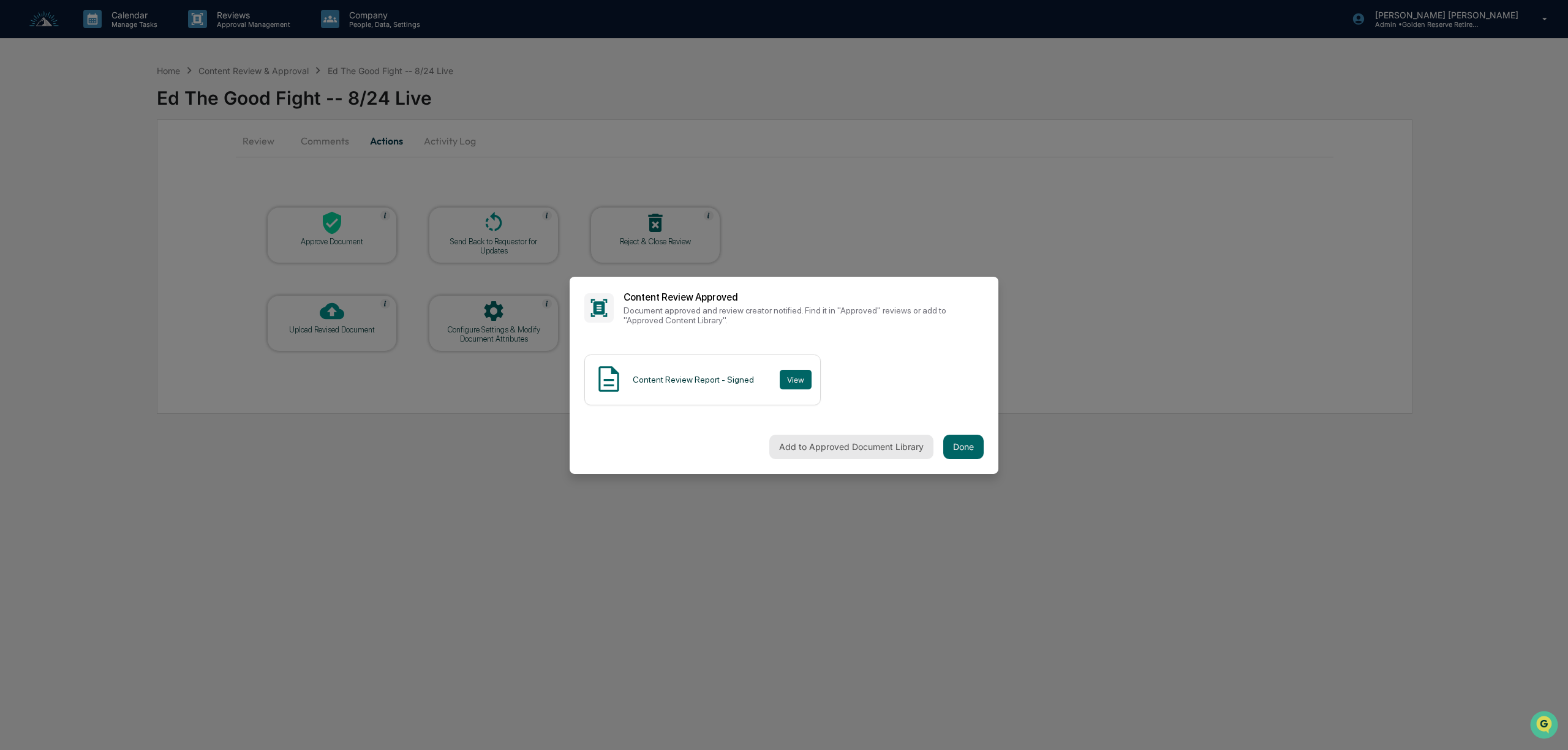
click at [816, 445] on button "Add to Approved Document Library" at bounding box center [851, 447] width 164 height 25
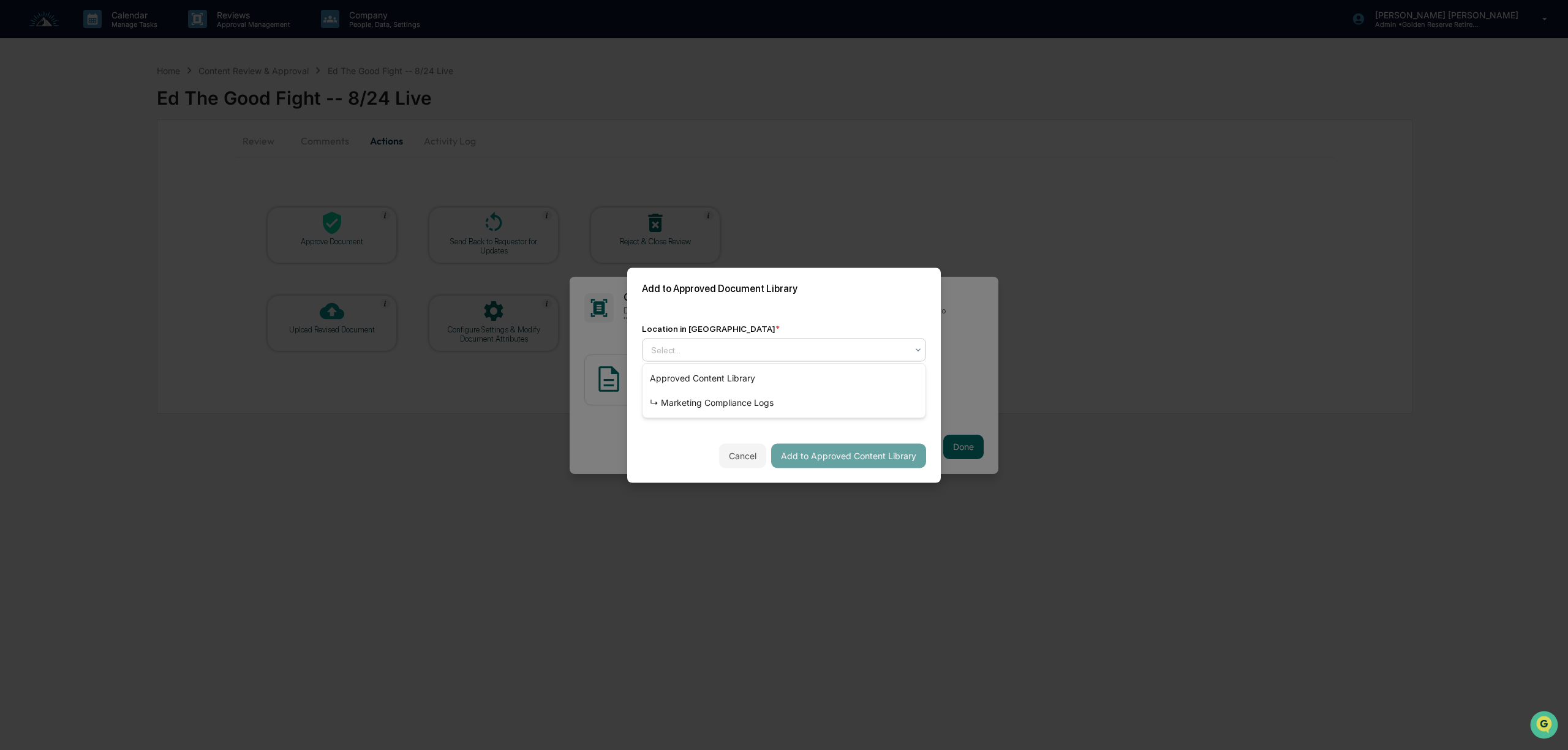
click at [767, 353] on div at bounding box center [779, 350] width 256 height 12
click at [761, 409] on div "↳ Marketing Compliance Logs" at bounding box center [784, 403] width 283 height 25
click at [834, 451] on button "Add to Approved Content Library" at bounding box center [848, 456] width 155 height 25
